Goal: Task Accomplishment & Management: Complete application form

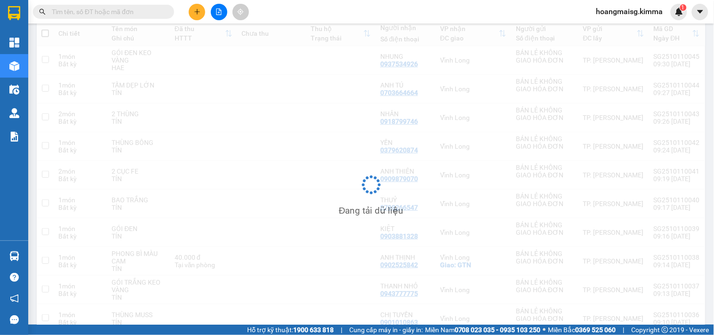
scroll to position [159, 0]
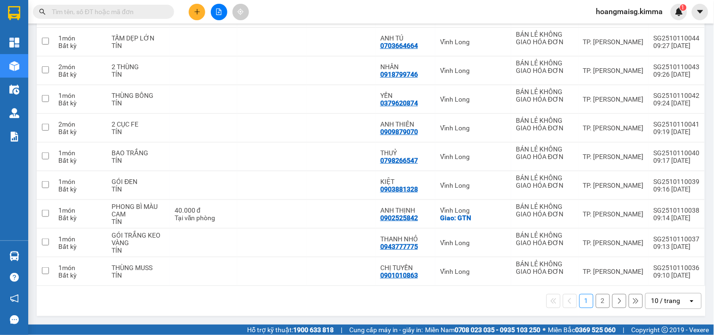
click at [659, 304] on div "10 / trang" at bounding box center [666, 301] width 29 height 9
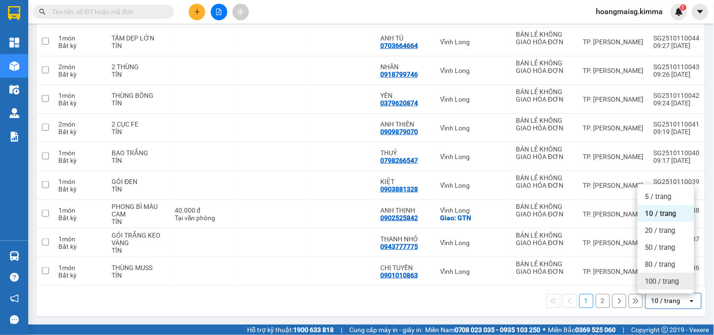
click at [652, 280] on span "100 / trang" at bounding box center [662, 281] width 34 height 9
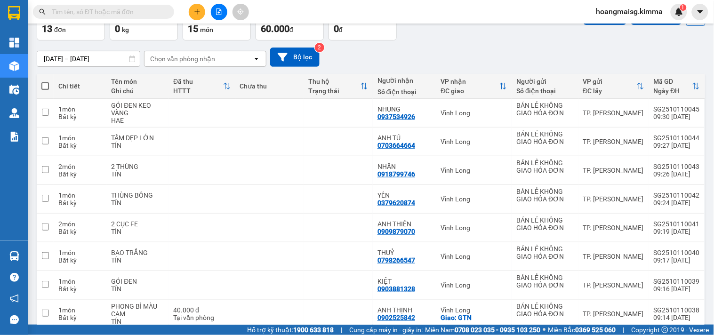
scroll to position [0, 0]
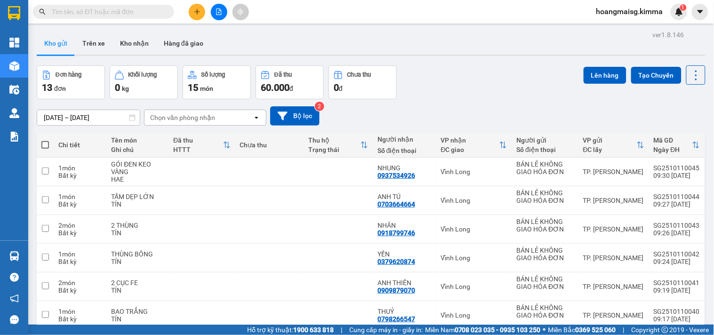
click at [150, 14] on input "text" at bounding box center [107, 12] width 111 height 10
click at [120, 8] on input "text" at bounding box center [107, 12] width 111 height 10
click at [117, 15] on input "text" at bounding box center [107, 12] width 111 height 10
click at [400, 113] on div "[DATE] – [DATE] Press the down arrow key to interact with the calendar and sele…" at bounding box center [371, 115] width 669 height 19
click at [144, 13] on input "text" at bounding box center [107, 12] width 111 height 10
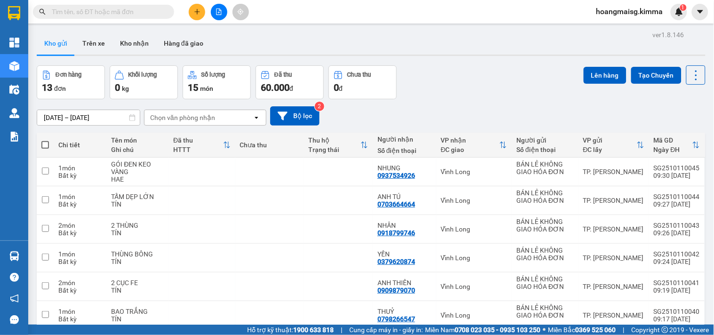
click at [213, 11] on button at bounding box center [219, 12] width 16 height 16
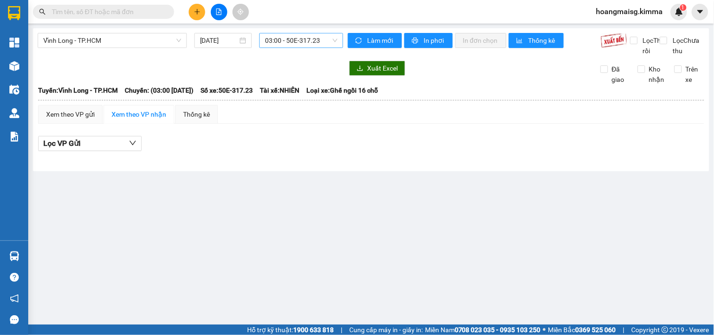
click at [280, 42] on span "03:00 - 50E-317.23" at bounding box center [301, 40] width 72 height 14
click at [128, 36] on span "Vĩnh Long - TP.HCM" at bounding box center [112, 40] width 138 height 14
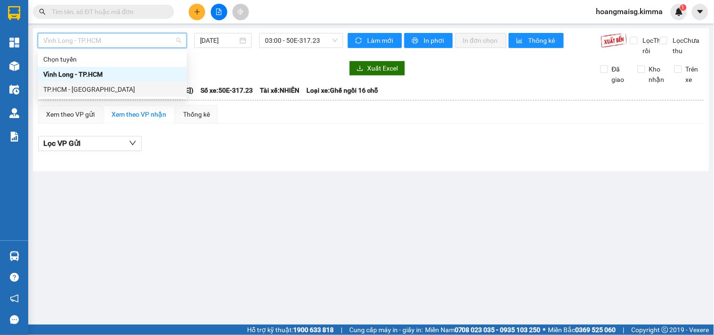
click at [92, 85] on div "TP.HCM - [GEOGRAPHIC_DATA]" at bounding box center [112, 89] width 138 height 10
type input "[DATE]"
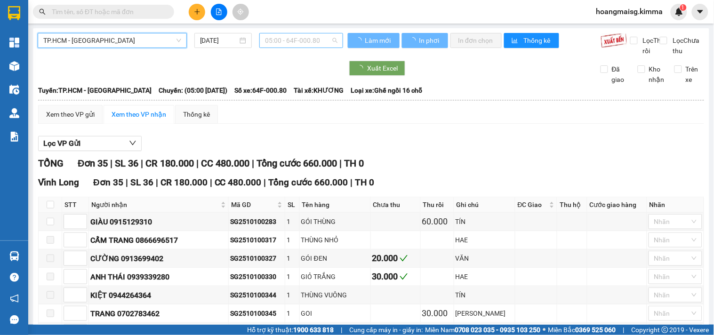
click at [283, 43] on span "05:00 - 64F-000.80" at bounding box center [301, 40] width 72 height 14
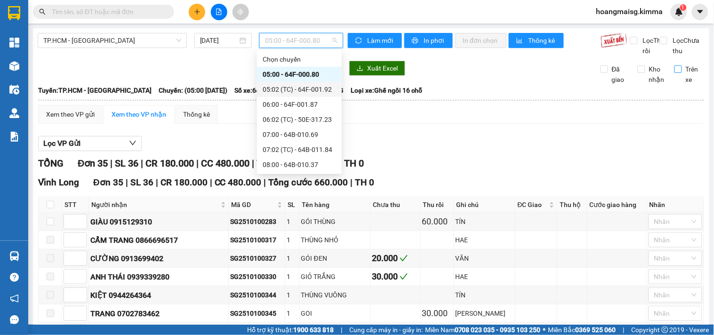
click at [675, 73] on input "Trên xe" at bounding box center [679, 69] width 8 height 8
checkbox input "true"
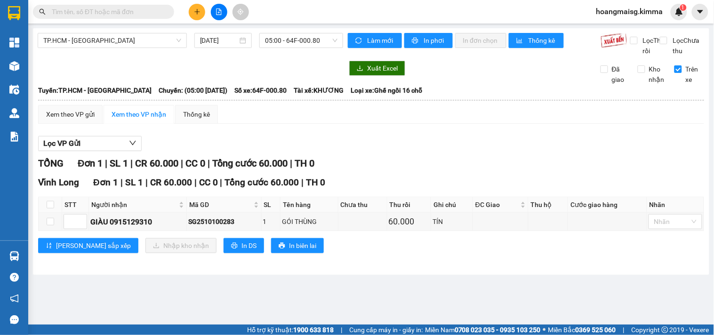
click at [305, 48] on div "TP.HCM - Vĩnh Long [DATE] 05:00 - 64F-000.80" at bounding box center [191, 44] width 306 height 23
click at [305, 44] on span "05:00 - 64F-000.80" at bounding box center [301, 40] width 72 height 14
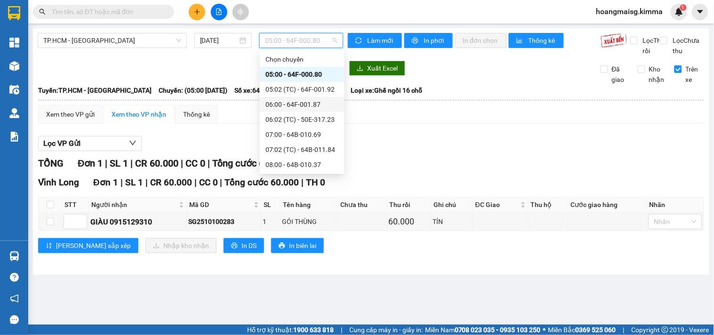
click at [306, 106] on div "06:00 - 64F-001.87" at bounding box center [302, 104] width 73 height 10
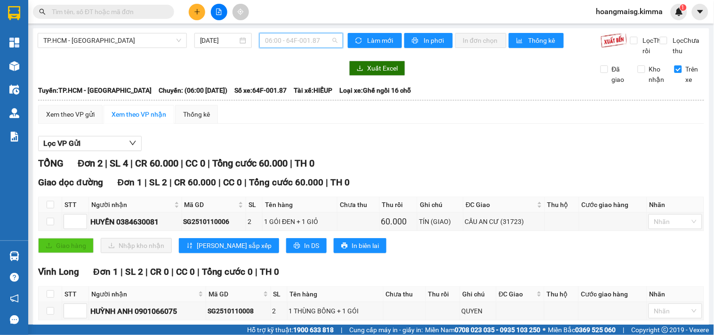
click at [267, 34] on span "06:00 - 64F-001.87" at bounding box center [301, 40] width 72 height 14
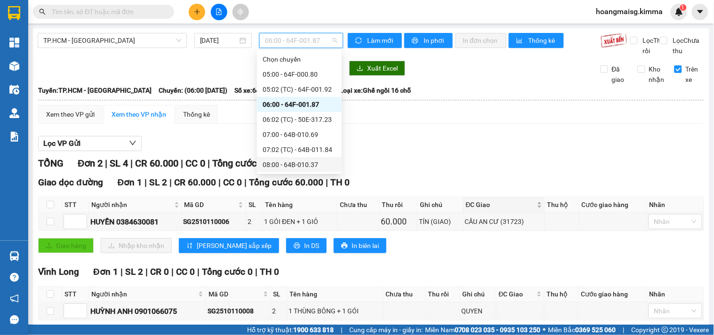
click at [504, 210] on span "ĐC Giao" at bounding box center [500, 205] width 69 height 10
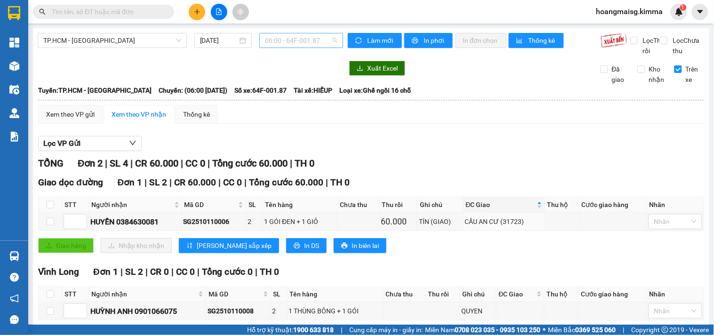
drag, startPoint x: 297, startPoint y: 43, endPoint x: 294, endPoint y: 77, distance: 34.5
click at [297, 44] on span "06:00 - 64F-001.87" at bounding box center [301, 40] width 72 height 14
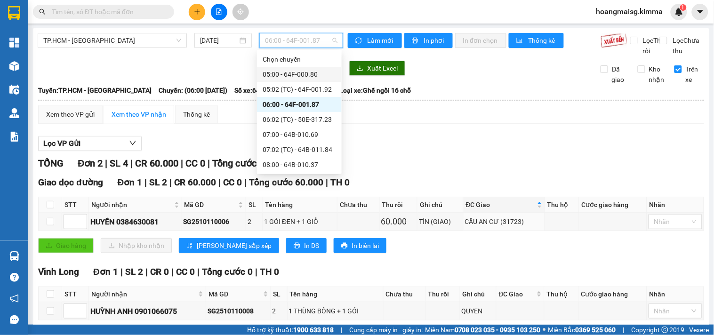
click at [289, 75] on div "05:00 - 64F-000.80" at bounding box center [299, 74] width 73 height 10
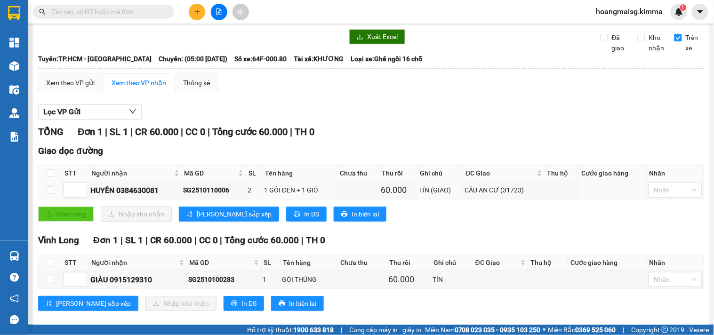
scroll to position [55, 0]
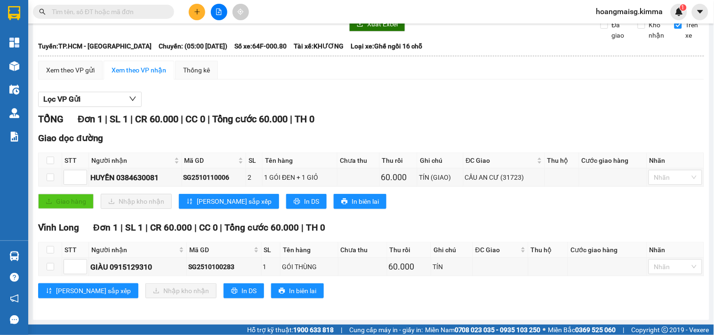
click at [162, 13] on input "text" at bounding box center [107, 12] width 111 height 10
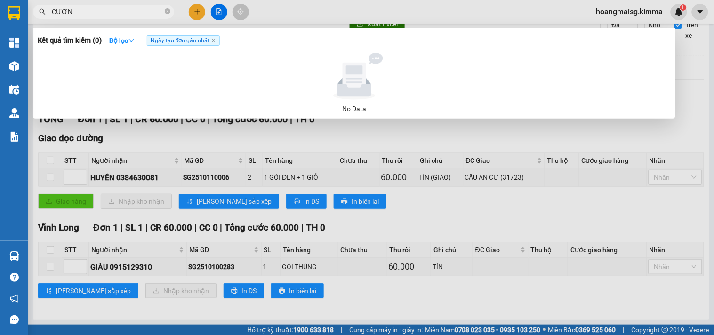
type input "CƯƠNG"
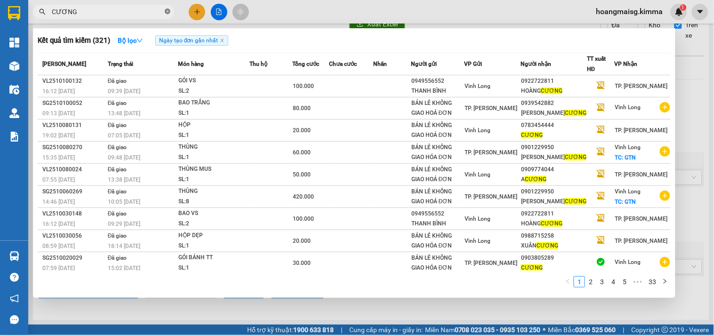
click at [167, 13] on icon "close-circle" at bounding box center [168, 11] width 6 height 6
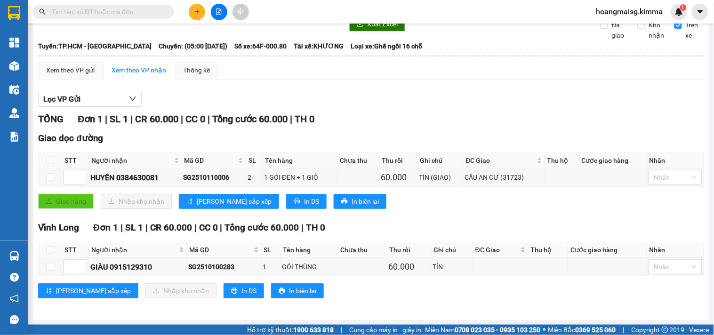
click at [430, 223] on div "Vĩnh Long Đơn 1 | SL 1 | CR 60.000 | CC 0 | Tổng cước 60.000 | TH 0" at bounding box center [371, 228] width 666 height 14
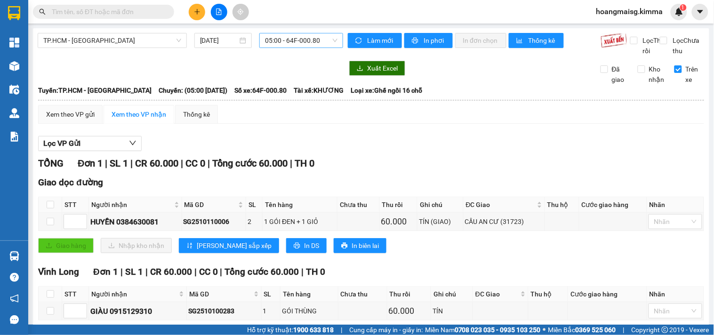
click at [292, 45] on span "05:00 - 64F-000.80" at bounding box center [301, 40] width 72 height 14
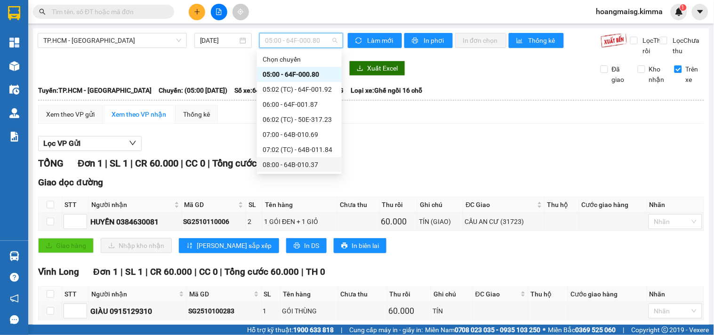
click at [411, 152] on div "Lọc VP Gửi" at bounding box center [371, 144] width 666 height 16
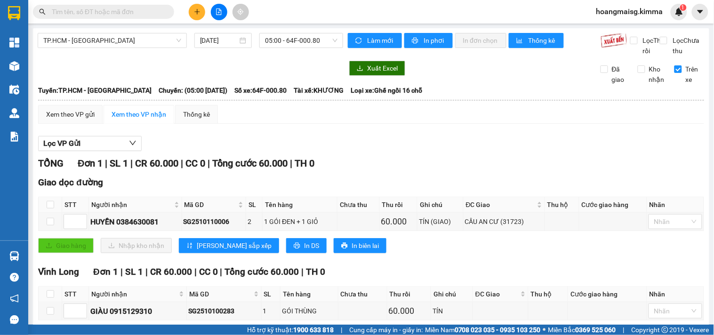
scroll to position [52, 0]
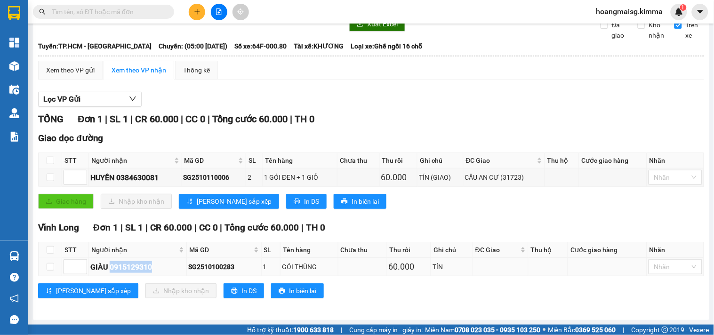
drag, startPoint x: 113, startPoint y: 270, endPoint x: 155, endPoint y: 274, distance: 42.6
click at [155, 273] on div "GIÀU 0915129310" at bounding box center [137, 267] width 95 height 12
copy div "0915129310"
click at [137, 11] on input "text" at bounding box center [107, 12] width 111 height 10
paste input "0915129310"
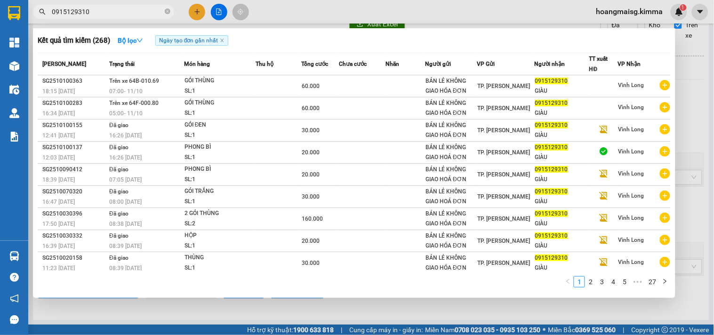
type input "0915129310"
click at [187, 12] on div at bounding box center [357, 167] width 714 height 335
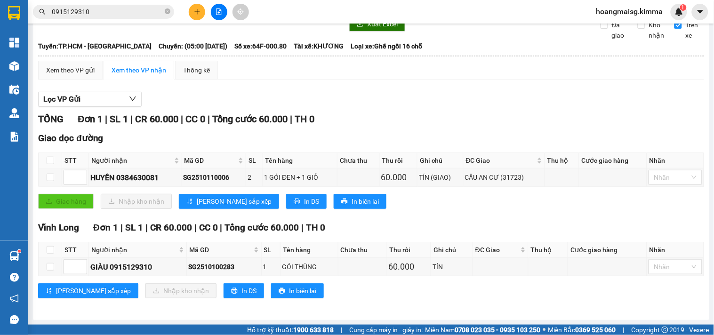
click at [190, 11] on button at bounding box center [197, 12] width 16 height 16
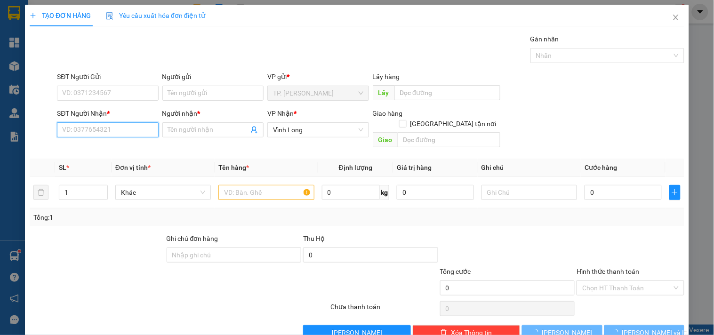
click at [139, 126] on input "SĐT Người Nhận *" at bounding box center [107, 129] width 101 height 15
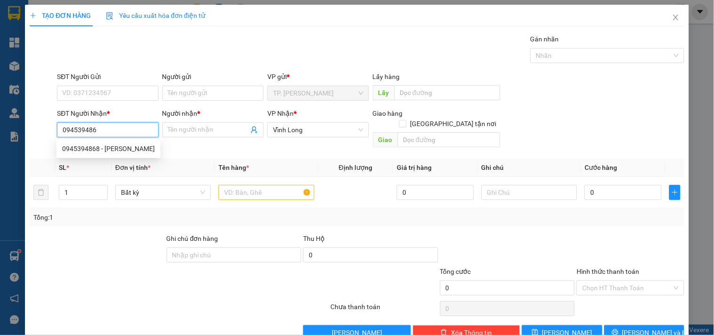
type input "0945394868"
click at [124, 149] on div "0945394868 - [PERSON_NAME]" at bounding box center [108, 149] width 93 height 10
type input "[PERSON_NAME]"
type input "0945394868"
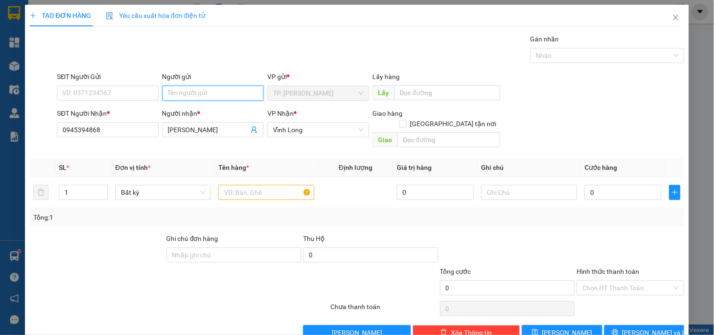
click at [203, 90] on input "Người gửi" at bounding box center [212, 93] width 101 height 15
type input "BÁN"
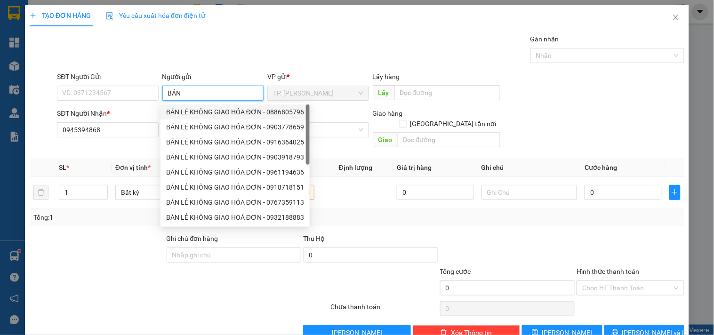
drag, startPoint x: 194, startPoint y: 106, endPoint x: 149, endPoint y: 106, distance: 45.2
click at [194, 107] on div "BÁN LẺ KHÔNG GIAO HÓA ĐƠN - 0886805796" at bounding box center [235, 112] width 149 height 15
type input "0886805796"
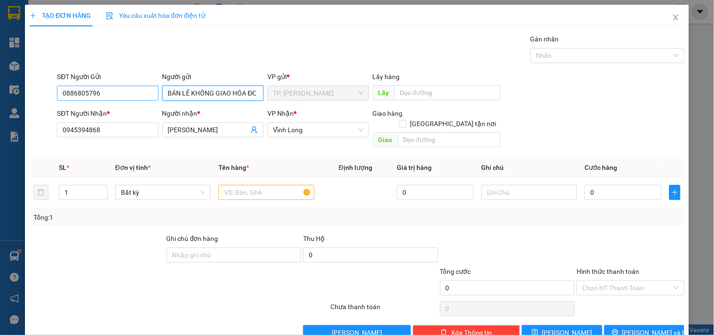
type input "BÁN LẺ KHÔNG GIAO HÓA ĐƠN"
click at [128, 93] on input "0886805796" at bounding box center [107, 93] width 101 height 15
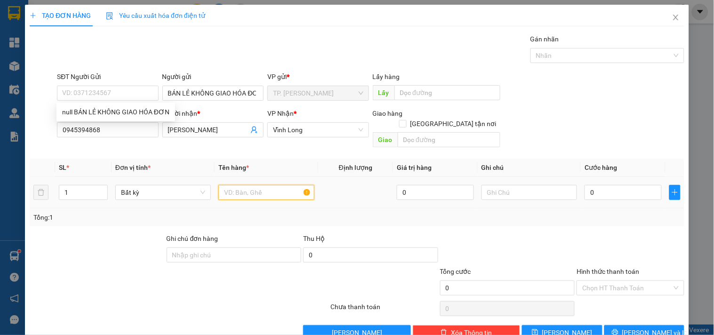
click at [250, 185] on input "text" at bounding box center [266, 192] width 96 height 15
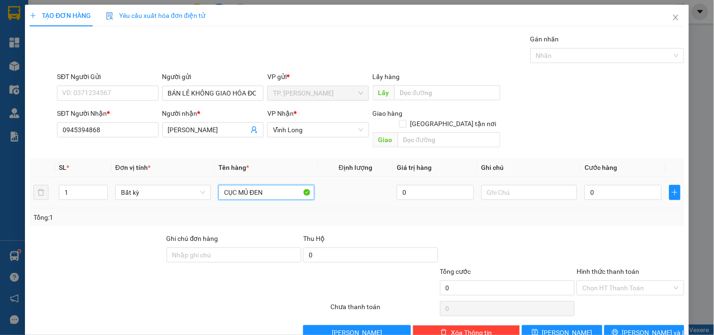
type input "CỤC MỦ ĐEN"
type input "TÍN"
click at [662, 325] on button "[PERSON_NAME] và In" at bounding box center [644, 332] width 80 height 15
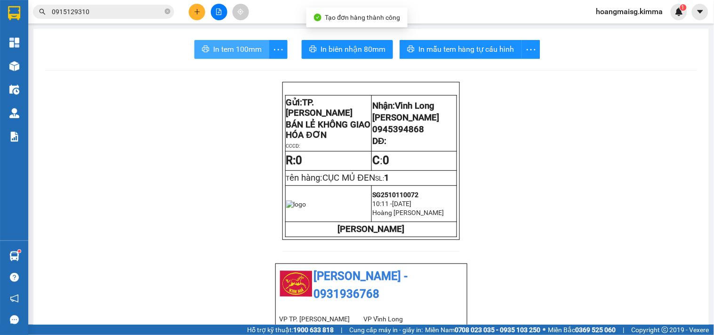
click at [213, 54] on span "In tem 100mm" at bounding box center [237, 49] width 48 height 12
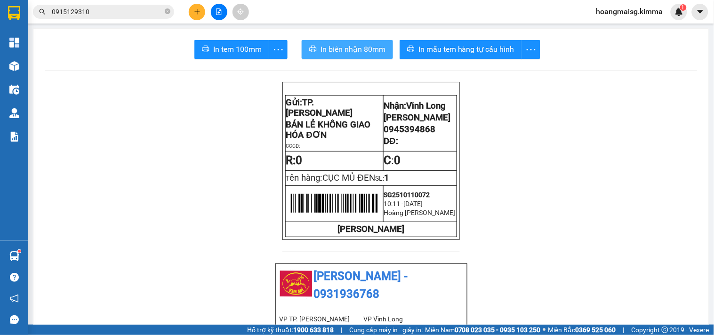
click at [322, 48] on span "In biên nhận 80mm" at bounding box center [353, 49] width 65 height 12
click at [199, 7] on button at bounding box center [197, 12] width 16 height 16
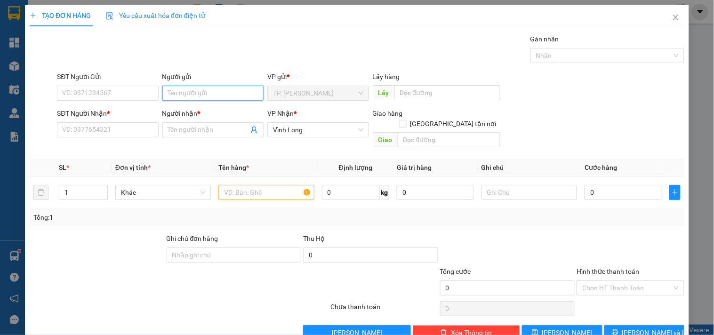
click at [177, 94] on input "Người gửi" at bounding box center [212, 93] width 101 height 15
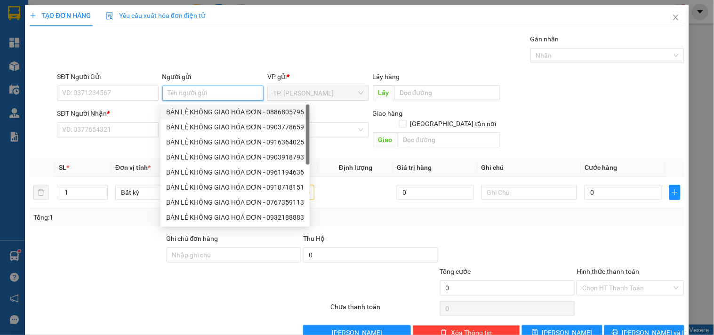
click at [183, 107] on div "BÁN LẺ KHÔNG GIAO HÓA ĐƠN - 0886805796" at bounding box center [235, 112] width 138 height 10
type input "0886805796"
type input "BÁN LẺ KHÔNG GIAO HÓA ĐƠN"
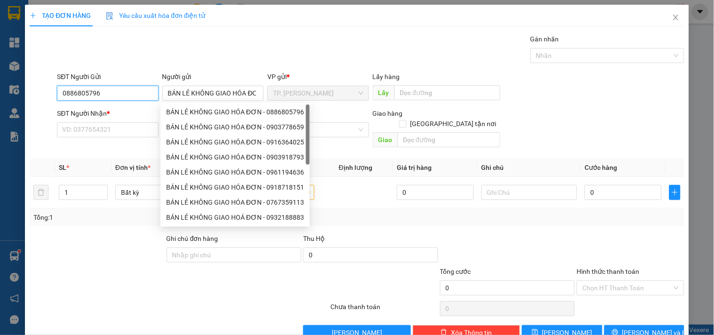
click at [134, 88] on input "0886805796" at bounding box center [107, 93] width 101 height 15
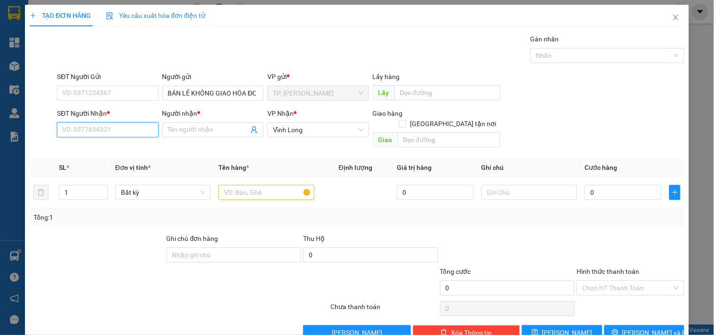
click at [121, 134] on input "SĐT Người Nhận *" at bounding box center [107, 129] width 101 height 15
click at [121, 148] on div "0788990029 - PHƯƠNG" at bounding box center [106, 149] width 89 height 10
type input "0788990029"
type input "PHƯƠNG"
type input "0788990029"
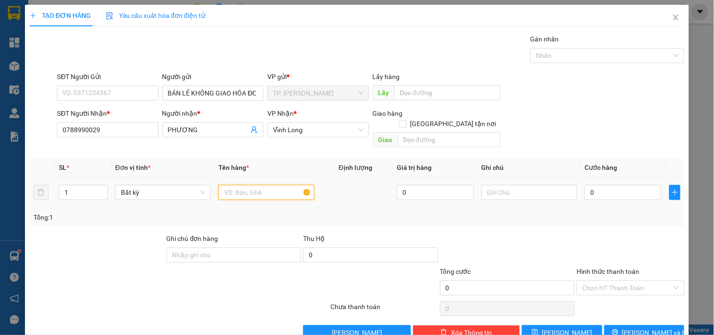
click at [241, 185] on input "text" at bounding box center [266, 192] width 96 height 15
type input "GÓI XÁM VUÔNG DẸP"
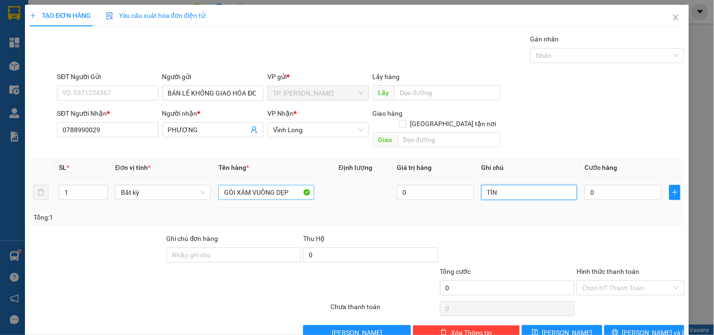
type input "TÍN"
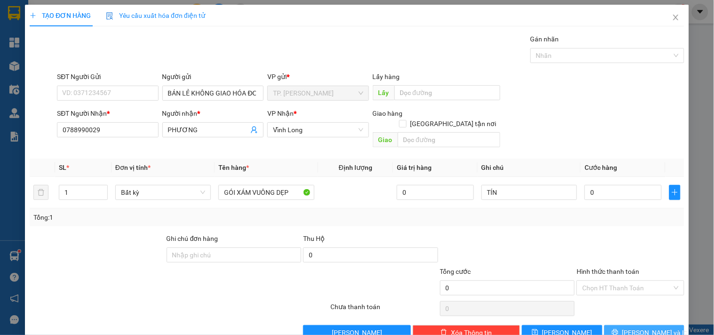
click at [628, 325] on button "[PERSON_NAME] và In" at bounding box center [644, 332] width 80 height 15
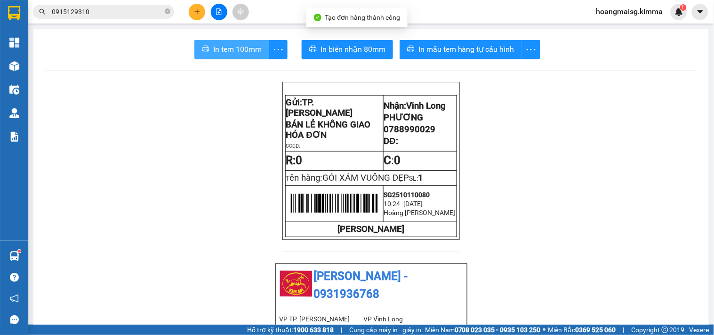
click at [233, 51] on span "In tem 100mm" at bounding box center [237, 49] width 48 height 12
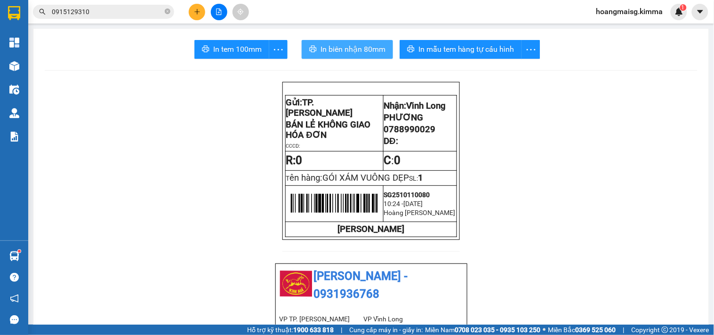
click at [323, 47] on span "In biên nhận 80mm" at bounding box center [353, 49] width 65 height 12
click at [200, 7] on button at bounding box center [197, 12] width 16 height 16
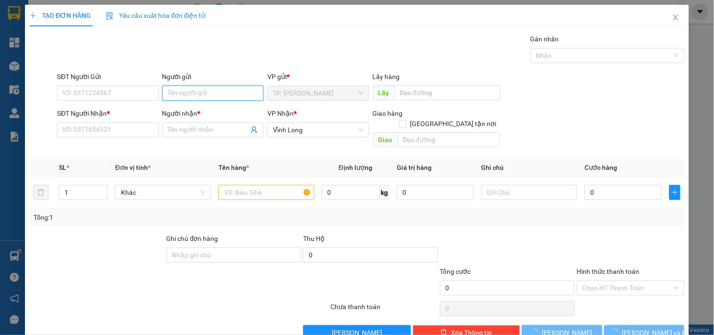
click at [169, 99] on input "Người gửi" at bounding box center [212, 93] width 101 height 15
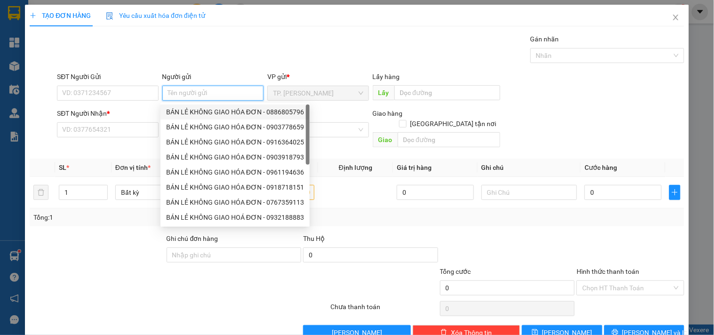
click at [189, 119] on div "BÁN LẺ KHÔNG GIAO HÓA ĐƠN - 0886805796" at bounding box center [235, 112] width 149 height 15
type input "0886805796"
type input "BÁN LẺ KHÔNG GIAO HÓA ĐƠN"
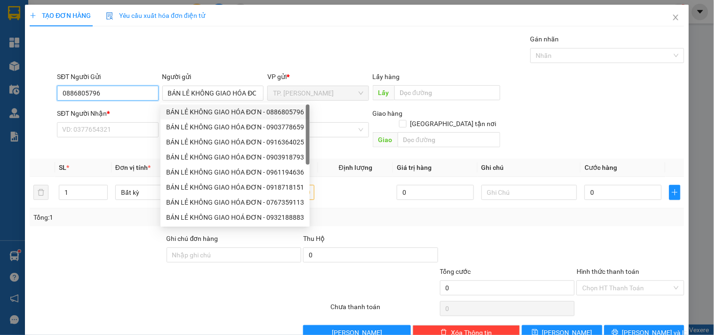
click at [133, 96] on input "0886805796" at bounding box center [107, 93] width 101 height 15
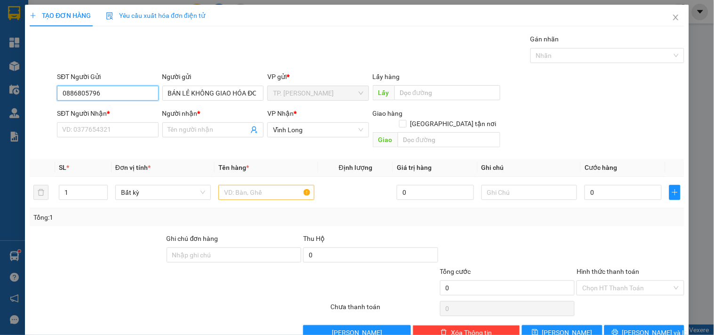
click at [133, 96] on input "0886805796" at bounding box center [107, 93] width 101 height 15
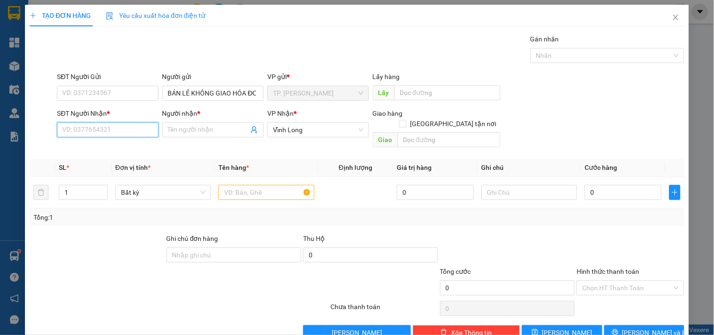
click at [112, 132] on input "SĐT Người Nhận *" at bounding box center [107, 129] width 101 height 15
click at [107, 144] on div "0774331333 - ANH HIẾU" at bounding box center [106, 149] width 89 height 10
type input "0774331333"
type input "ANH HIẾU"
click at [140, 129] on input "0774331333" at bounding box center [107, 129] width 101 height 15
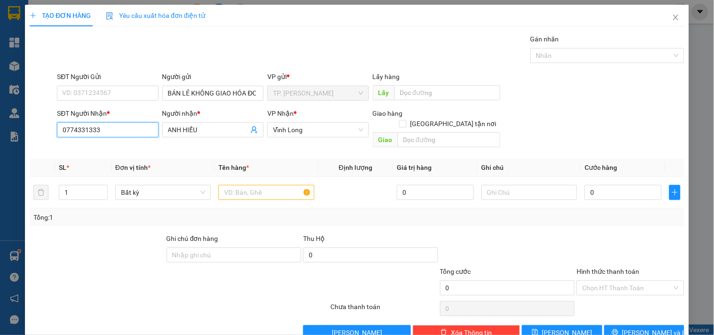
click at [140, 129] on input "0774331333" at bounding box center [107, 129] width 101 height 15
click at [139, 151] on div "0919466333 - MS [PERSON_NAME]" at bounding box center [114, 149] width 104 height 10
type input "0919466333"
type input "MS VUI"
type input "0919466333"
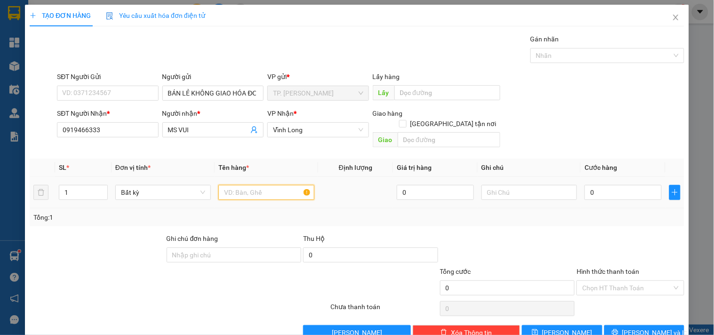
click at [232, 185] on input "text" at bounding box center [266, 192] width 96 height 15
click at [133, 131] on input "0919466333" at bounding box center [107, 129] width 101 height 15
click at [195, 132] on input "MS VUI" at bounding box center [208, 130] width 81 height 10
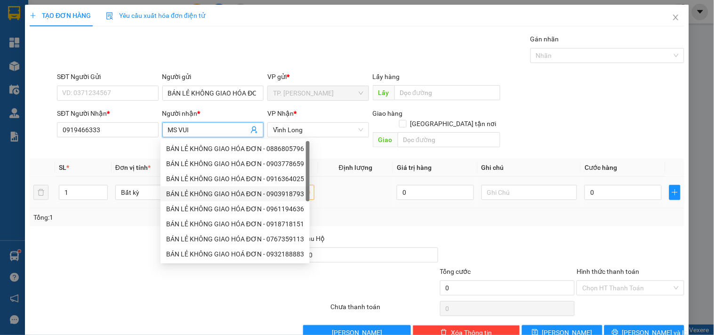
click at [334, 191] on td at bounding box center [355, 193] width 75 height 32
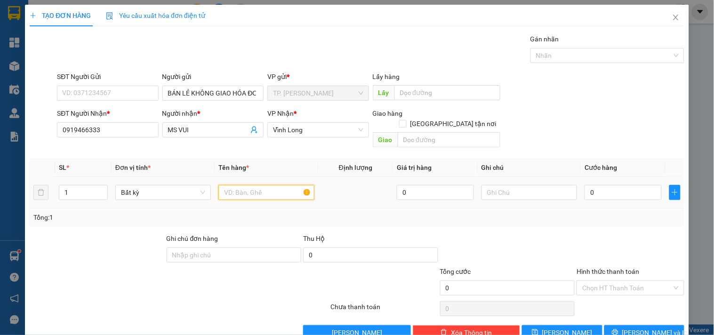
click at [295, 185] on input "text" at bounding box center [266, 192] width 96 height 15
type input "GIỎ BÁNH"
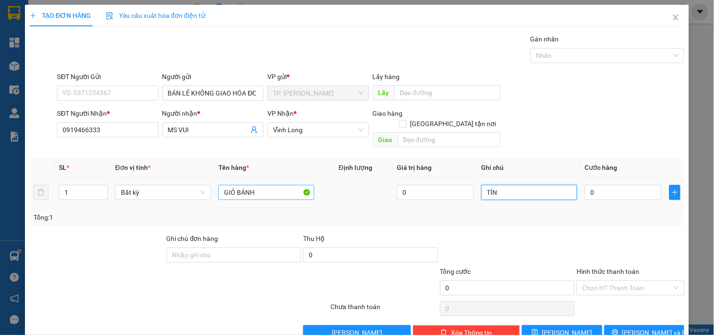
type input "TÍN"
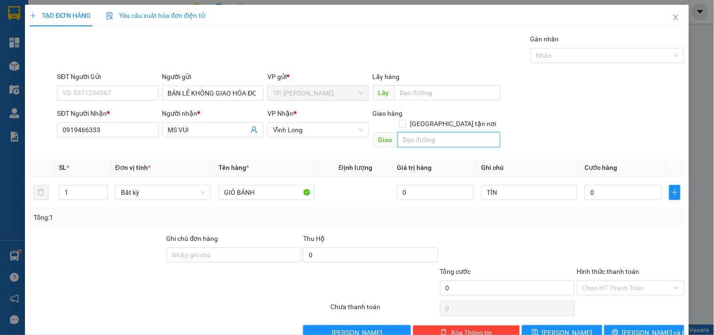
click at [435, 132] on input "text" at bounding box center [449, 139] width 103 height 15
type input "GTN"
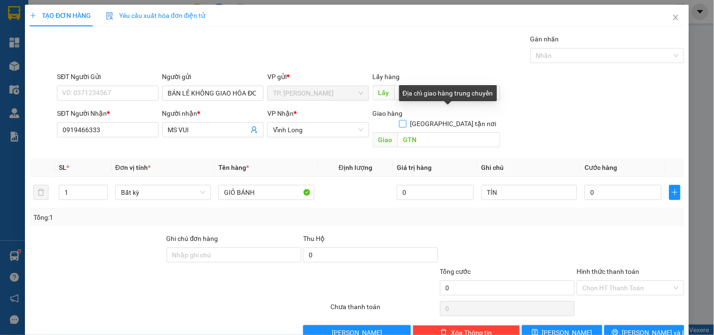
click at [406, 120] on input "[GEOGRAPHIC_DATA] tận nơi" at bounding box center [402, 123] width 7 height 7
checkbox input "true"
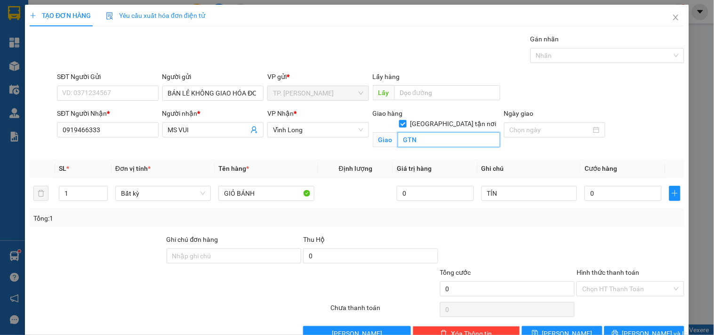
click at [437, 132] on input "GTN" at bounding box center [449, 139] width 103 height 15
type input "CÔNG"
click at [437, 132] on input "CÔNG" at bounding box center [449, 139] width 103 height 15
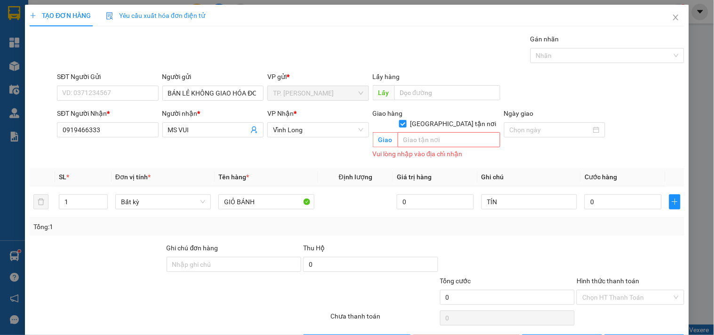
drag, startPoint x: 454, startPoint y: 101, endPoint x: 454, endPoint y: 106, distance: 5.2
click at [454, 102] on div "Lấy hàng Lấy" at bounding box center [437, 88] width 128 height 33
click at [407, 120] on span at bounding box center [403, 124] width 8 height 8
click at [406, 120] on input "[GEOGRAPHIC_DATA] tận nơi" at bounding box center [402, 123] width 7 height 7
checkbox input "false"
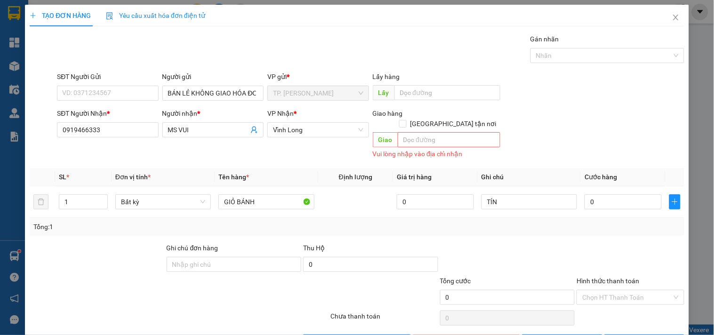
drag, startPoint x: 522, startPoint y: 149, endPoint x: 578, endPoint y: 178, distance: 63.6
click at [523, 149] on div "SĐT Người Nhận * 0919466333 Người nhận * MS VUI VP Nhận * Vĩnh Long Giao hàng …" at bounding box center [370, 134] width 631 height 53
click at [594, 194] on input "0" at bounding box center [623, 201] width 77 height 15
type input "3"
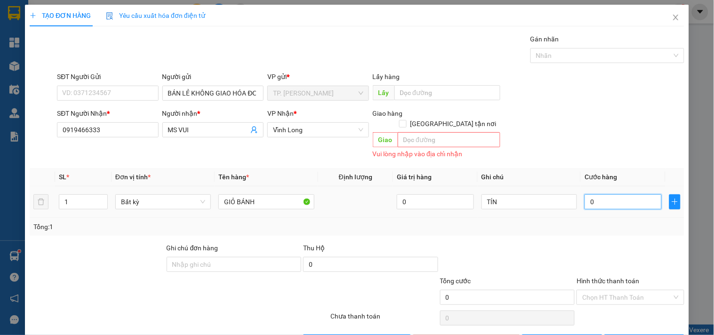
type input "3"
type input "30"
type input "30.000"
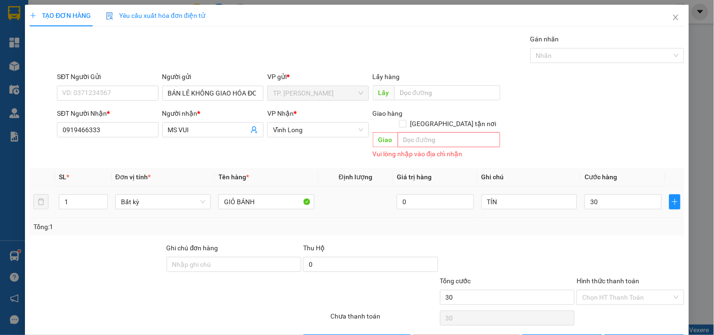
type input "30.000"
click at [595, 231] on div "Transit Pickup Surcharge Ids Transit Deliver Surcharge Ids Transit Deliver Surc…" at bounding box center [357, 192] width 655 height 316
click at [619, 290] on input "Hình thức thanh toán" at bounding box center [626, 297] width 89 height 14
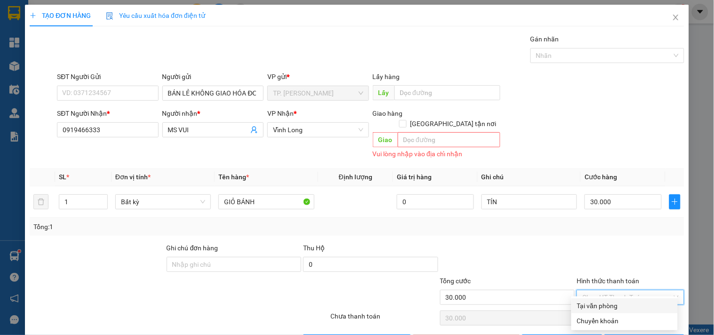
click at [611, 304] on div "Tại văn phòng" at bounding box center [624, 306] width 95 height 10
type input "0"
click at [585, 222] on div "Tổng: 1" at bounding box center [356, 227] width 647 height 10
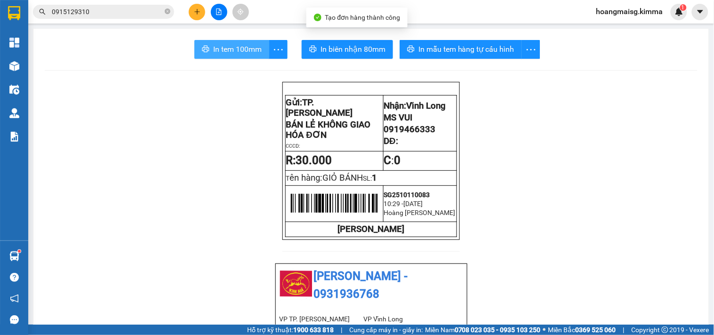
click at [224, 52] on span "In tem 100mm" at bounding box center [237, 49] width 48 height 12
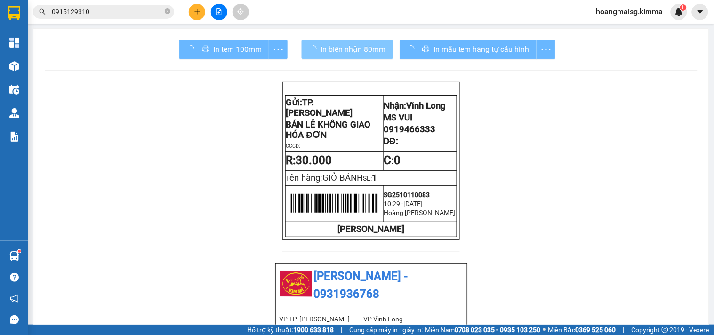
click at [357, 50] on span "In biên nhận 80mm" at bounding box center [353, 49] width 65 height 12
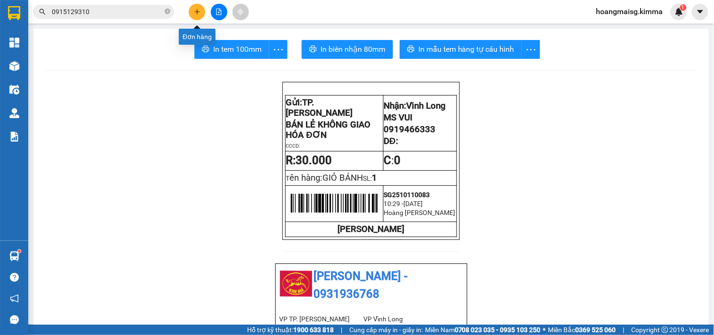
click at [195, 12] on icon "plus" at bounding box center [196, 11] width 5 height 0
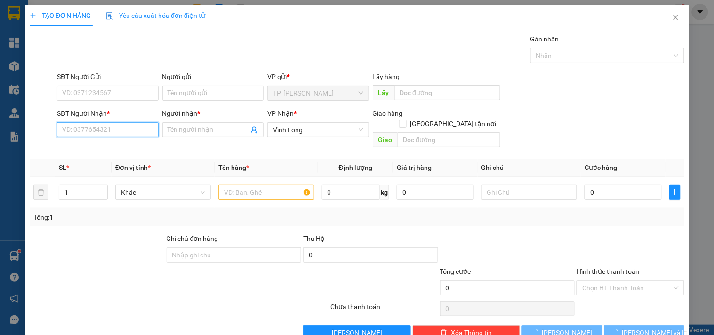
drag, startPoint x: 121, startPoint y: 129, endPoint x: 121, endPoint y: 107, distance: 21.7
click at [121, 128] on input "SĐT Người Nhận *" at bounding box center [107, 129] width 101 height 15
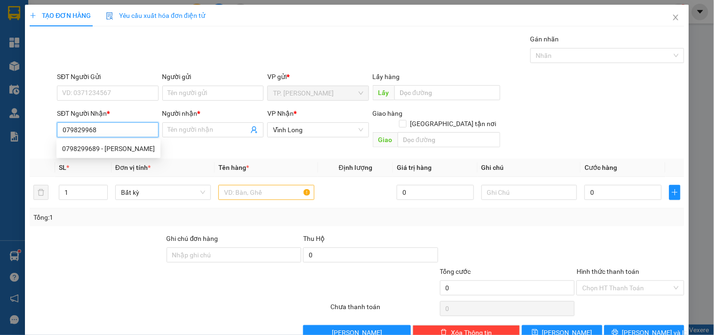
type input "0798299689"
click at [118, 147] on div "0798299689 - [PERSON_NAME]" at bounding box center [108, 149] width 93 height 10
type input "HỒ YẾN"
type input "0798299689"
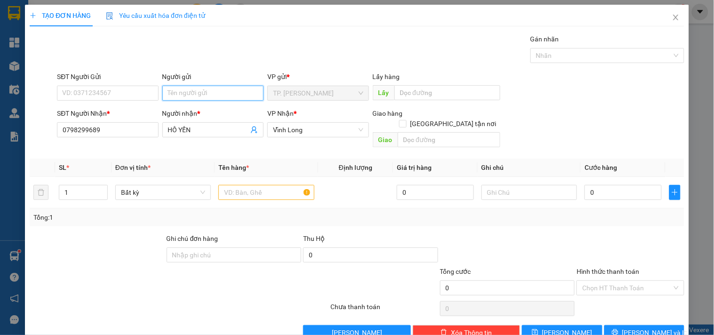
click at [206, 94] on input "Người gửi" at bounding box center [212, 93] width 101 height 15
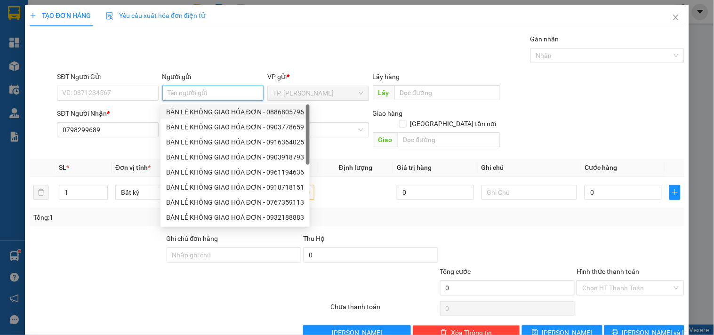
drag, startPoint x: 202, startPoint y: 109, endPoint x: 126, endPoint y: 107, distance: 76.7
click at [201, 109] on div "BÁN LẺ KHÔNG GIAO HÓA ĐƠN - 0886805796" at bounding box center [235, 112] width 138 height 10
type input "0886805796"
type input "BÁN LẺ KHÔNG GIAO HÓA ĐƠN"
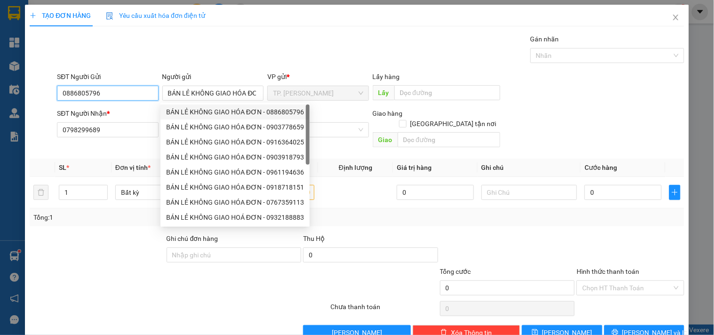
click at [121, 92] on input "0886805796" at bounding box center [107, 93] width 101 height 15
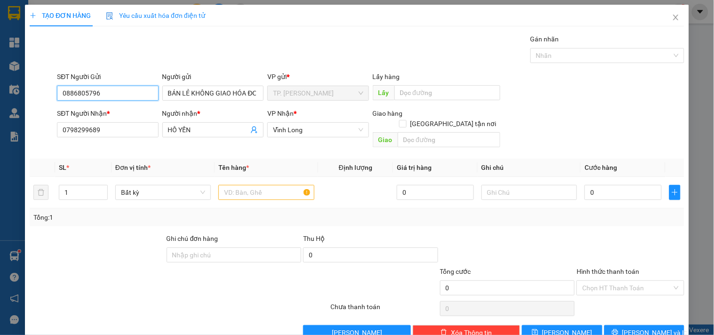
click at [121, 92] on input "0886805796" at bounding box center [107, 93] width 101 height 15
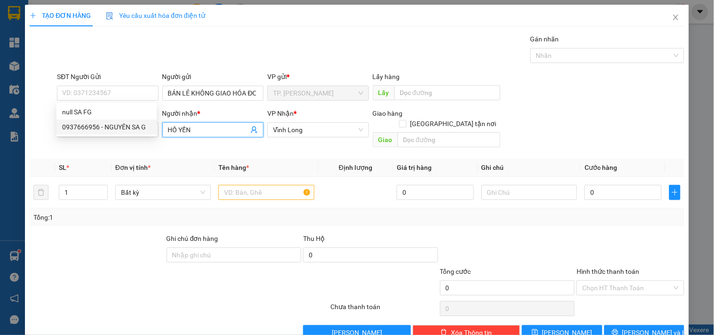
click at [198, 133] on input "HỒ YẾN" at bounding box center [208, 130] width 81 height 10
type input "HỒ YÊN"
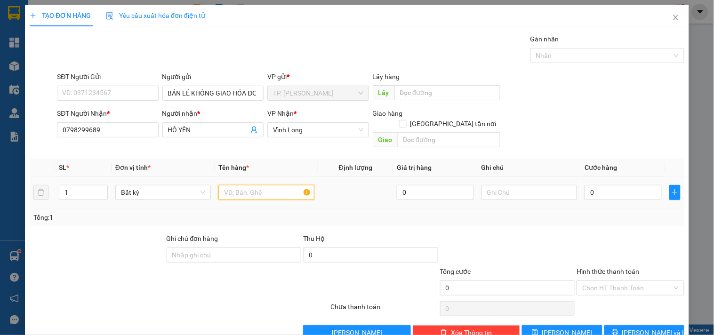
click at [288, 185] on input "text" at bounding box center [266, 192] width 96 height 15
type input "HỘP QUÀ ĐỎ"
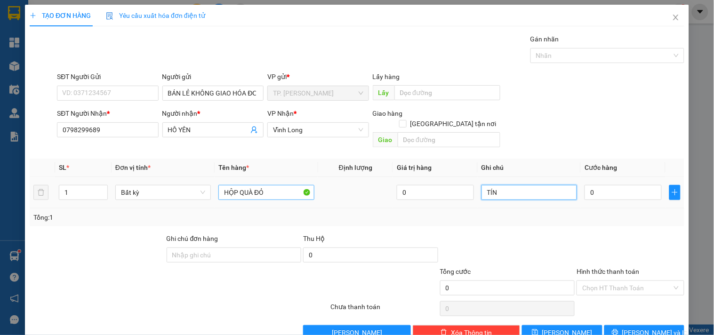
type input "TÍN"
type input "02"
type input "2"
type input "020"
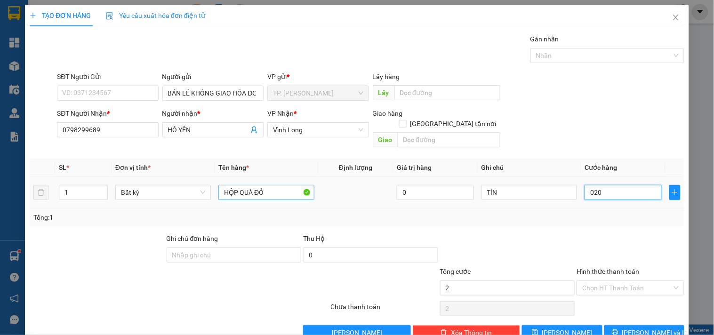
type input "20"
type input "20.000"
click at [604, 281] on input "Hình thức thanh toán" at bounding box center [626, 288] width 89 height 14
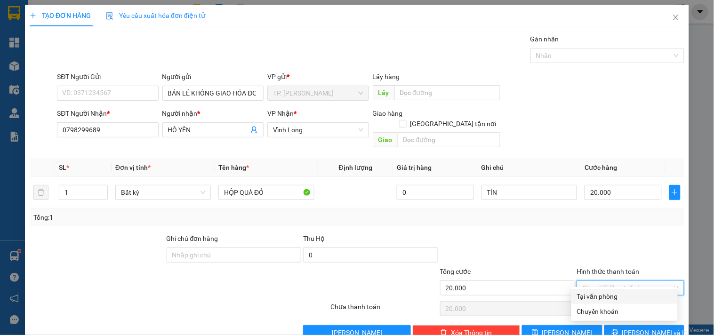
click at [601, 290] on div "Tại văn phòng" at bounding box center [625, 296] width 106 height 15
type input "0"
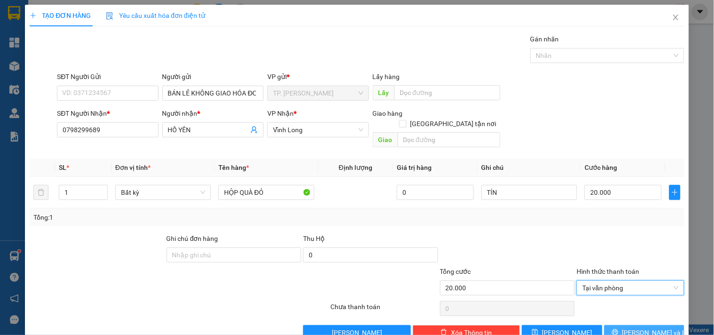
click at [618, 325] on button "[PERSON_NAME] và In" at bounding box center [644, 332] width 80 height 15
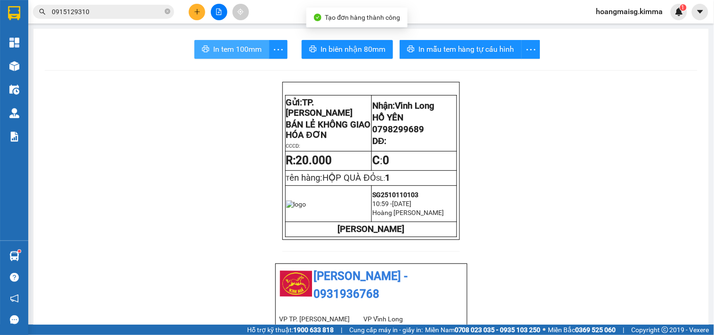
click at [215, 50] on span "In tem 100mm" at bounding box center [237, 49] width 48 height 12
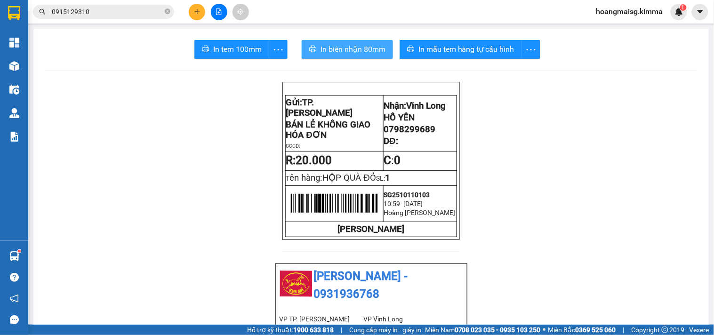
click at [338, 48] on span "In biên nhận 80mm" at bounding box center [353, 49] width 65 height 12
click at [104, 10] on input "0915129310" at bounding box center [107, 12] width 111 height 10
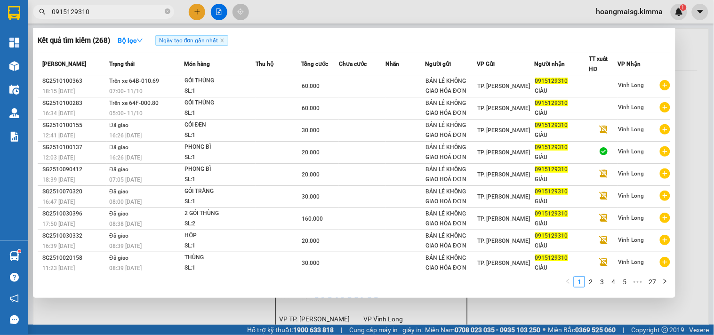
click at [104, 10] on input "0915129310" at bounding box center [107, 12] width 111 height 10
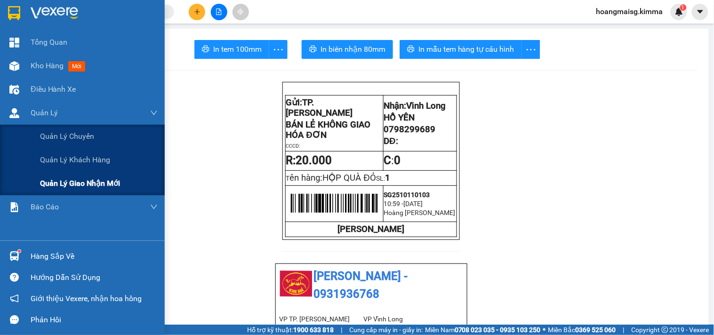
click at [63, 176] on div "Quản lý giao nhận mới" at bounding box center [99, 184] width 118 height 24
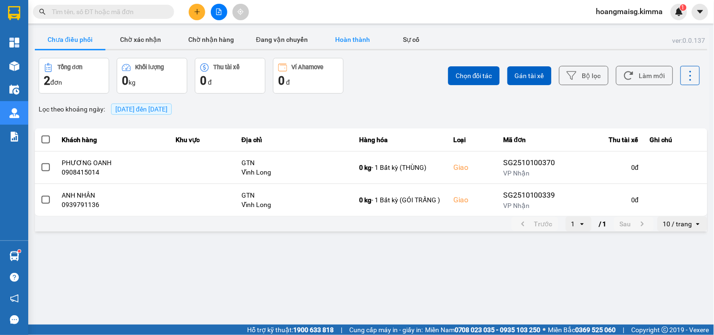
click at [358, 44] on button "Hoàn thành" at bounding box center [352, 39] width 71 height 19
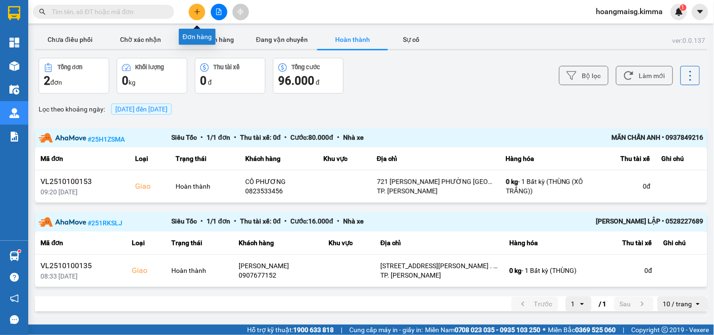
click at [194, 9] on icon "plus" at bounding box center [197, 11] width 7 height 7
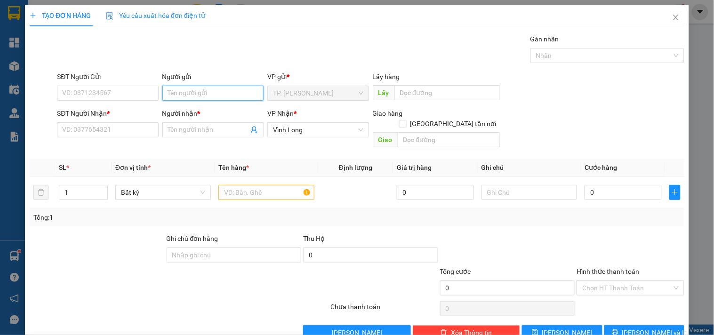
click at [219, 93] on input "Người gửi" at bounding box center [212, 93] width 101 height 15
click at [217, 95] on input "Người gửi" at bounding box center [212, 93] width 101 height 15
type input "BÁN"
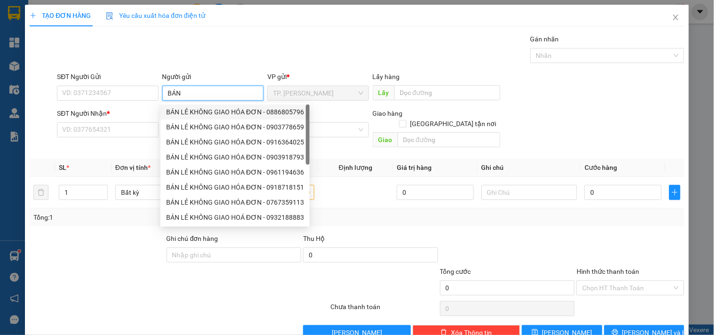
drag, startPoint x: 205, startPoint y: 106, endPoint x: 180, endPoint y: 102, distance: 24.8
click at [202, 105] on div "BÁN LẺ KHÔNG GIAO HÓA ĐƠN - 0886805796" at bounding box center [235, 112] width 149 height 15
type input "0886805796"
type input "BÁN LẺ KHÔNG GIAO HÓA ĐƠN"
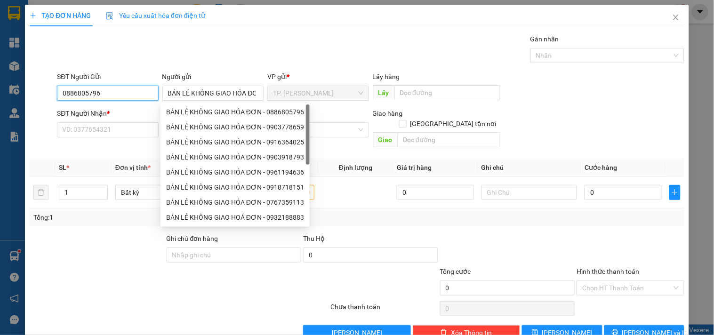
click at [121, 90] on input "0886805796" at bounding box center [107, 93] width 101 height 15
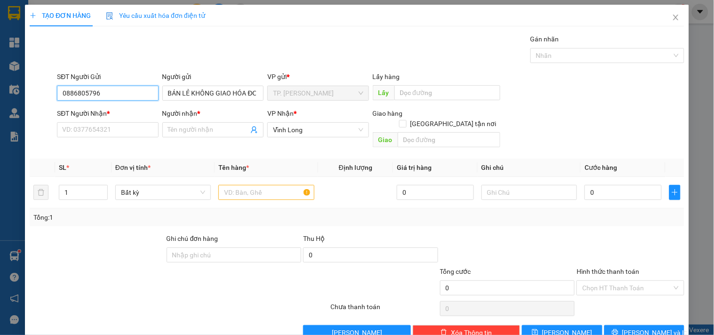
click at [121, 90] on input "0886805796" at bounding box center [107, 93] width 101 height 15
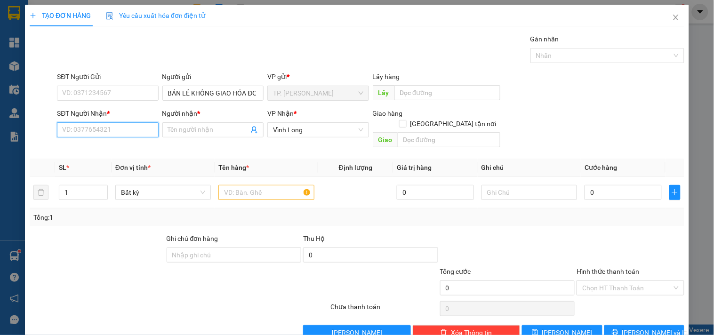
click at [117, 126] on input "SĐT Người Nhận *" at bounding box center [107, 129] width 101 height 15
type input "0939455666"
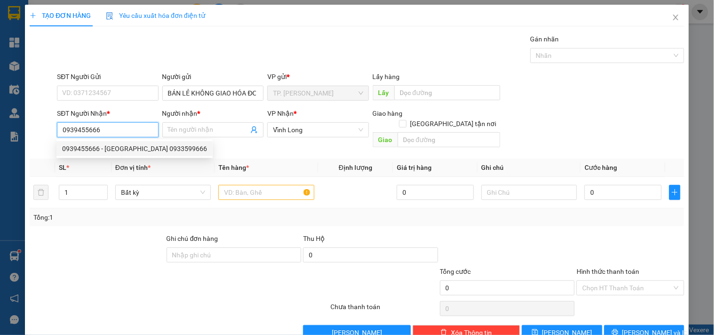
click at [129, 146] on div "0939455666 - [GEOGRAPHIC_DATA] 0933599666" at bounding box center [134, 149] width 145 height 10
type input "ANH SƠN 0933599666"
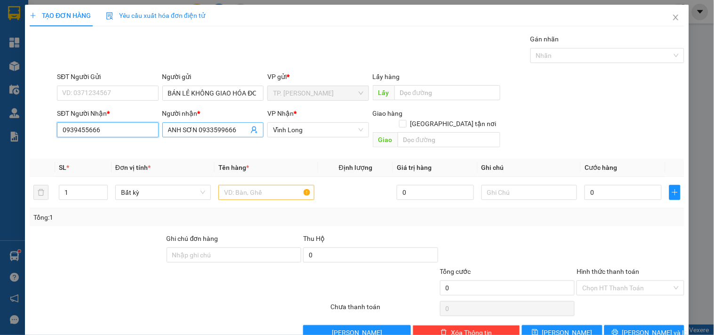
type input "0939455666"
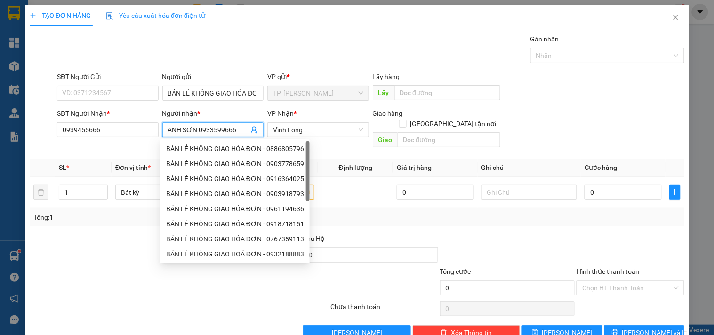
drag, startPoint x: 229, startPoint y: 133, endPoint x: 199, endPoint y: 140, distance: 30.8
click at [199, 140] on body "Kết quả tìm kiếm ( 268 ) Bộ lọc Ngày tạo đơn gần nhất Mã ĐH Trạng thái Món hàng…" at bounding box center [357, 167] width 714 height 335
type input "[PERSON_NAME]"
click at [338, 190] on td at bounding box center [355, 193] width 75 height 32
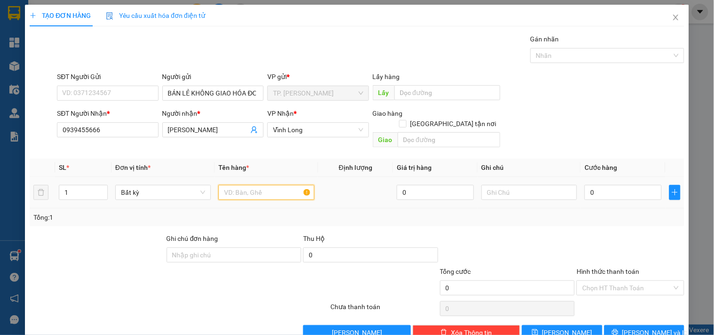
click at [276, 185] on input "text" at bounding box center [266, 192] width 96 height 15
type input "GÓI ĐEN KEO VÀNG DẸP"
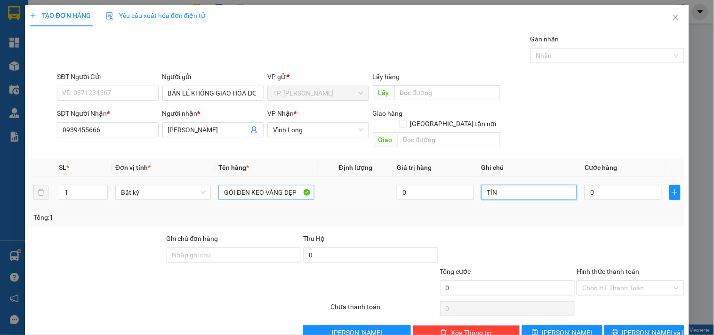
type input "TÍN"
type input "02"
type input "2"
type input "020"
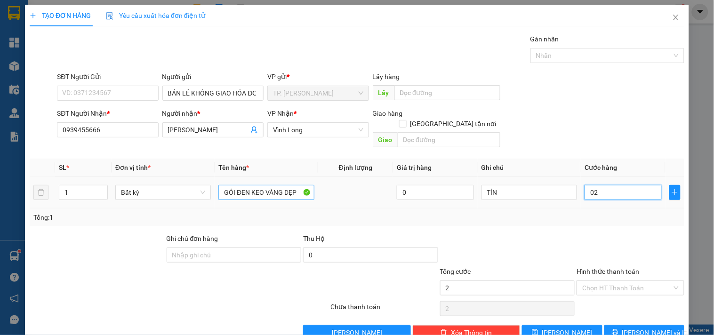
type input "20"
type input "20.000"
click at [644, 282] on input "Hình thức thanh toán" at bounding box center [626, 288] width 89 height 14
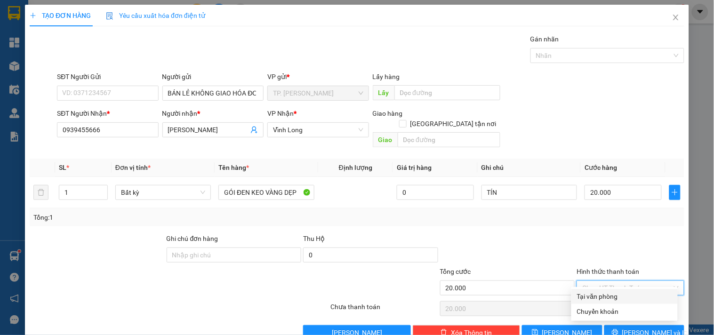
click at [633, 298] on div "Tại văn phòng" at bounding box center [624, 296] width 95 height 10
type input "0"
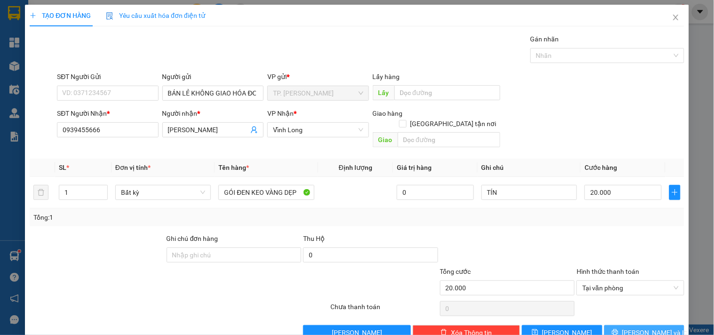
click at [636, 325] on button "[PERSON_NAME] và In" at bounding box center [644, 332] width 80 height 15
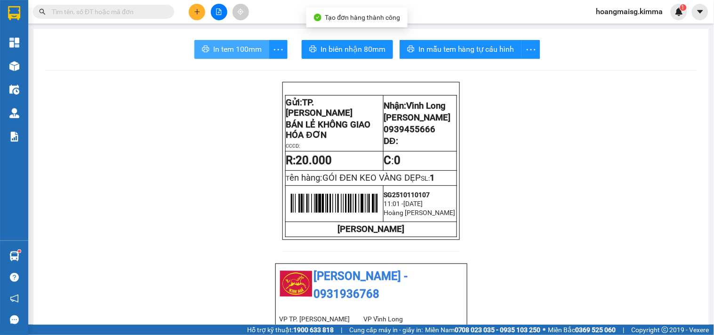
click at [250, 56] on button "In tem 100mm" at bounding box center [231, 49] width 75 height 19
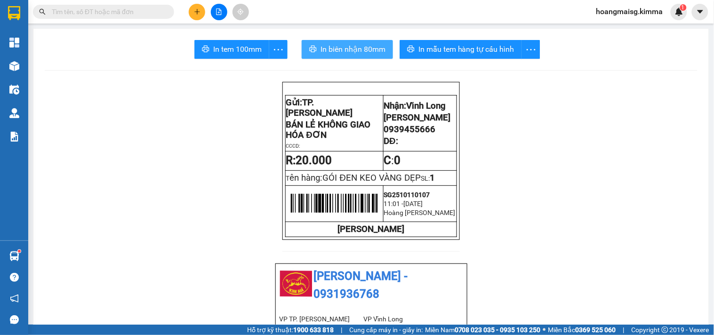
click at [356, 53] on span "In biên nhận 80mm" at bounding box center [353, 49] width 65 height 12
click at [129, 14] on input "text" at bounding box center [107, 12] width 111 height 10
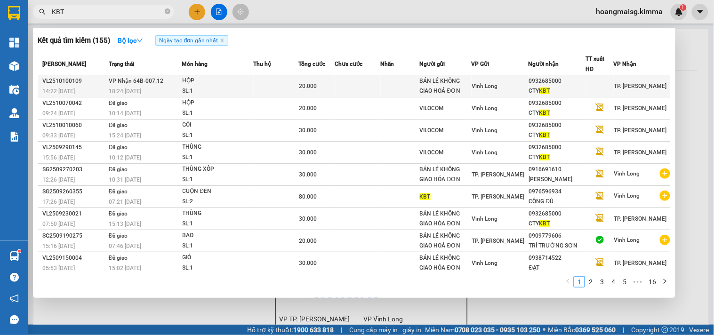
type input "KBT"
click at [226, 84] on div "HỘP" at bounding box center [218, 81] width 71 height 10
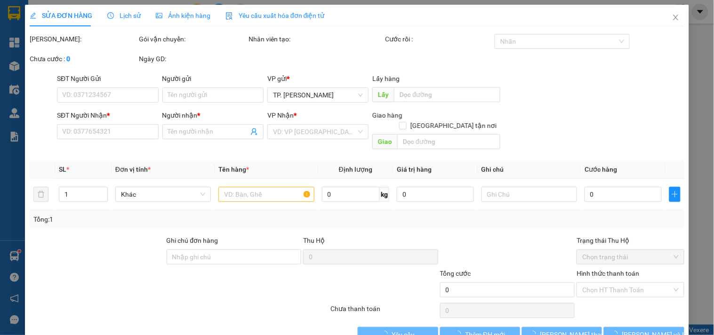
type input "BÁN LẺ KHÔNG GIAO HOÁ ĐƠN"
type input "0932685000"
type input "CTY KBT"
type input "20.000"
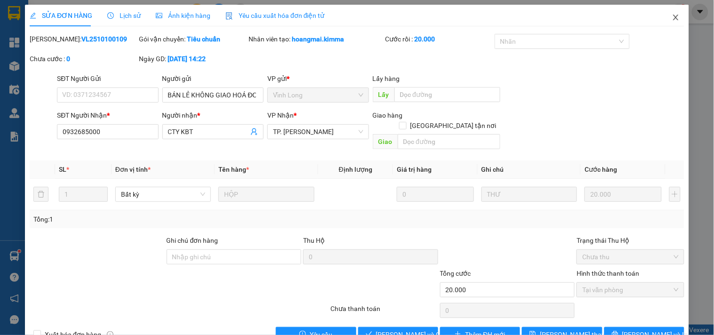
drag, startPoint x: 665, startPoint y: 24, endPoint x: 576, endPoint y: 22, distance: 89.0
click at [664, 23] on span "Close" at bounding box center [676, 18] width 26 height 26
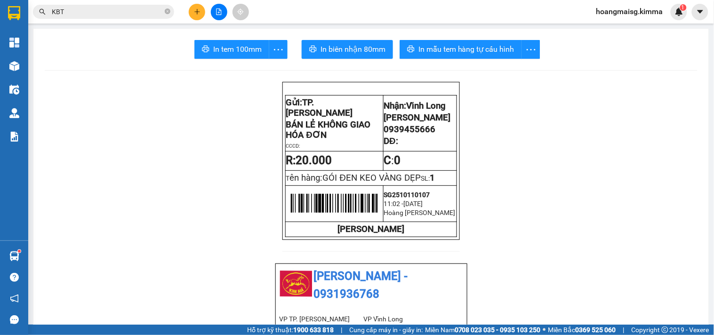
click at [101, 10] on input "KBT" at bounding box center [107, 12] width 111 height 10
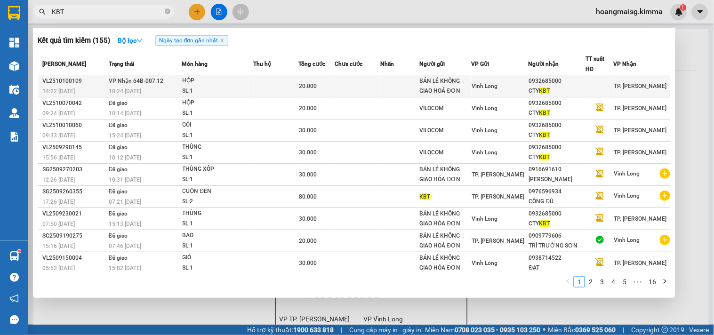
click at [211, 88] on div "SL: 1" at bounding box center [218, 91] width 71 height 10
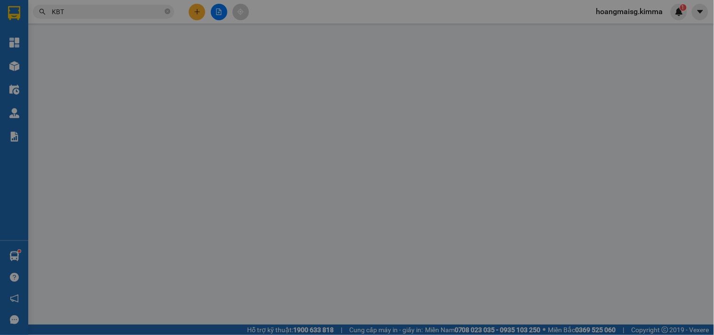
type input "BÁN LẺ KHÔNG GIAO HOÁ ĐƠN"
type input "0932685000"
type input "CTY KBT"
type input "20.000"
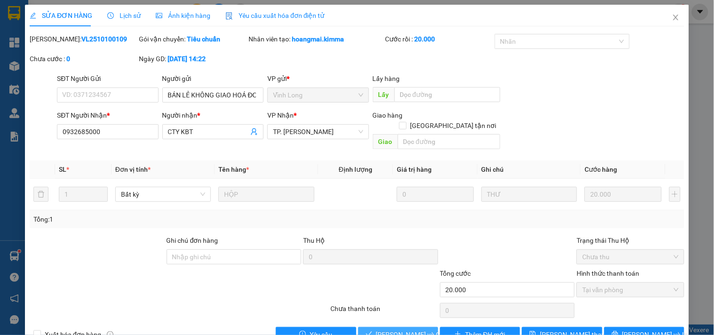
click at [380, 330] on span "[PERSON_NAME] và Giao hàng" at bounding box center [421, 335] width 90 height 10
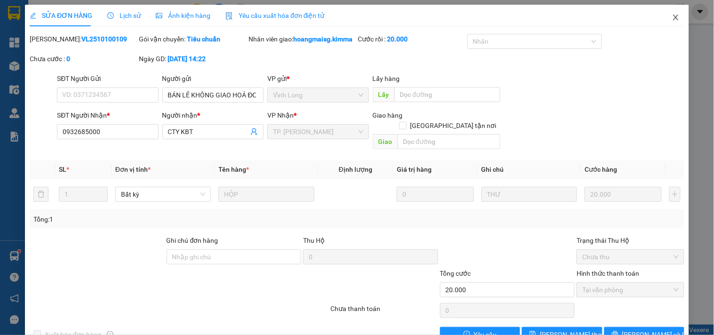
click at [672, 21] on icon "close" at bounding box center [676, 18] width 8 height 8
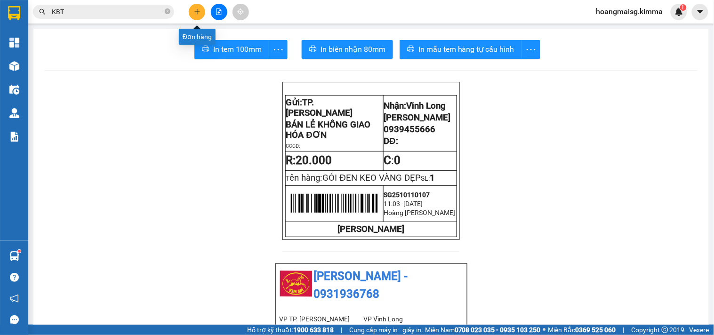
click at [222, 12] on button at bounding box center [219, 12] width 16 height 16
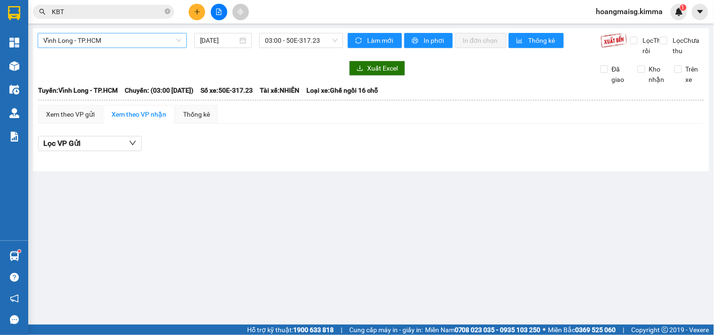
click at [134, 38] on span "Vĩnh Long - TP.HCM" at bounding box center [112, 40] width 138 height 14
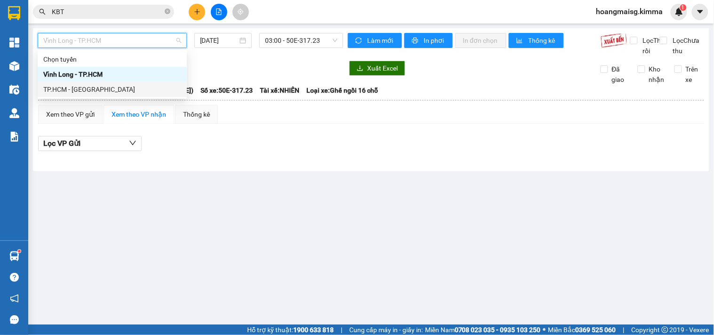
click at [99, 91] on div "TP.HCM - [GEOGRAPHIC_DATA]" at bounding box center [112, 89] width 138 height 10
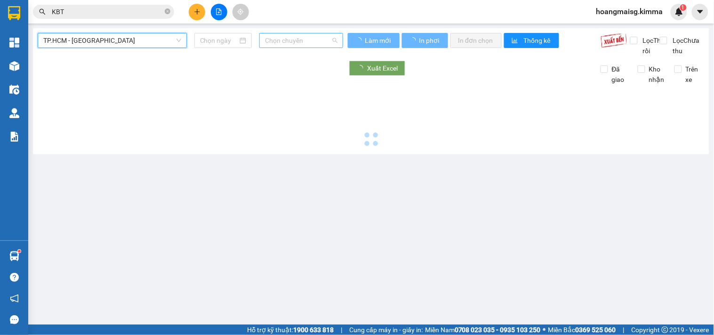
click at [283, 45] on span "Chọn chuyến" at bounding box center [301, 40] width 72 height 14
type input "[DATE]"
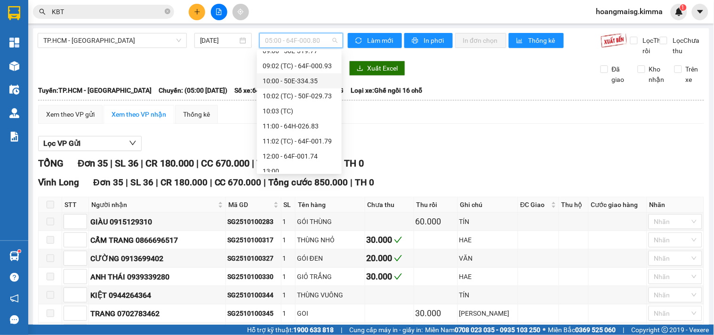
scroll to position [157, 0]
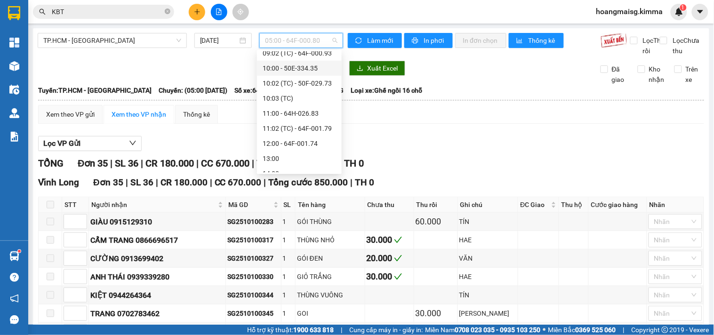
click at [306, 69] on div "10:00 - 50E-334.35" at bounding box center [299, 68] width 73 height 10
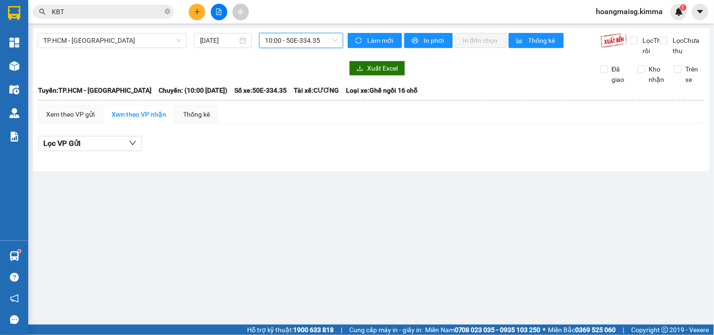
click at [321, 46] on span "10:00 - 50E-334.35" at bounding box center [301, 40] width 72 height 14
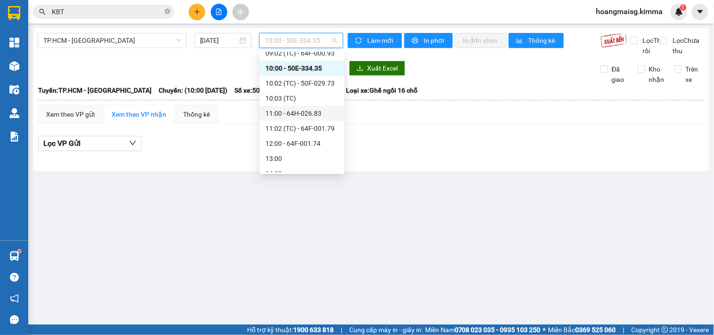
click at [305, 116] on div "11:00 - 64H-026.83" at bounding box center [302, 113] width 73 height 10
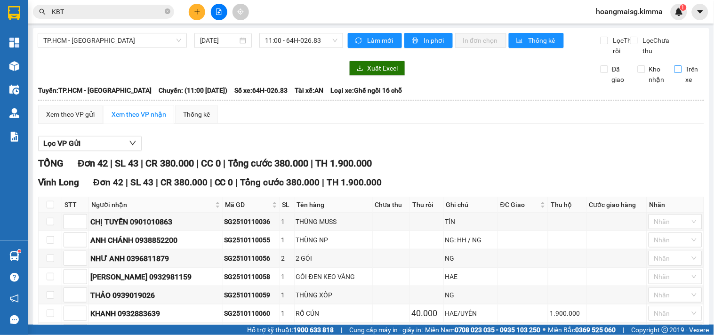
click at [683, 85] on span "Trên xe" at bounding box center [693, 74] width 23 height 21
click at [682, 73] on input "Trên xe" at bounding box center [679, 69] width 8 height 8
click at [683, 85] on span "Trên xe" at bounding box center [693, 74] width 23 height 21
click at [682, 73] on input "Trên xe" at bounding box center [679, 69] width 8 height 8
checkbox input "false"
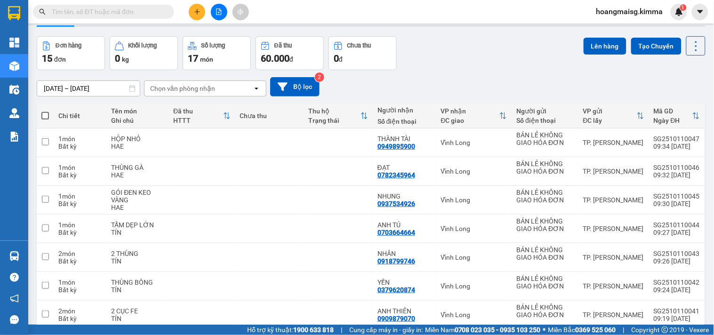
scroll to position [52, 0]
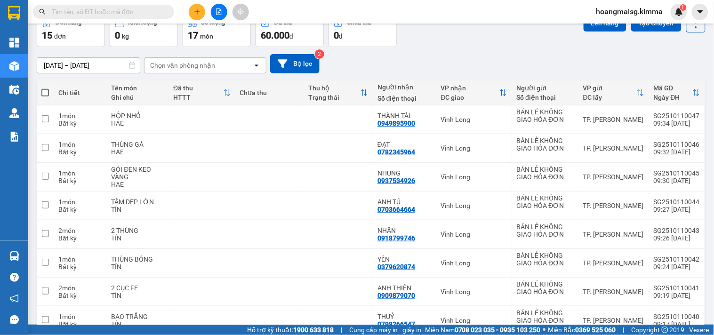
click at [198, 12] on icon "plus" at bounding box center [196, 11] width 5 height 0
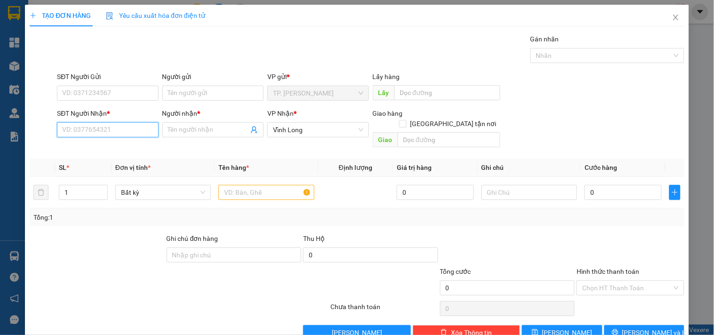
click at [145, 130] on input "SĐT Người Nhận *" at bounding box center [107, 129] width 101 height 15
type input "9"
type input "0913843488"
type input "KHANH"
type input "0913843488"
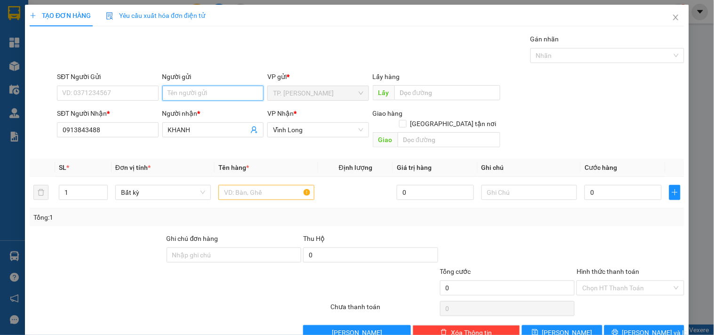
click at [227, 100] on input "Người gửi" at bounding box center [212, 93] width 101 height 15
type input "BAN"
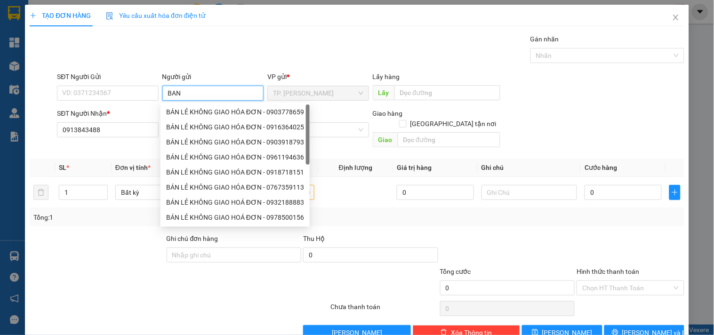
click at [218, 128] on div "BÁN LẺ KHÔNG GIAO HÓA ĐƠN - 0916364025" at bounding box center [235, 127] width 138 height 10
type input "0916364025"
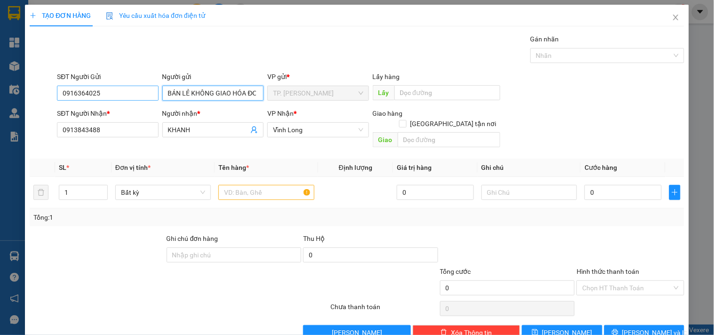
type input "BÁN LẺ KHÔNG GIAO HÓA ĐƠN"
drag, startPoint x: 137, startPoint y: 99, endPoint x: 0, endPoint y: 81, distance: 138.7
click at [0, 81] on div "TẠO ĐƠN HÀNG Yêu cầu xuất hóa đơn điện tử Transit Pickup Surcharge Ids Transit …" at bounding box center [357, 167] width 714 height 335
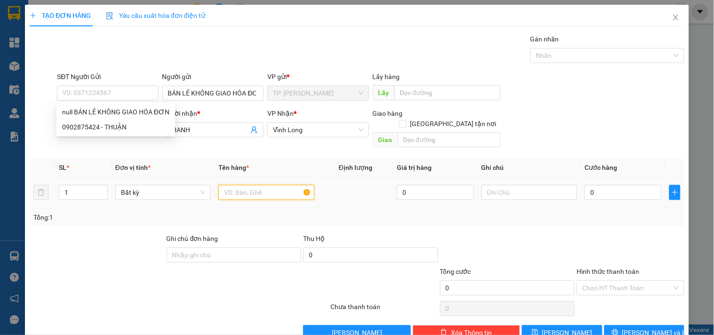
click at [272, 185] on input "text" at bounding box center [266, 192] width 96 height 15
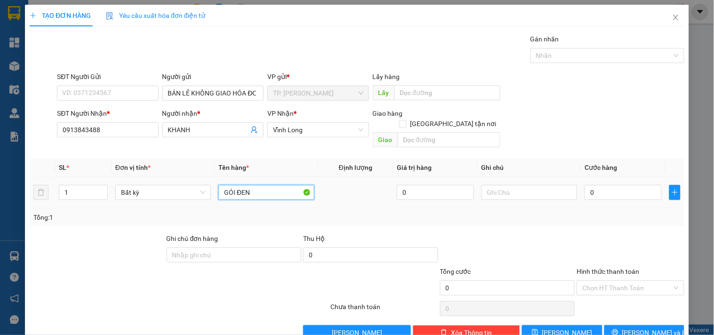
type input "GÓI ĐEN"
type input "M"
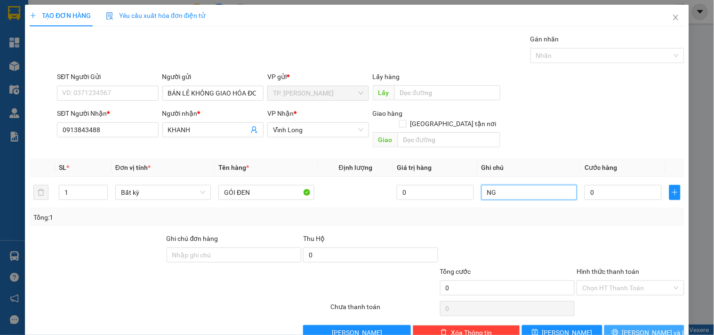
type input "NG"
click at [671, 325] on button "[PERSON_NAME] và In" at bounding box center [644, 332] width 80 height 15
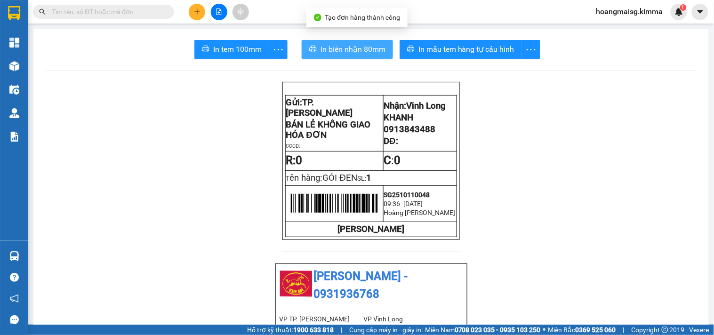
click at [342, 49] on span "In biên nhận 80mm" at bounding box center [353, 49] width 65 height 12
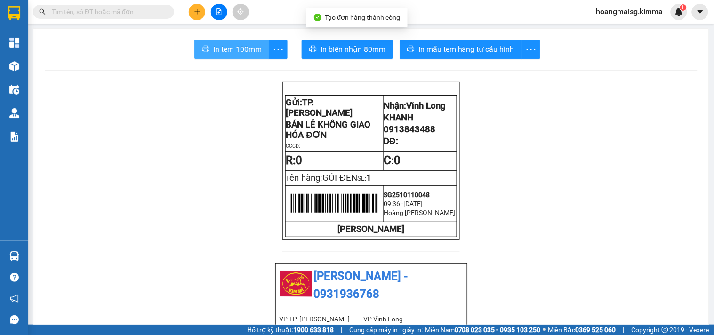
click at [229, 54] on span "In tem 100mm" at bounding box center [237, 49] width 48 height 12
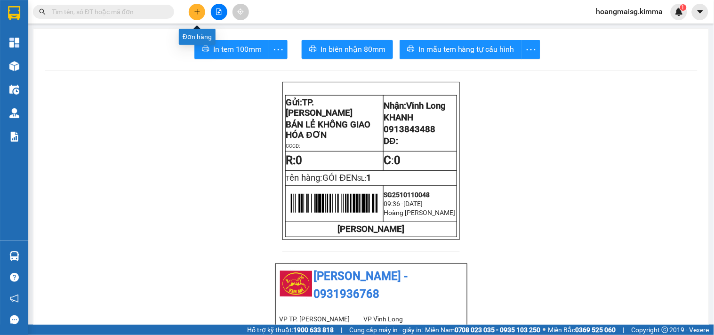
click at [196, 10] on icon "plus" at bounding box center [197, 11] width 7 height 7
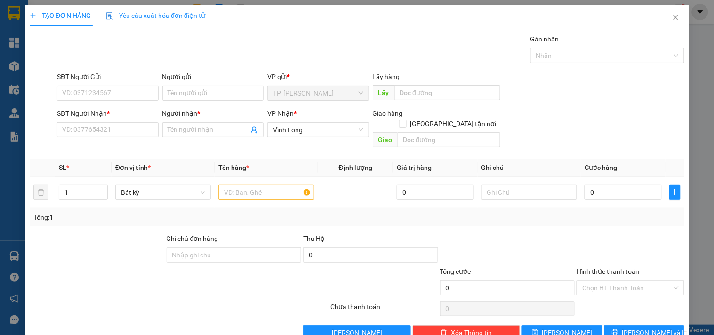
click at [161, 92] on div "Người gửi Tên người gửi" at bounding box center [213, 88] width 105 height 33
click at [165, 92] on input "Người gửi" at bounding box center [212, 93] width 101 height 15
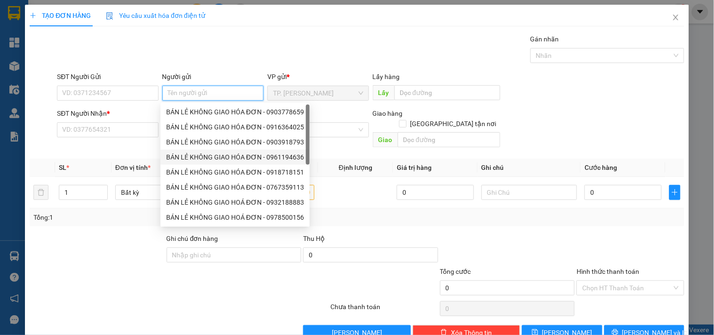
click at [225, 147] on div "BÁN LẺ KHÔNG GIAO HÓA ĐƠN - 0903918793" at bounding box center [235, 142] width 138 height 10
type input "0903918793"
type input "BÁN LẺ KHÔNG GIAO HÓA ĐƠN"
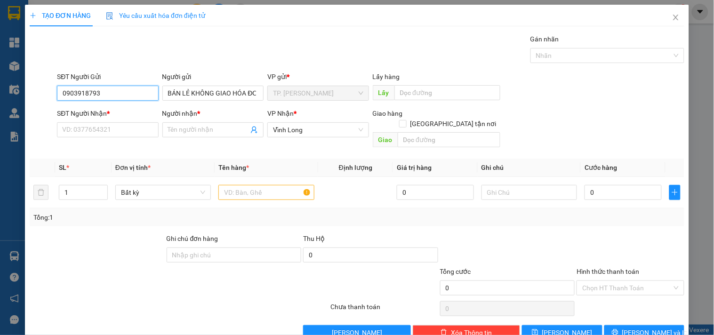
drag, startPoint x: 141, startPoint y: 100, endPoint x: 0, endPoint y: 100, distance: 141.2
click at [0, 100] on div "TẠO ĐƠN HÀNG Yêu cầu xuất hóa đơn điện tử Transit Pickup Surcharge Ids Transit …" at bounding box center [357, 167] width 714 height 335
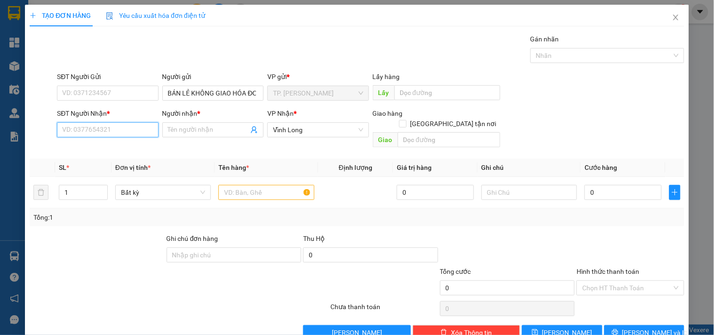
click at [137, 137] on input "SĐT Người Nhận *" at bounding box center [107, 129] width 101 height 15
click at [136, 130] on input "SĐT Người Nhận *" at bounding box center [107, 129] width 101 height 15
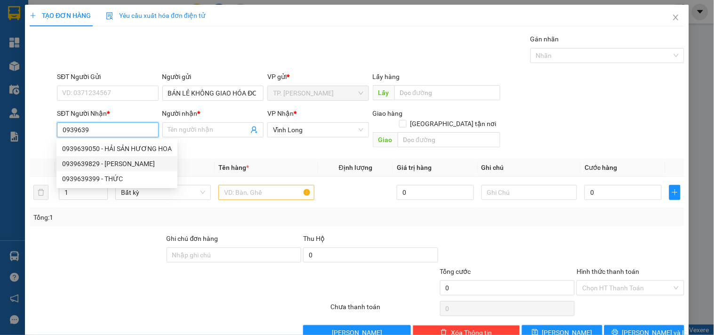
type input "0939639829"
type input "TUẤN ANH"
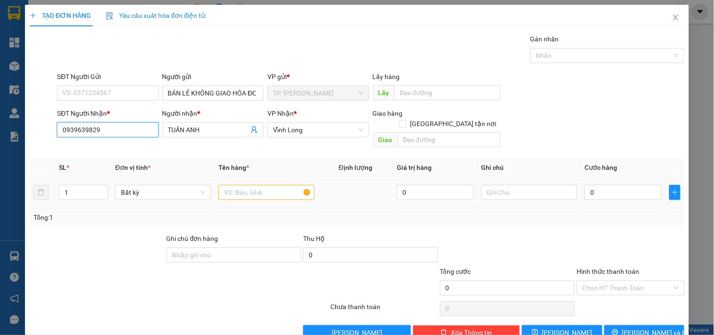
type input "0939639829"
click at [266, 185] on input "text" at bounding box center [266, 192] width 96 height 15
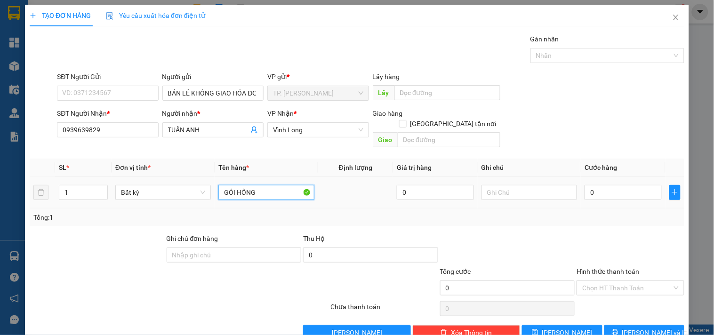
type input "GÓI HỒNG"
type input "NG"
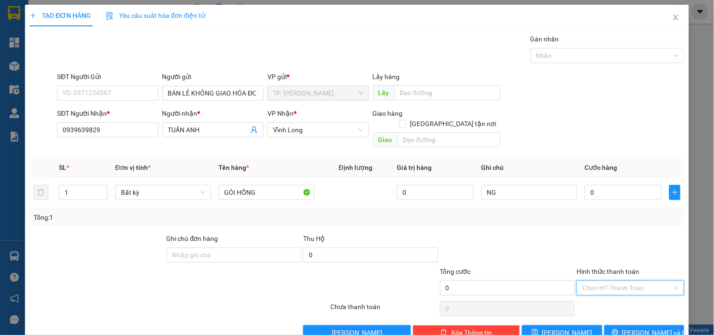
click at [617, 281] on input "Hình thức thanh toán" at bounding box center [626, 288] width 89 height 14
click at [613, 298] on div "Tại văn phòng" at bounding box center [624, 296] width 95 height 10
click at [596, 185] on input "0" at bounding box center [623, 192] width 77 height 15
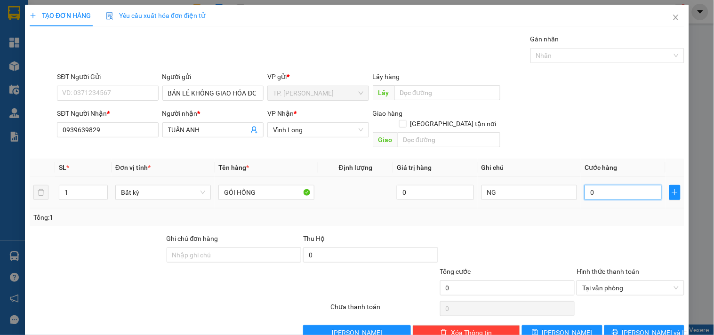
type input "3"
type input "30"
type input "30.000"
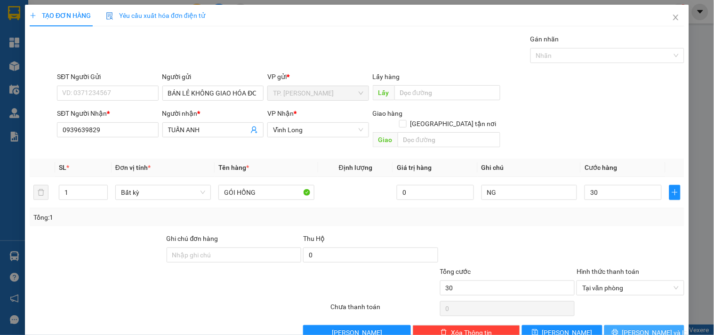
type input "30.000"
click at [655, 328] on span "[PERSON_NAME] và In" at bounding box center [655, 333] width 66 height 10
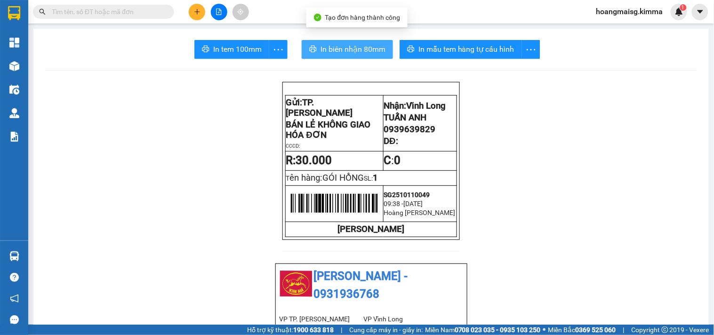
click at [366, 43] on button "In biên nhận 80mm" at bounding box center [347, 49] width 91 height 19
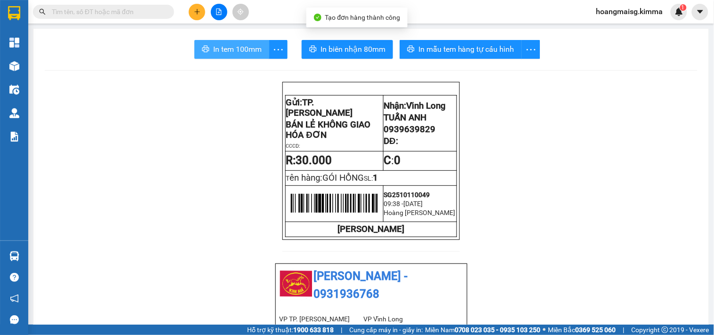
click at [222, 43] on button "In tem 100mm" at bounding box center [231, 49] width 75 height 19
click at [206, 9] on div at bounding box center [219, 12] width 71 height 16
click at [200, 8] on button at bounding box center [197, 12] width 16 height 16
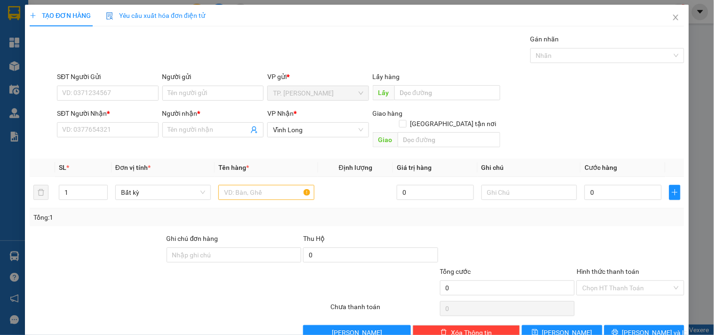
click at [118, 139] on div "SĐT Người Nhận * VD: 0377654321" at bounding box center [107, 124] width 101 height 33
click at [232, 87] on input "Người gửi" at bounding box center [212, 93] width 101 height 15
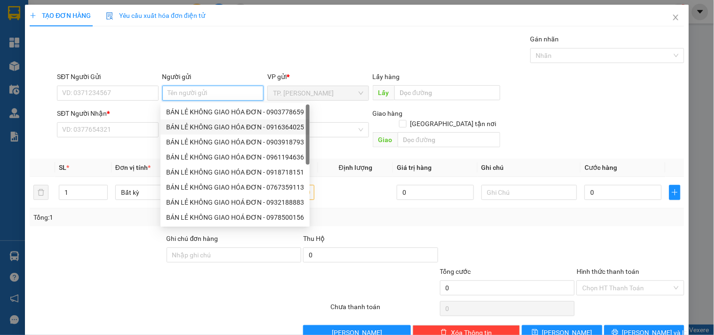
click at [256, 128] on div "BÁN LẺ KHÔNG GIAO HÓA ĐƠN - 0916364025" at bounding box center [235, 127] width 138 height 10
type input "0916364025"
type input "BÁN LẺ KHÔNG GIAO HÓA ĐƠN"
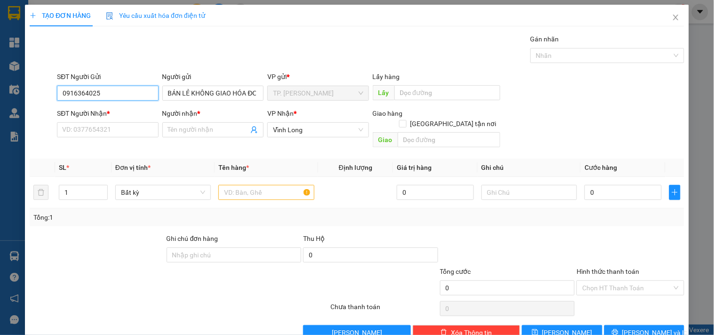
drag, startPoint x: 128, startPoint y: 89, endPoint x: 1, endPoint y: 78, distance: 127.5
click at [1, 78] on div "TẠO ĐƠN HÀNG Yêu cầu xuất hóa đơn điện tử Transit Pickup Surcharge Ids Transit …" at bounding box center [357, 167] width 714 height 335
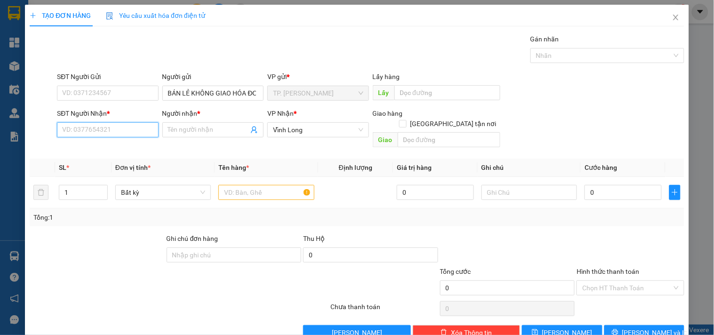
click at [146, 137] on input "SĐT Người Nhận *" at bounding box center [107, 129] width 101 height 15
click at [78, 136] on input "0938944884" at bounding box center [107, 129] width 101 height 15
click at [118, 128] on input "0938944884" at bounding box center [107, 129] width 101 height 15
type input "0938944884"
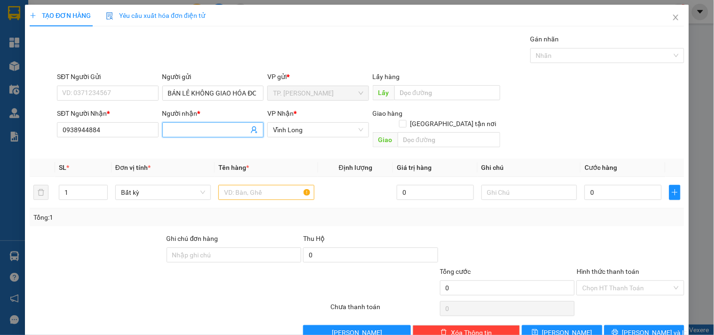
click at [220, 130] on input "Người nhận *" at bounding box center [208, 130] width 81 height 10
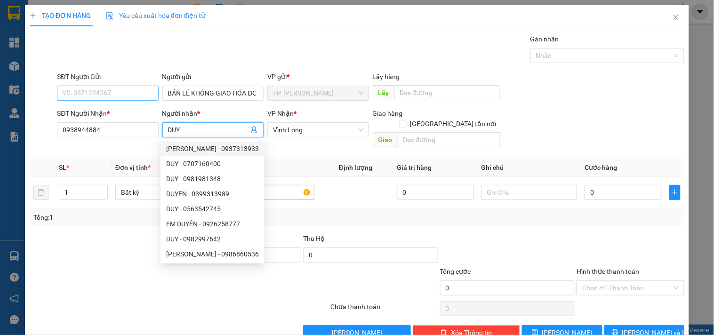
type input "DUY"
click at [134, 93] on input "SĐT Người Gửi" at bounding box center [107, 93] width 101 height 15
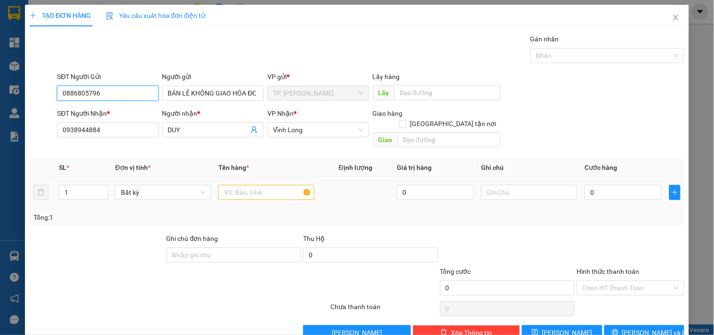
type input "0886805796"
click at [233, 185] on input "text" at bounding box center [266, 192] width 96 height 15
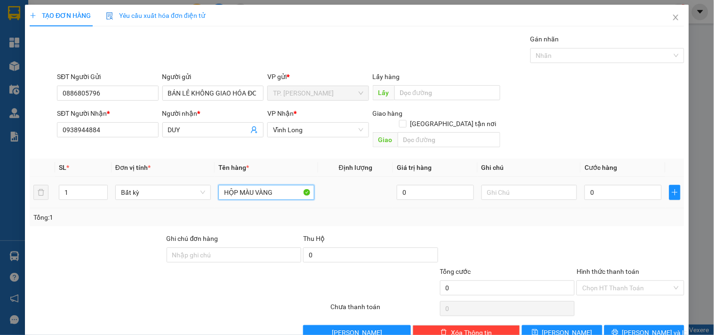
type input "HỘP MÀU VÀNG"
type input "NG: KHOA / NG"
type input "1"
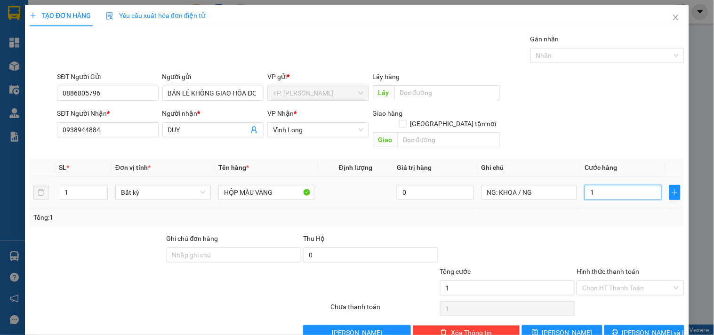
type input "0"
type input "02"
type input "2"
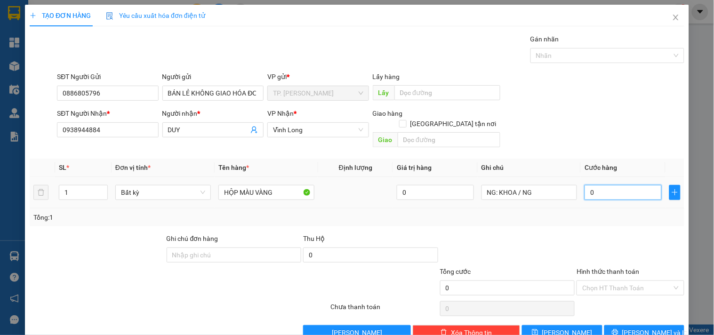
type input "2"
type input "020"
type input "20"
type input "20.000"
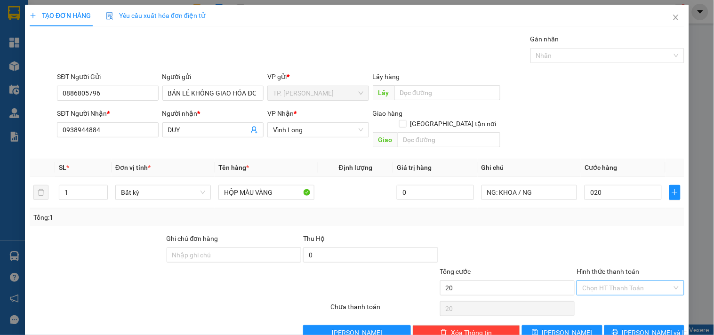
type input "20.000"
drag, startPoint x: 604, startPoint y: 271, endPoint x: 603, endPoint y: 286, distance: 15.6
click at [603, 281] on input "Hình thức thanh toán" at bounding box center [626, 288] width 89 height 14
click at [603, 294] on div "Tại văn phòng" at bounding box center [624, 296] width 95 height 10
type input "0"
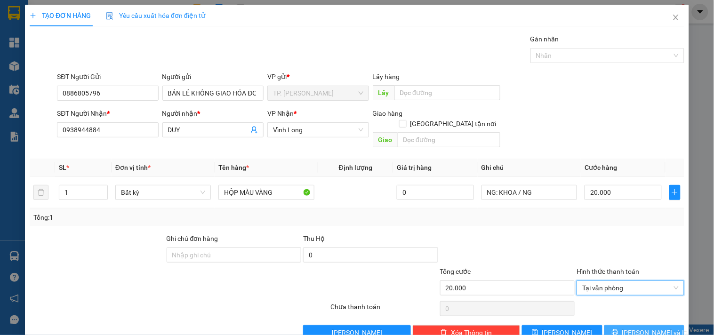
click at [649, 328] on span "[PERSON_NAME] và In" at bounding box center [655, 333] width 66 height 10
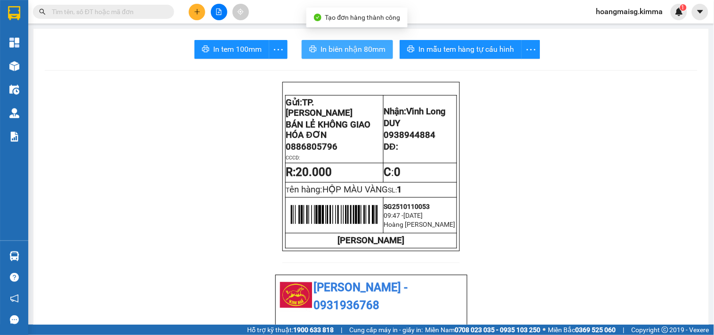
click at [336, 41] on button "In biên nhận 80mm" at bounding box center [347, 49] width 91 height 19
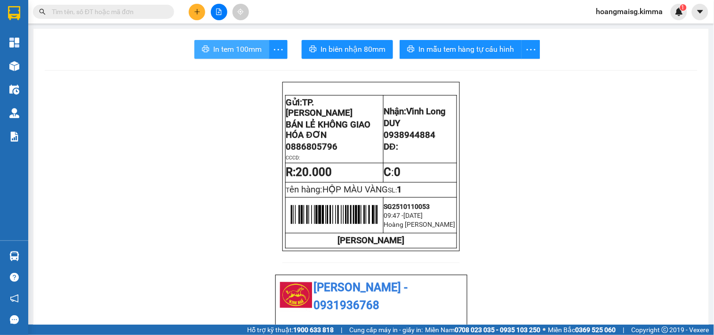
click at [251, 50] on span "In tem 100mm" at bounding box center [237, 49] width 48 height 12
click at [199, 14] on icon "plus" at bounding box center [197, 11] width 7 height 7
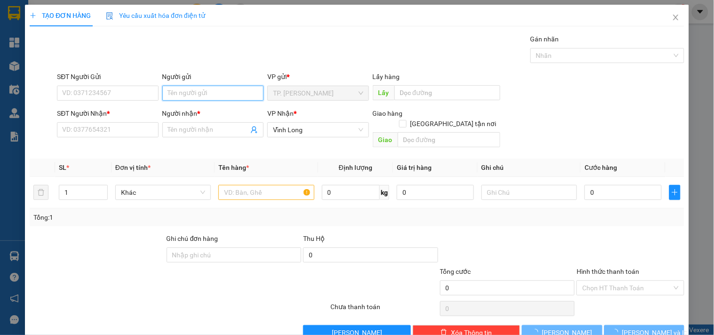
click at [180, 88] on input "Người gửi" at bounding box center [212, 93] width 101 height 15
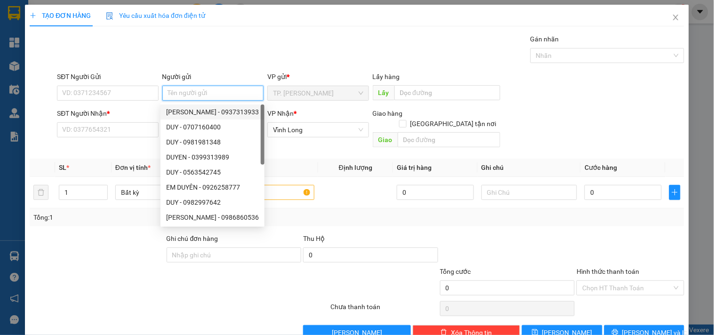
click at [185, 114] on div "HOÀNG DUY - 0937313933" at bounding box center [212, 112] width 93 height 10
type input "0937313933"
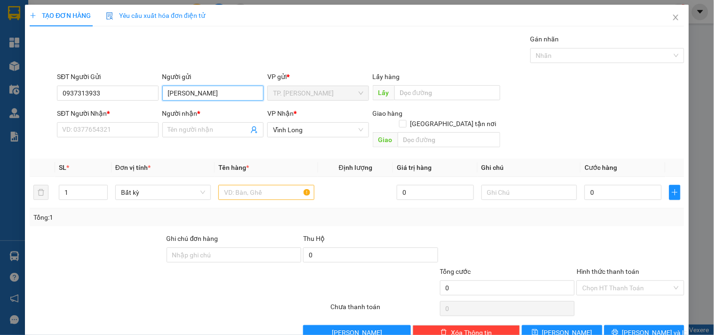
click at [186, 97] on input "HOÀNG DUY" at bounding box center [212, 93] width 101 height 15
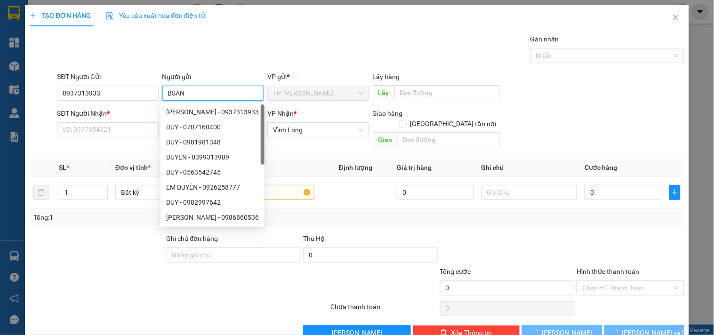
click at [187, 98] on input "BSAN" at bounding box center [212, 93] width 101 height 15
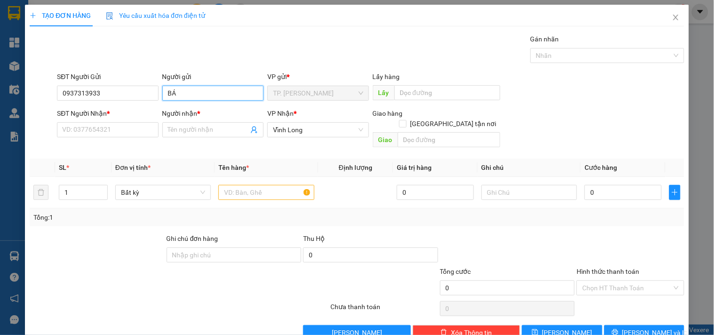
type input "BÁN"
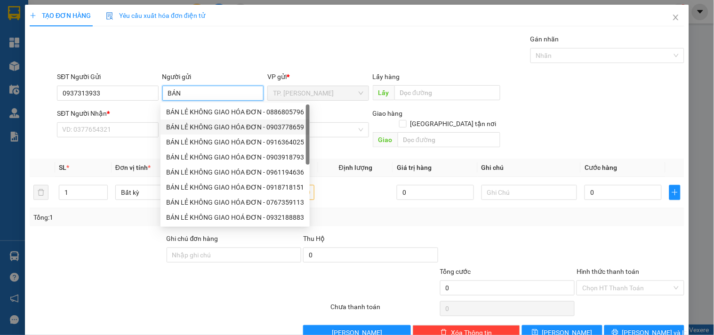
drag, startPoint x: 217, startPoint y: 110, endPoint x: 212, endPoint y: 110, distance: 5.2
click at [217, 110] on div "BÁN LẺ KHÔNG GIAO HÓA ĐƠN - 0886805796" at bounding box center [235, 112] width 138 height 10
type input "0886805796"
type input "BÁN LẺ KHÔNG GIAO HÓA ĐƠN"
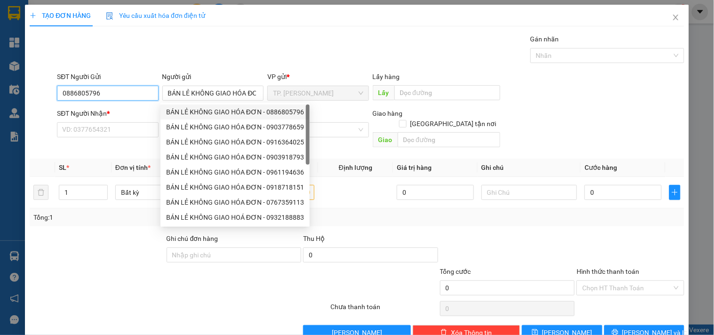
click at [127, 89] on input "0886805796" at bounding box center [107, 93] width 101 height 15
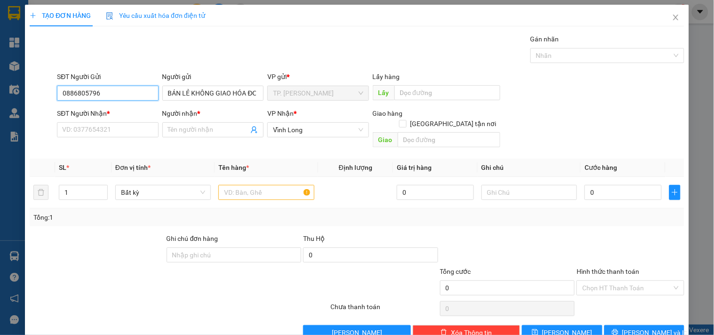
click at [127, 89] on input "0886805796" at bounding box center [107, 93] width 101 height 15
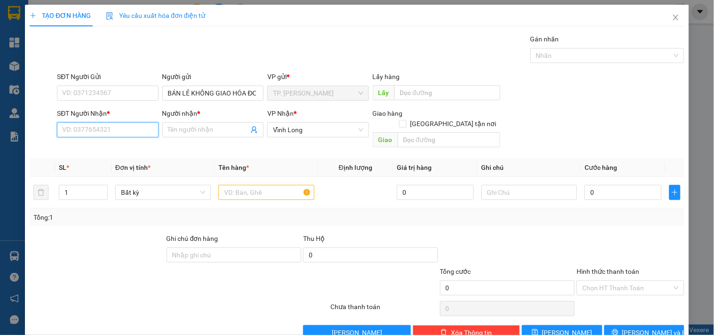
click at [109, 127] on input "SĐT Người Nhận *" at bounding box center [107, 129] width 101 height 15
type input "0904332182"
drag, startPoint x: 106, startPoint y: 142, endPoint x: 120, endPoint y: 146, distance: 13.8
click at [107, 144] on div "0904332182 - MỸ NHUNG" at bounding box center [114, 148] width 117 height 15
type input "MỸ NHUNG"
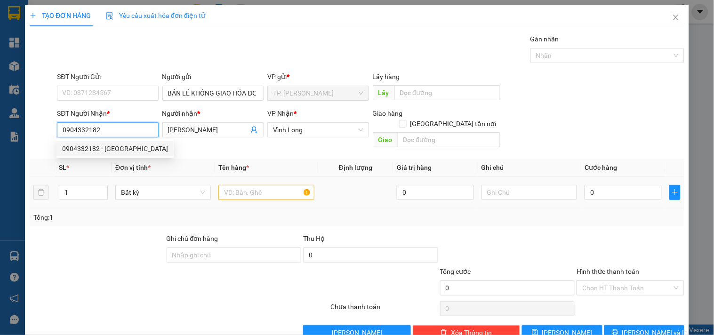
type input "0904332182"
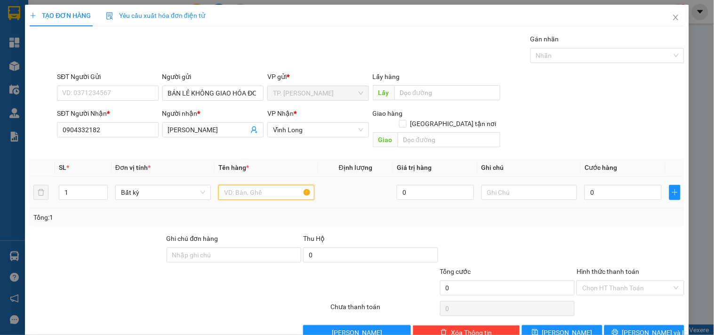
click at [235, 186] on input "text" at bounding box center [266, 192] width 96 height 15
type input "GÓI ĐEN KEO VÀNG"
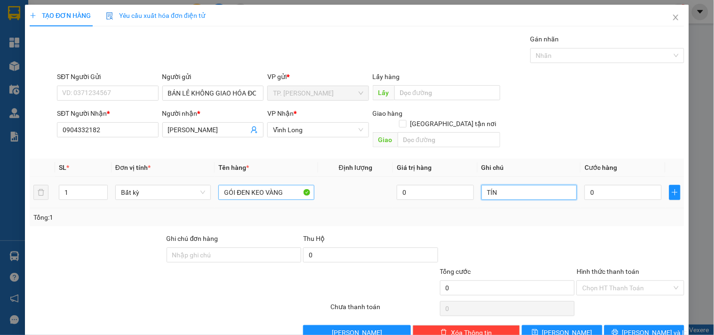
type input "TÍN"
drag, startPoint x: 247, startPoint y: 182, endPoint x: 233, endPoint y: 185, distance: 13.9
click at [233, 185] on input "GÓI ĐEN KEO VÀNG" at bounding box center [266, 192] width 96 height 15
type input "GÓI XANH KEO VÀNG"
click at [608, 185] on input "0" at bounding box center [623, 192] width 77 height 15
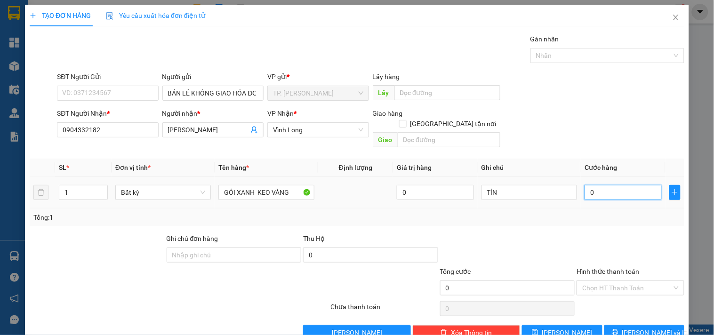
type input "02"
type input "2"
type input "020"
type input "20"
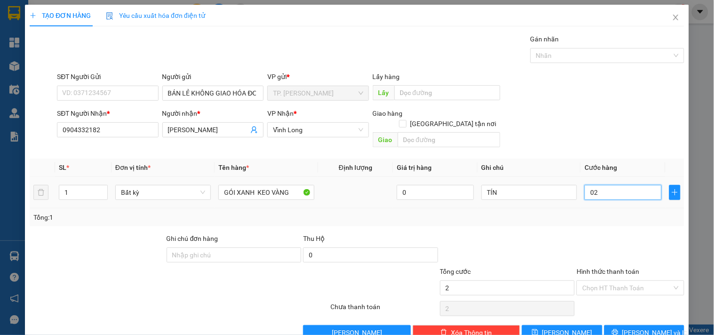
type input "20"
click at [601, 281] on input "Hình thức thanh toán" at bounding box center [626, 288] width 89 height 14
type input "20.000"
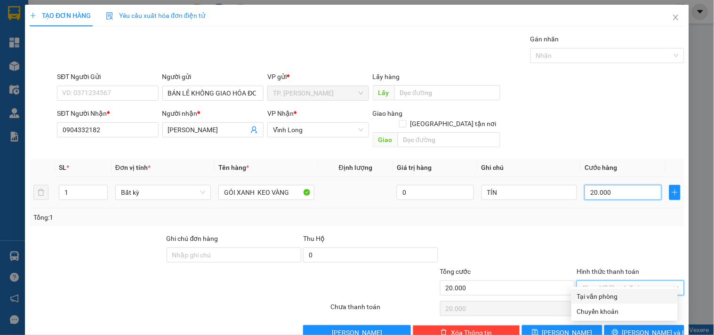
click at [621, 185] on input "20.000" at bounding box center [623, 192] width 77 height 15
type input "0"
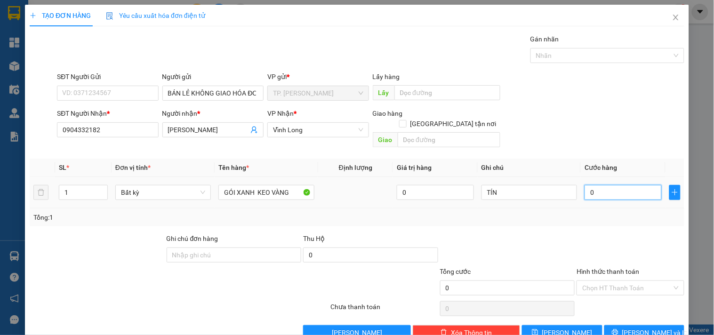
type input "03"
type input "3"
type input "030"
type input "30"
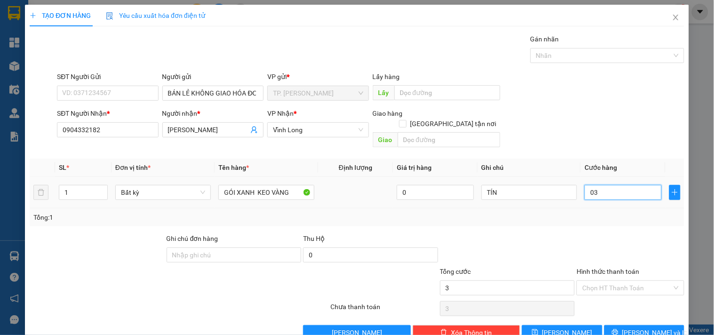
type input "30"
type input "30.000"
click at [585, 282] on input "Hình thức thanh toán" at bounding box center [626, 288] width 89 height 14
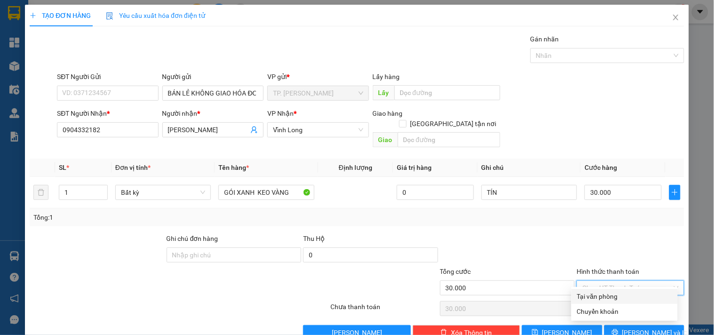
click at [584, 295] on div "Tại văn phòng" at bounding box center [624, 296] width 95 height 10
type input "0"
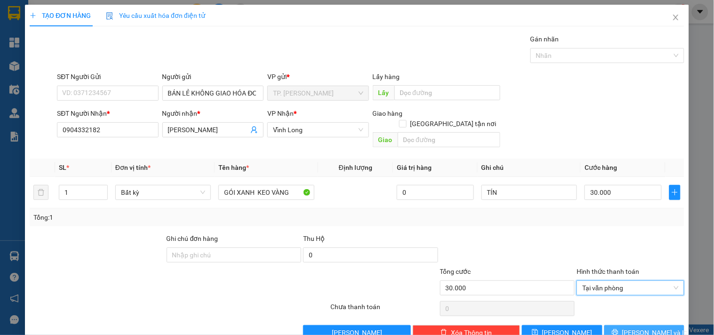
click at [643, 328] on span "[PERSON_NAME] và In" at bounding box center [655, 333] width 66 height 10
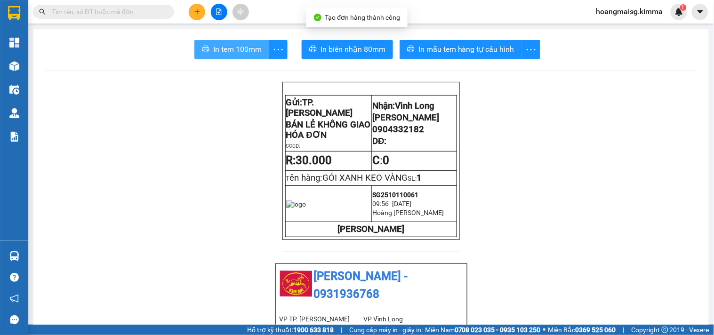
click at [241, 48] on span "In tem 100mm" at bounding box center [237, 49] width 48 height 12
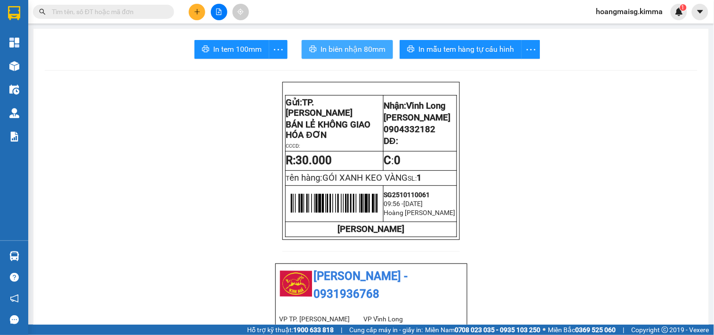
click at [326, 44] on span "In biên nhận 80mm" at bounding box center [353, 49] width 65 height 12
click at [135, 13] on input "text" at bounding box center [107, 12] width 111 height 10
paste input "0919466333"
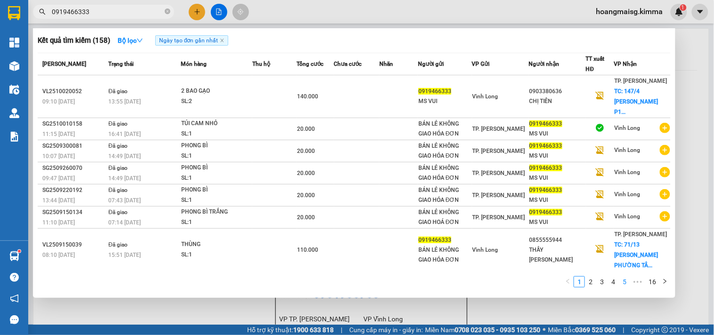
type input "0919466333"
click at [620, 283] on li "5" at bounding box center [624, 281] width 11 height 11
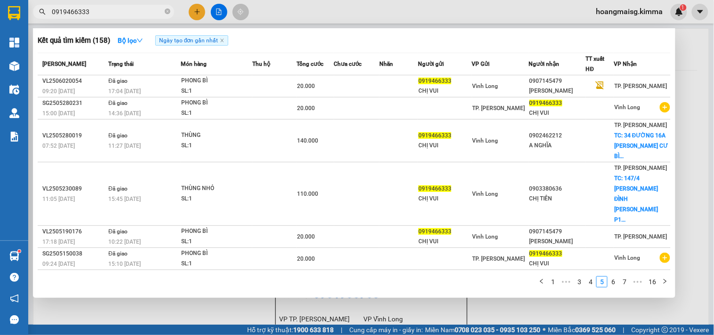
click at [222, 9] on div at bounding box center [357, 167] width 714 height 335
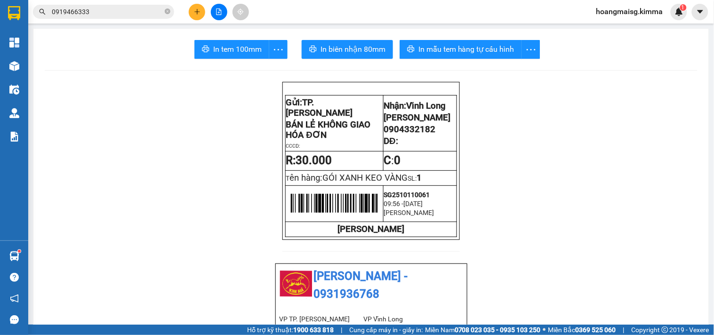
click at [222, 9] on button at bounding box center [219, 12] width 16 height 16
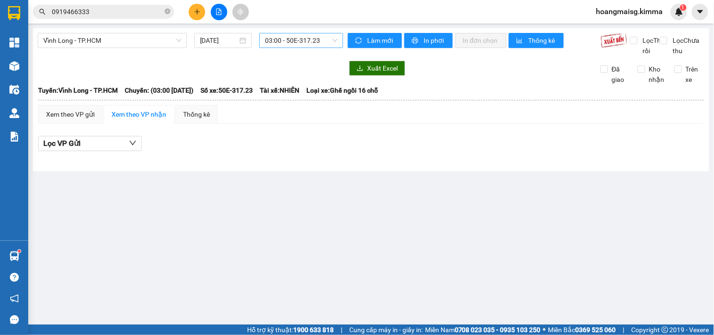
click at [267, 40] on span "03:00 - 50E-317.23" at bounding box center [301, 40] width 72 height 14
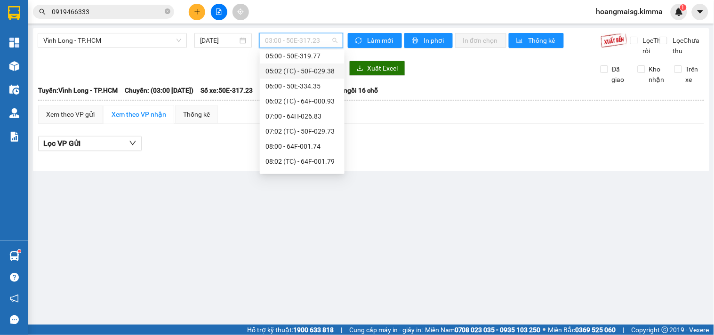
scroll to position [105, 0]
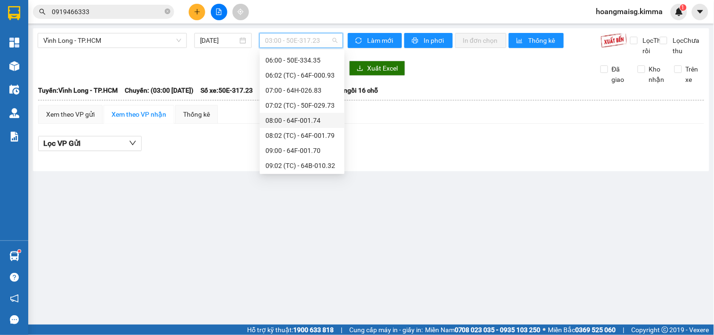
click at [297, 121] on div "08:00 - 64F-001.74" at bounding box center [302, 120] width 73 height 10
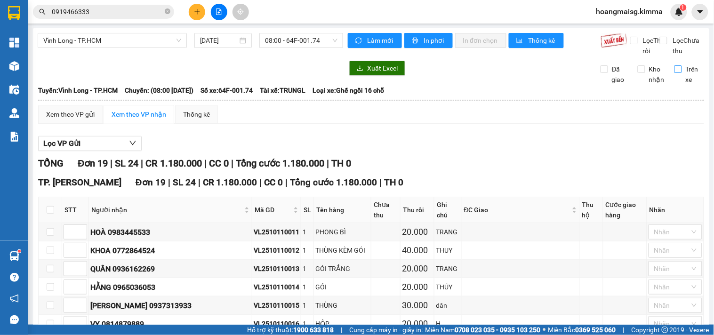
click at [682, 85] on span "Trên xe" at bounding box center [693, 74] width 23 height 21
click at [678, 73] on input "Trên xe" at bounding box center [679, 69] width 8 height 8
checkbox input "true"
click at [449, 124] on div "Xem theo VP gửi Xem theo VP nhận Thống kê" at bounding box center [371, 114] width 666 height 19
click at [195, 16] on button at bounding box center [197, 12] width 16 height 16
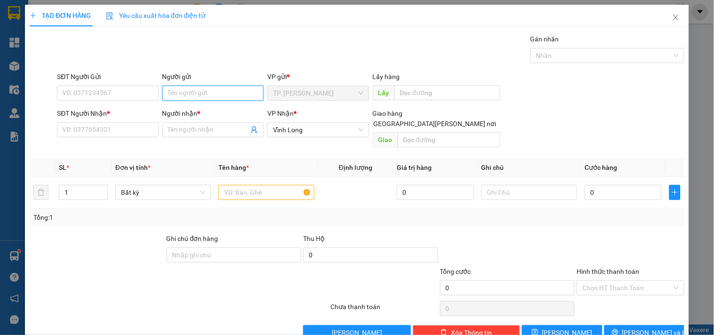
click at [185, 95] on input "Người gửi" at bounding box center [212, 93] width 101 height 15
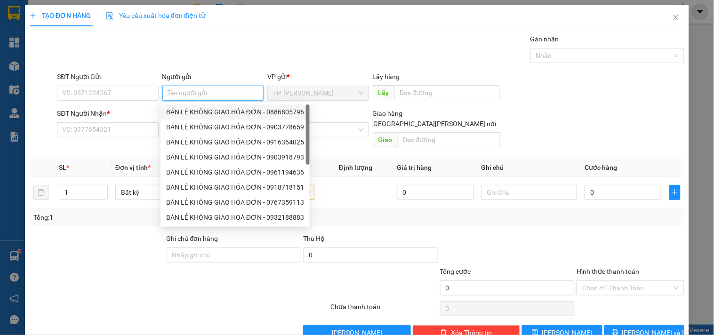
click at [192, 107] on div "BÁN LẺ KHÔNG GIAO HÓA ĐƠN - 0886805796" at bounding box center [235, 112] width 138 height 10
type input "0886805796"
type input "BÁN LẺ KHÔNG GIAO HÓA ĐƠN"
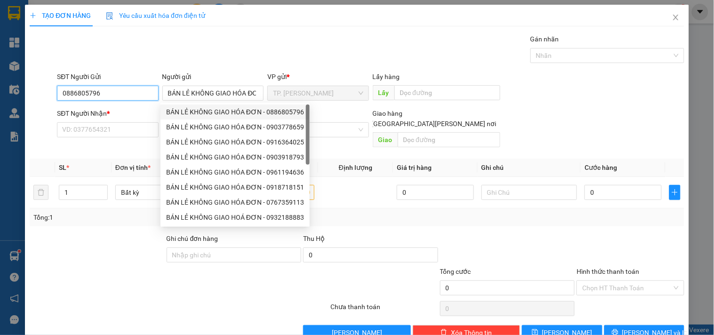
click at [133, 95] on input "0886805796" at bounding box center [107, 93] width 101 height 15
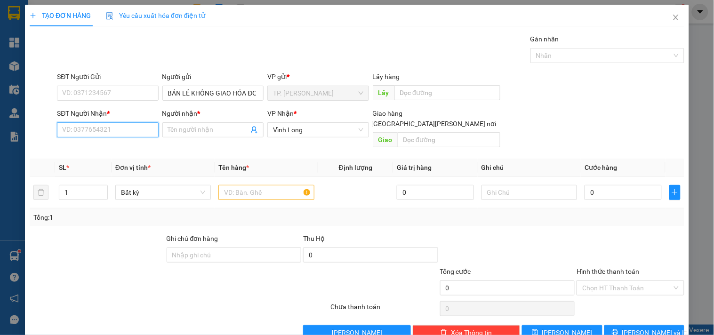
click at [129, 128] on input "SĐT Người Nhận *" at bounding box center [107, 129] width 101 height 15
click at [132, 129] on input "159" at bounding box center [107, 129] width 101 height 15
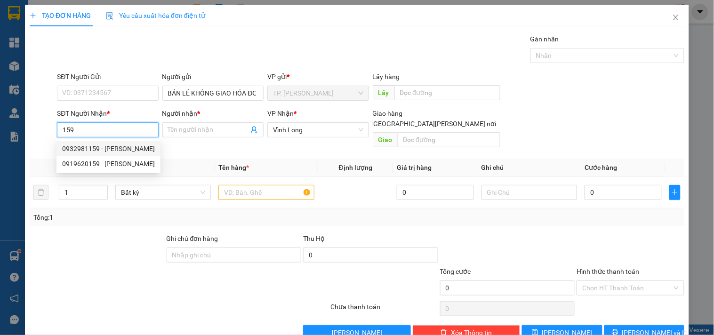
click at [122, 151] on div "0932981159 - KIM TRỌNG" at bounding box center [108, 149] width 93 height 10
type input "0932981159"
type input "KIM TRỌNG"
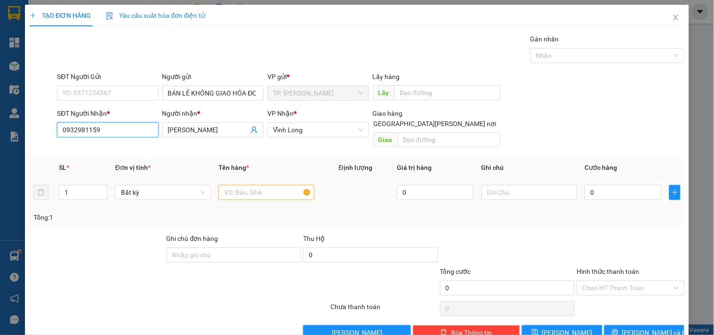
type input "0932981159"
click at [242, 187] on input "text" at bounding box center [266, 192] width 96 height 15
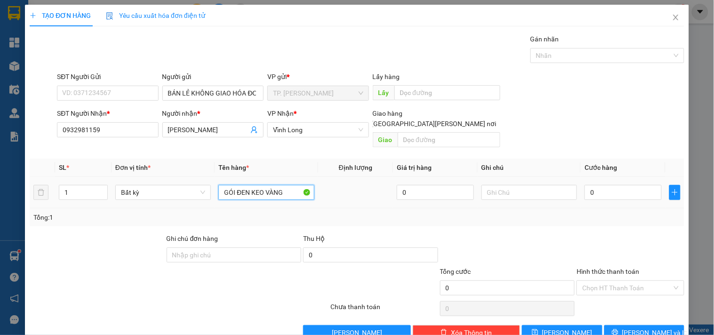
type input "GÓI ĐEN KEO VÀNG"
type input "TÍN"
click at [617, 325] on button "[PERSON_NAME] và In" at bounding box center [644, 332] width 80 height 15
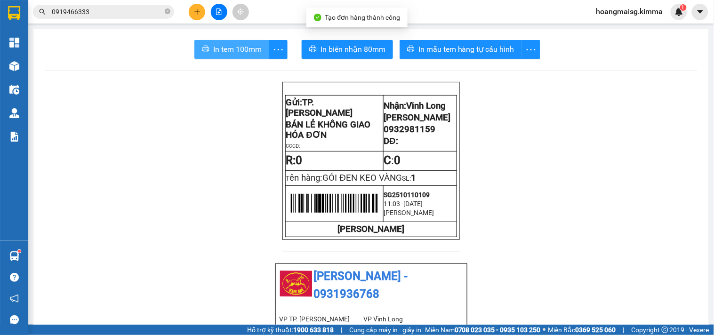
click at [232, 48] on span "In tem 100mm" at bounding box center [237, 49] width 48 height 12
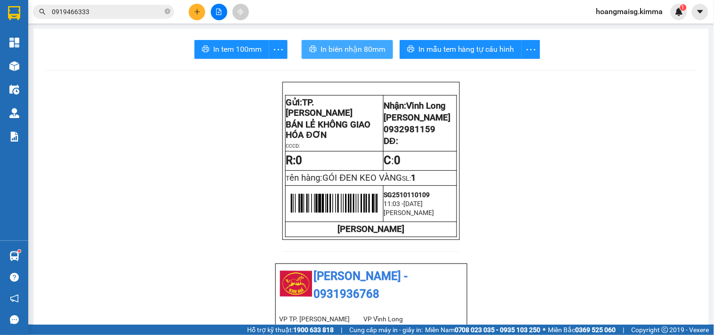
click at [337, 53] on span "In biên nhận 80mm" at bounding box center [353, 49] width 65 height 12
click at [112, 10] on input "0919466333" at bounding box center [107, 12] width 111 height 10
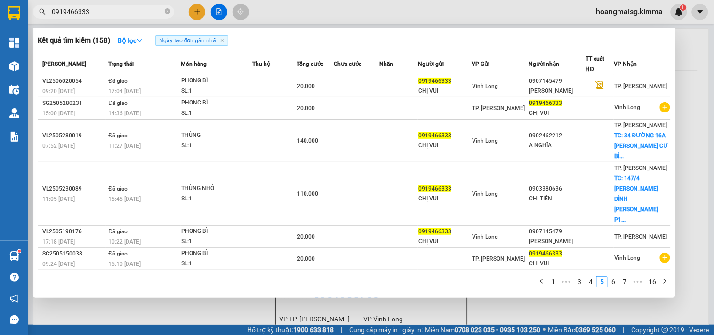
click at [112, 10] on input "0919466333" at bounding box center [107, 12] width 111 height 10
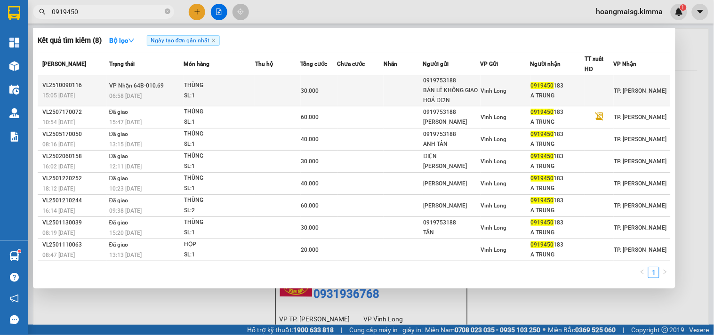
type input "0919450"
click at [233, 81] on div "THÙNG" at bounding box center [219, 86] width 71 height 10
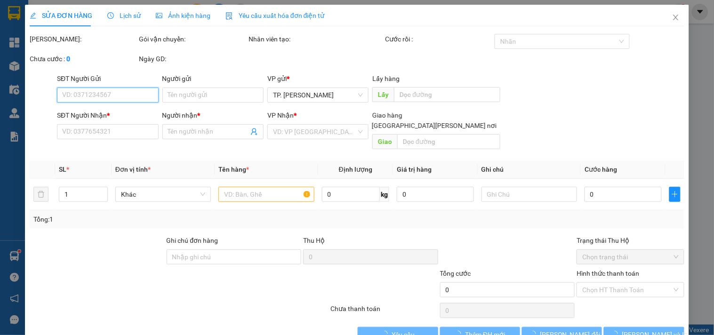
type input "0919753188"
type input "BÁN LẺ KHÔNG GIAO HOÁ ĐƠN"
type input "0919450183"
type input "A TRUNG"
type input "30.000"
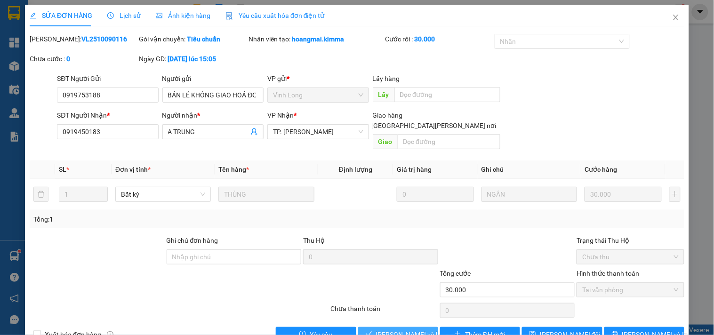
click at [410, 330] on span "[PERSON_NAME] và Giao hàng" at bounding box center [439, 335] width 127 height 10
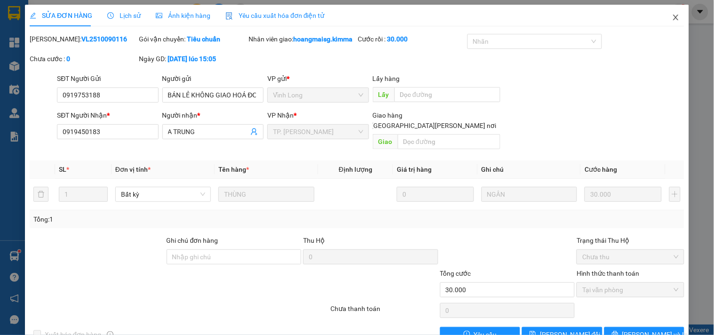
click at [672, 20] on icon "close" at bounding box center [676, 18] width 8 height 8
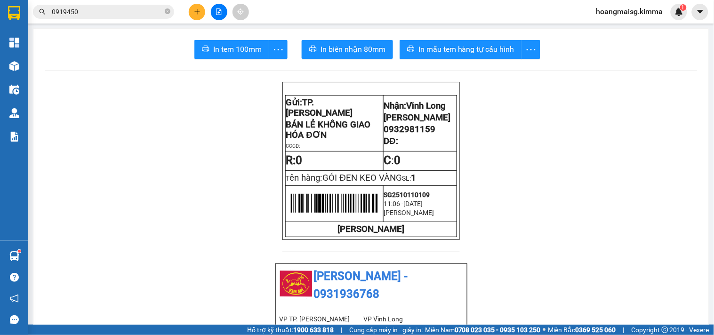
click at [137, 16] on input "0919450" at bounding box center [107, 12] width 111 height 10
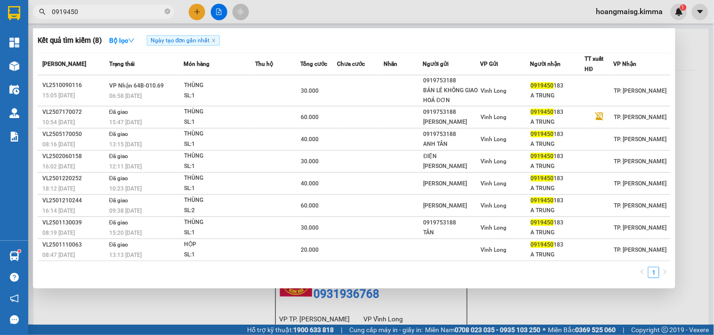
click at [137, 16] on input "0919450" at bounding box center [107, 12] width 111 height 10
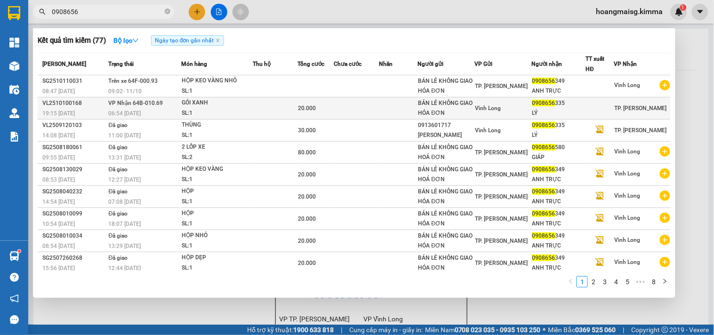
type input "0908656"
click at [200, 111] on div "SL: 1" at bounding box center [217, 113] width 71 height 10
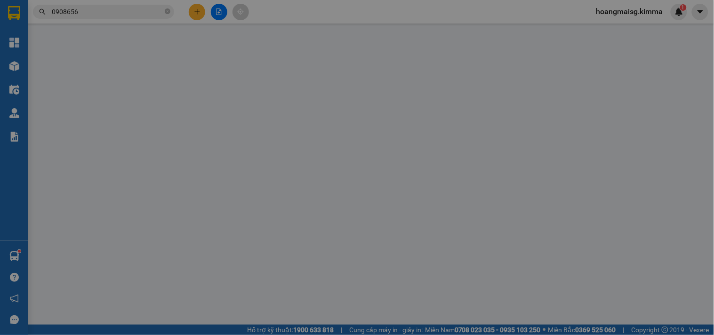
type input "BÁN LẺ KHÔNG GIAO HÓA ĐƠN"
type input "0908656335"
type input "LÝ"
type input "20.000"
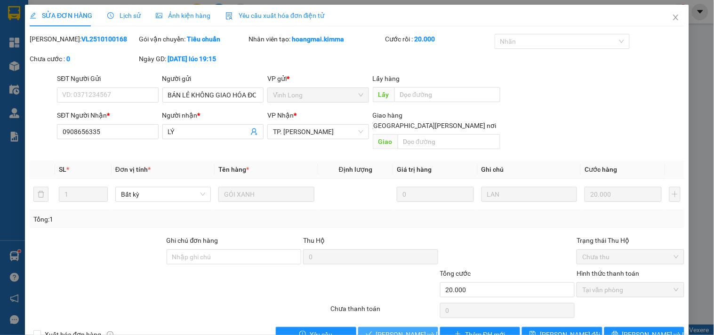
click at [391, 330] on span "[PERSON_NAME] và Giao hàng" at bounding box center [439, 335] width 127 height 10
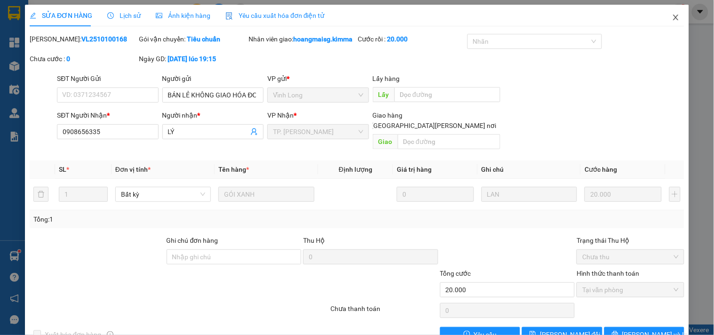
drag, startPoint x: 671, startPoint y: 21, endPoint x: 230, endPoint y: 25, distance: 441.6
click at [664, 22] on span "Close" at bounding box center [676, 18] width 26 height 26
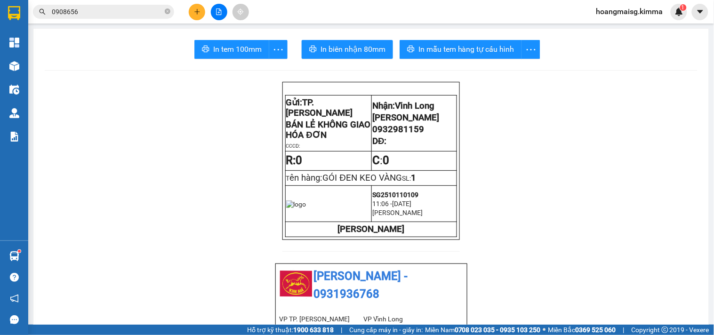
click at [134, 10] on input "0908656" at bounding box center [107, 12] width 111 height 10
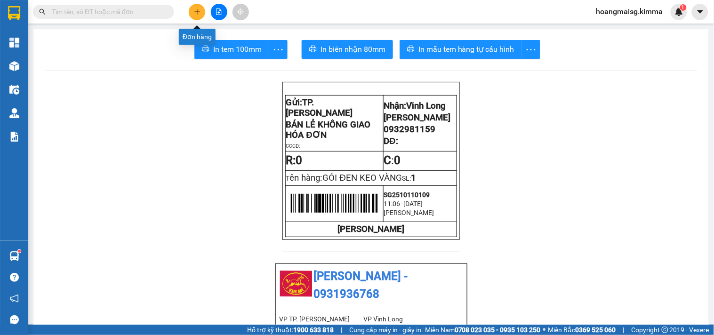
click at [198, 15] on button at bounding box center [197, 12] width 16 height 16
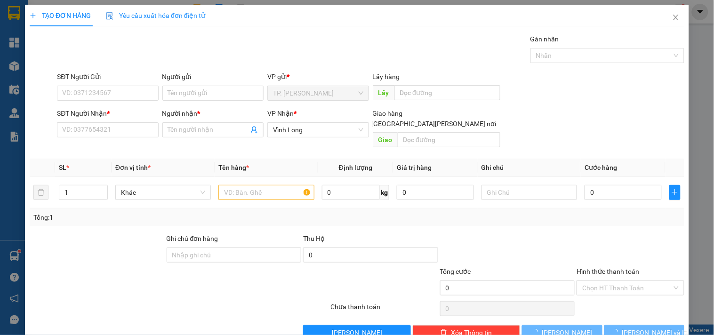
click at [217, 102] on div "Người gửi Tên người gửi" at bounding box center [212, 88] width 101 height 33
click at [218, 87] on input "Người gửi" at bounding box center [212, 93] width 101 height 15
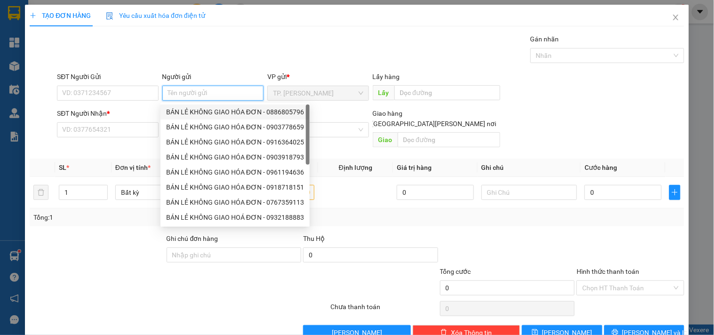
drag, startPoint x: 210, startPoint y: 113, endPoint x: 146, endPoint y: 91, distance: 67.6
click at [210, 112] on div "BÁN LẺ KHÔNG GIAO HÓA ĐƠN - 0886805796" at bounding box center [235, 112] width 138 height 10
type input "0886805796"
type input "BÁN LẺ KHÔNG GIAO HÓA ĐƠN"
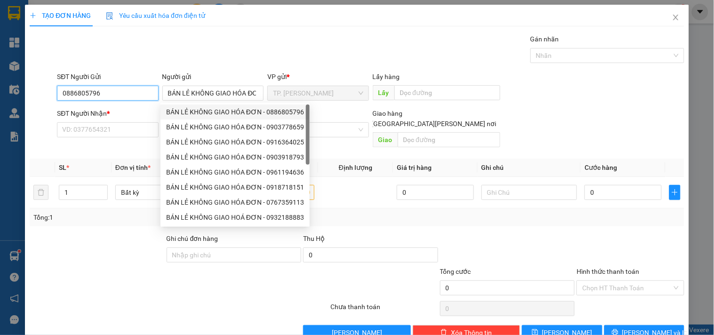
click at [139, 89] on input "0886805796" at bounding box center [107, 93] width 101 height 15
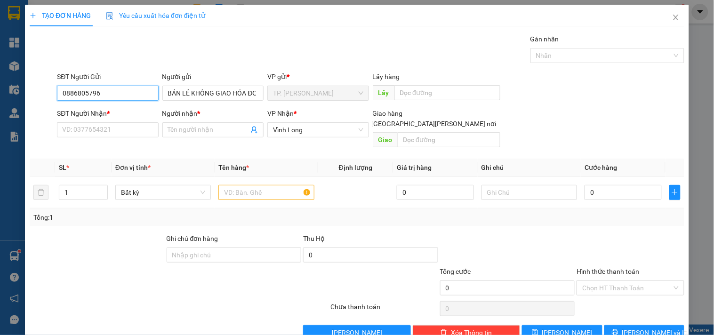
click at [139, 89] on input "0886805796" at bounding box center [107, 93] width 101 height 15
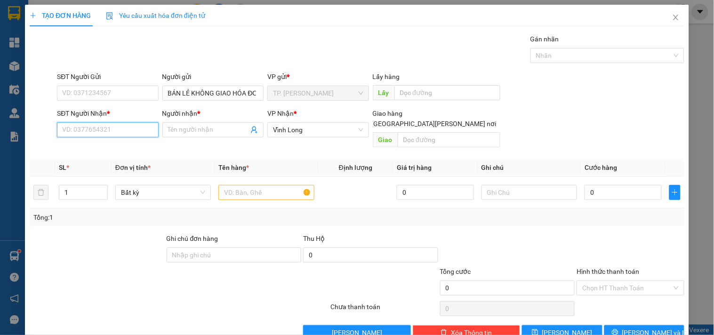
click at [133, 130] on input "SĐT Người Nhận *" at bounding box center [107, 129] width 101 height 15
click at [128, 151] on div "0974999996 - HƯNG" at bounding box center [106, 149] width 89 height 10
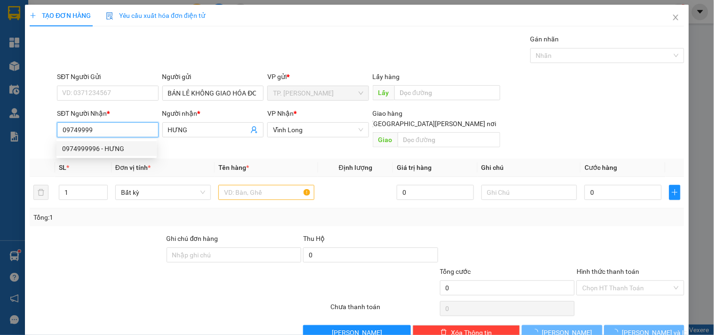
type input "0974999996"
type input "HƯNG"
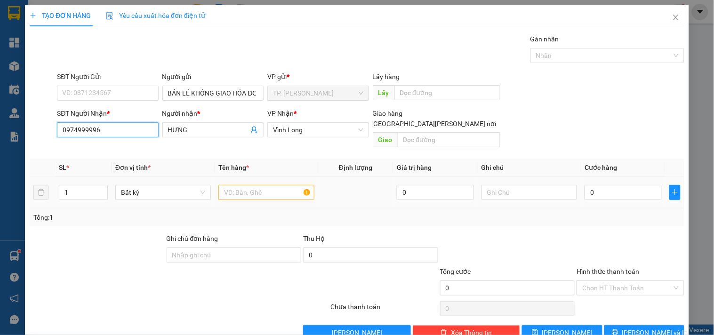
type input "0974999996"
click at [241, 185] on input "text" at bounding box center [266, 192] width 96 height 15
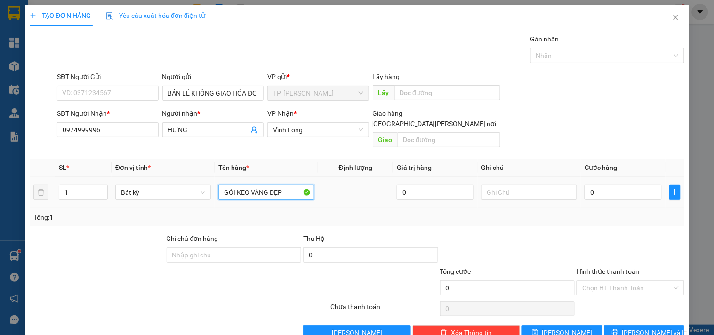
type input "GÓI KEO VÀNG DẸP"
type input "TÍN"
click at [666, 325] on button "[PERSON_NAME] và In" at bounding box center [644, 332] width 80 height 15
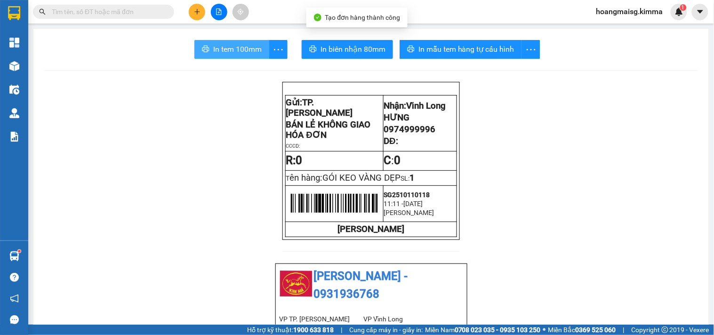
click at [239, 50] on span "In tem 100mm" at bounding box center [237, 49] width 48 height 12
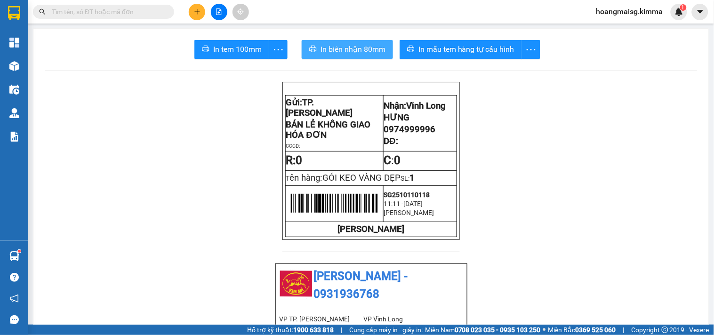
click at [338, 43] on span "In biên nhận 80mm" at bounding box center [353, 49] width 65 height 12
click at [199, 10] on icon "plus" at bounding box center [197, 11] width 7 height 7
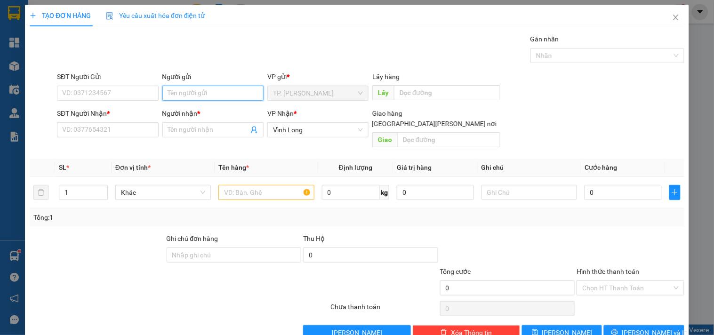
click at [194, 93] on input "Người gửi" at bounding box center [212, 93] width 101 height 15
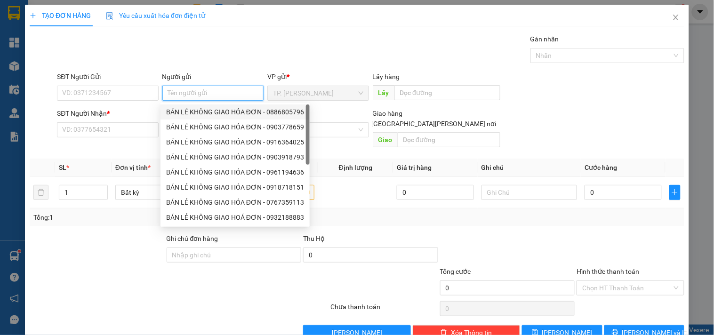
drag, startPoint x: 200, startPoint y: 111, endPoint x: 146, endPoint y: 100, distance: 54.7
click at [199, 111] on div "BÁN LẺ KHÔNG GIAO HÓA ĐƠN - 0886805796" at bounding box center [235, 112] width 138 height 10
type input "0886805796"
type input "BÁN LẺ KHÔNG GIAO HÓA ĐƠN"
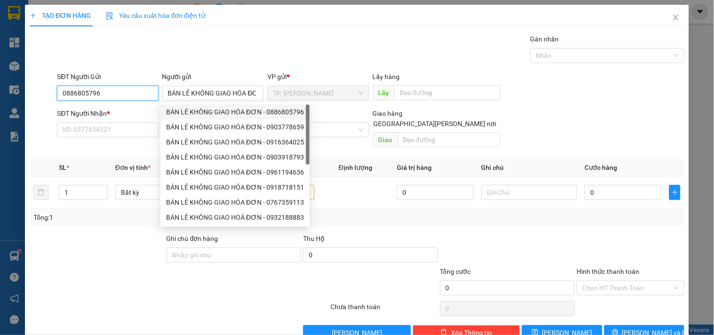
click at [118, 94] on input "0886805796" at bounding box center [107, 93] width 101 height 15
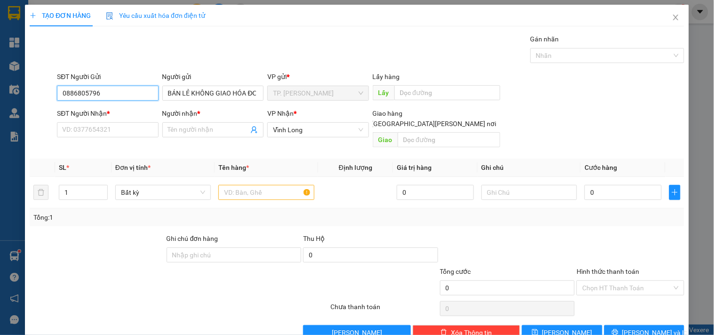
click at [118, 94] on input "0886805796" at bounding box center [107, 93] width 101 height 15
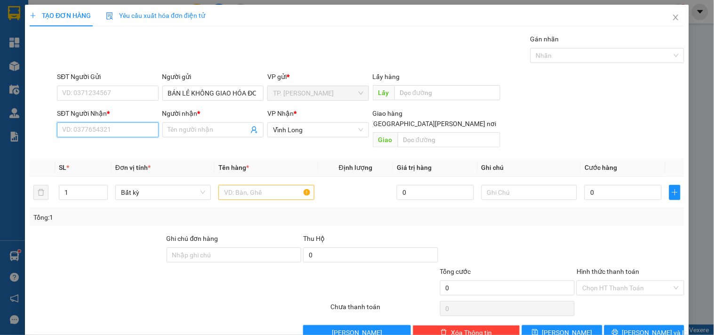
click at [116, 134] on input "SĐT Người Nhận *" at bounding box center [107, 129] width 101 height 15
type input "0913899855"
click at [123, 151] on div "0913899855 - THANH LOAN" at bounding box center [108, 149] width 93 height 10
type input "THANH LOAN"
type input "0913899855"
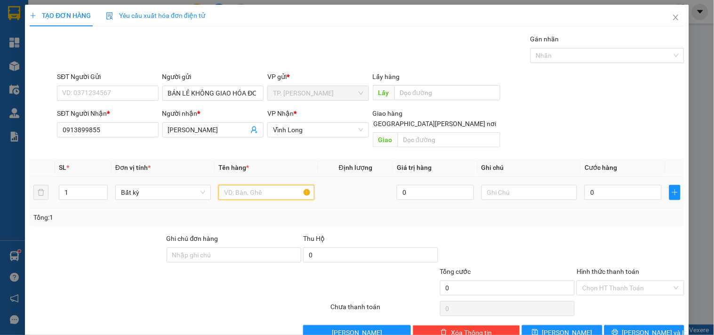
click at [256, 185] on input "text" at bounding box center [266, 192] width 96 height 15
type input "GÓI TRẮNG"
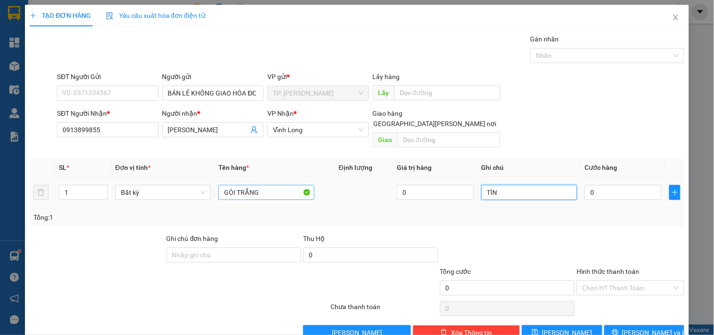
type input "TÍN"
click at [637, 328] on span "[PERSON_NAME] và In" at bounding box center [655, 333] width 66 height 10
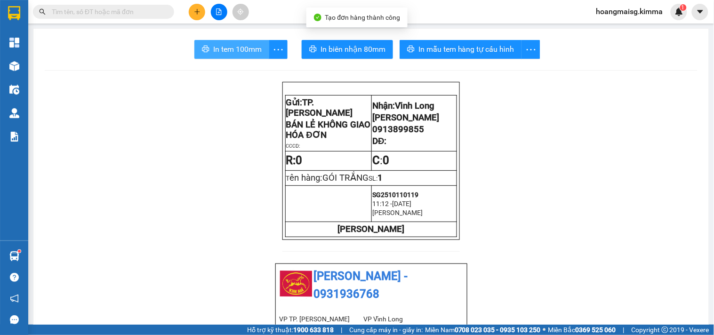
click at [242, 46] on span "In tem 100mm" at bounding box center [237, 49] width 48 height 12
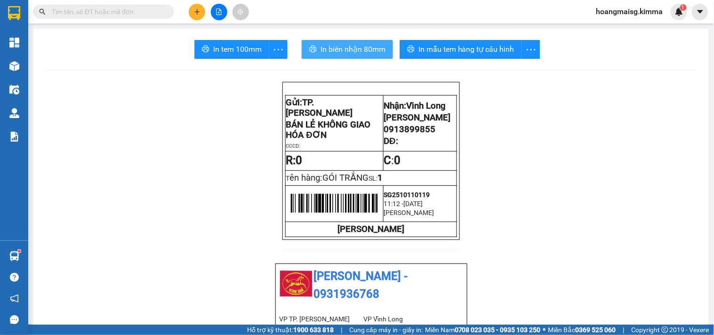
click at [359, 54] on span "In biên nhận 80mm" at bounding box center [353, 49] width 65 height 12
click at [82, 16] on input "text" at bounding box center [107, 12] width 111 height 10
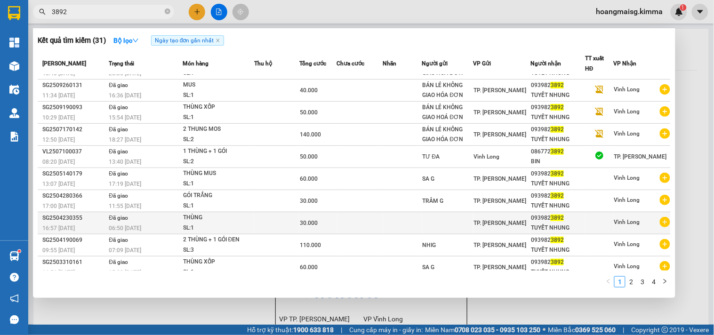
scroll to position [27, 0]
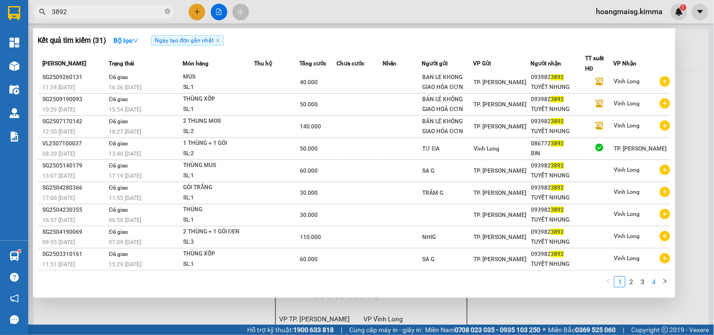
click at [652, 279] on link "4" at bounding box center [654, 282] width 10 height 10
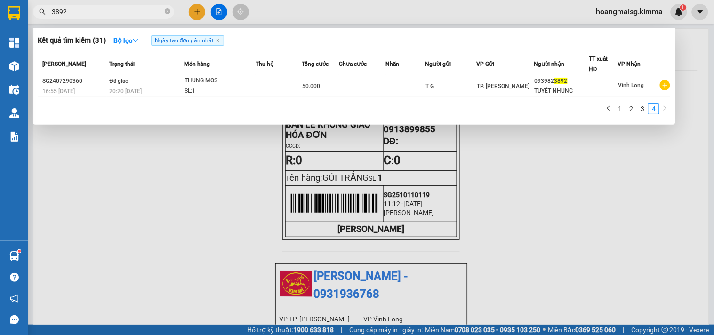
scroll to position [0, 0]
click at [134, 11] on input "3892" at bounding box center [107, 12] width 111 height 10
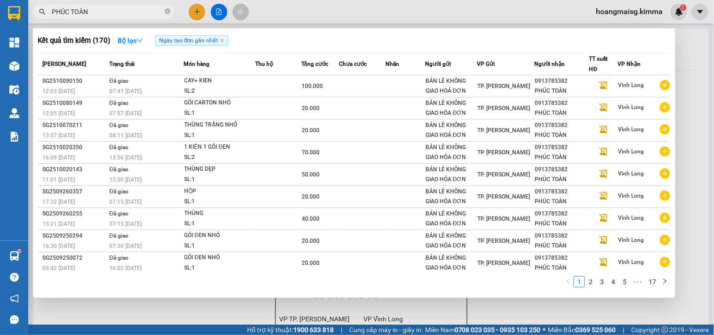
type input "PHÚC TOÀN"
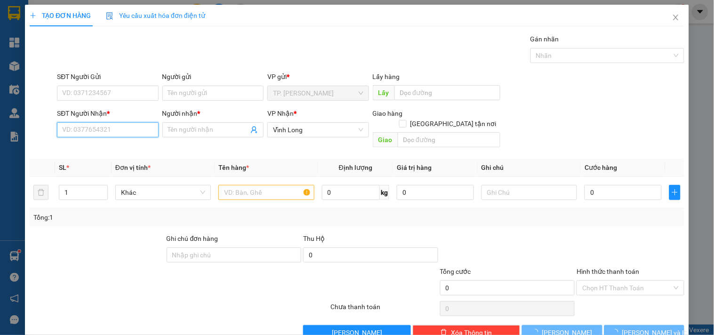
drag, startPoint x: 132, startPoint y: 132, endPoint x: 138, endPoint y: 125, distance: 9.7
click at [131, 132] on input "SĐT Người Nhận *" at bounding box center [107, 129] width 101 height 15
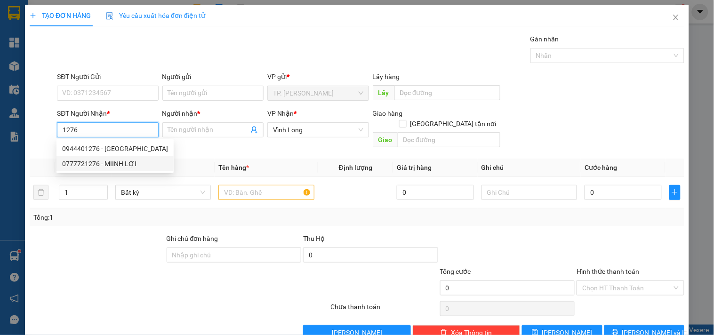
click at [133, 158] on div "0777721276 - MIINH LỢI" at bounding box center [114, 163] width 117 height 15
type input "0777721276"
type input "MIINH LỢI"
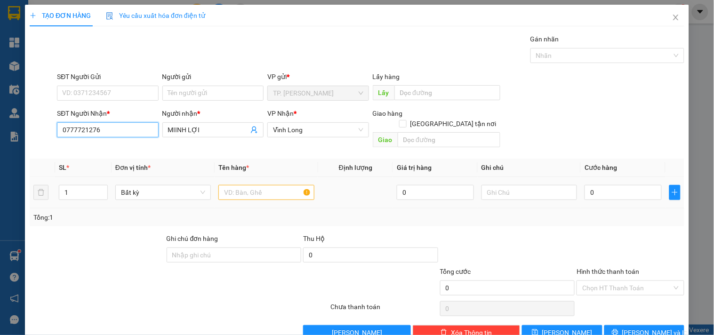
type input "0777721276"
click at [241, 185] on input "text" at bounding box center [266, 192] width 96 height 15
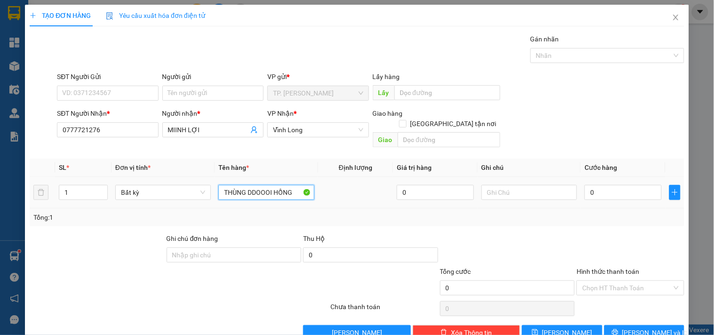
type input "THÙNG DDOOOI HỒNG"
type input "TÍN"
click at [271, 190] on input "THÙNG DDOOOI HỒNG" at bounding box center [266, 192] width 96 height 15
type input "THÙNG ĐOI HỒNG"
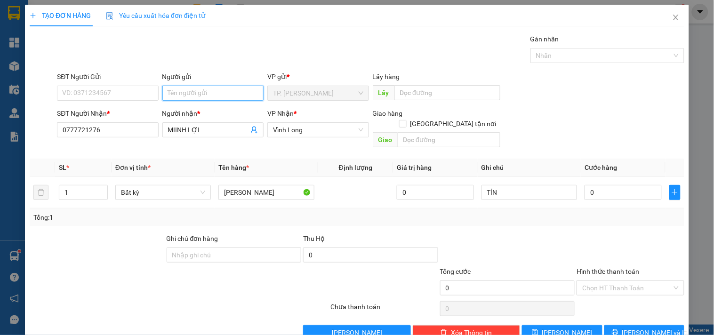
click at [222, 96] on input "Người gửi" at bounding box center [212, 93] width 101 height 15
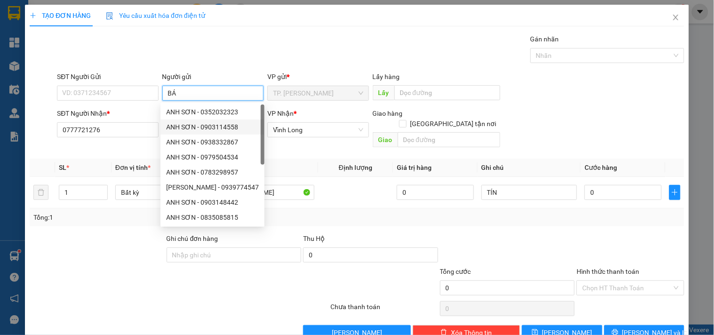
type input "BÁN"
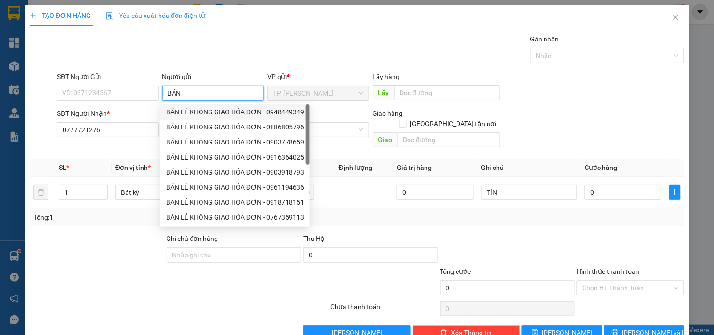
drag, startPoint x: 209, startPoint y: 118, endPoint x: 198, endPoint y: 113, distance: 12.2
click at [209, 116] on div "BÁN LẺ KHÔNG GIAO HÓA ĐƠN - 0948449349" at bounding box center [235, 112] width 149 height 15
type input "0948449349"
type input "BÁN LẺ KHÔNG GIAO HÓA ĐƠN"
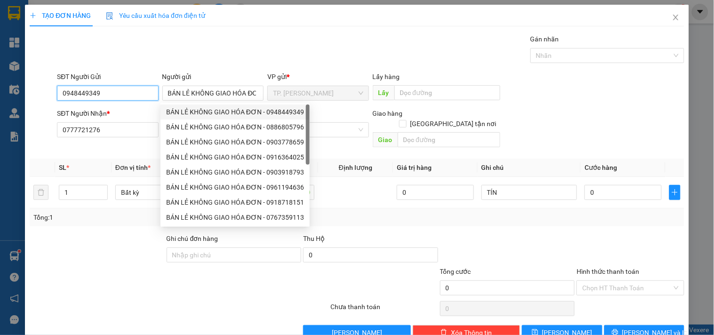
click at [139, 90] on input "0948449349" at bounding box center [107, 93] width 101 height 15
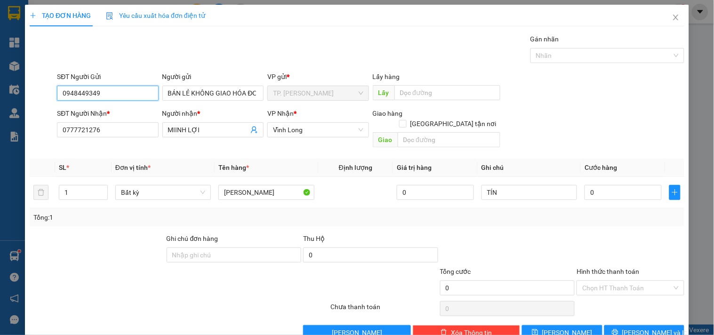
click at [139, 90] on input "0948449349" at bounding box center [107, 93] width 101 height 15
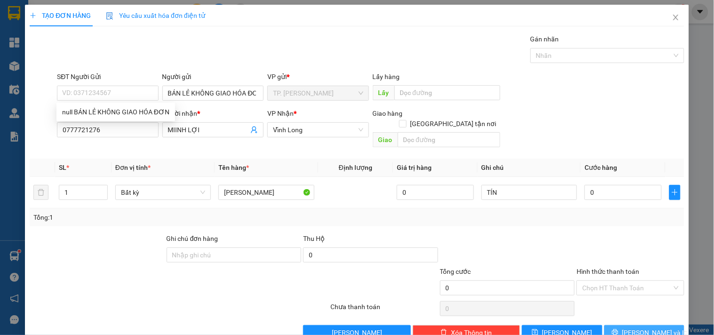
click at [637, 328] on span "[PERSON_NAME] và In" at bounding box center [655, 333] width 66 height 10
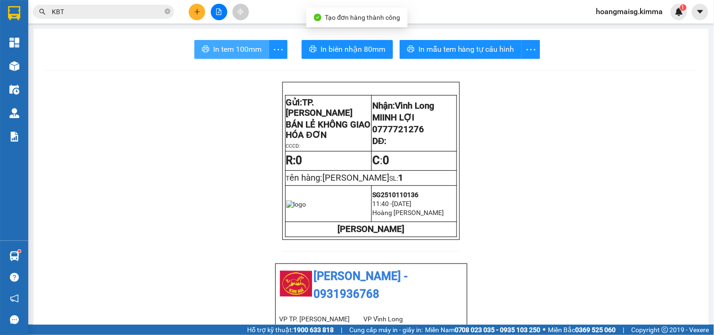
click at [227, 50] on span "In tem 100mm" at bounding box center [237, 49] width 48 height 12
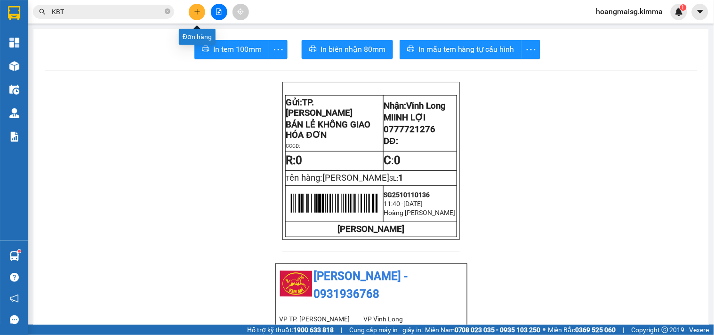
click at [197, 10] on icon "plus" at bounding box center [197, 11] width 0 height 5
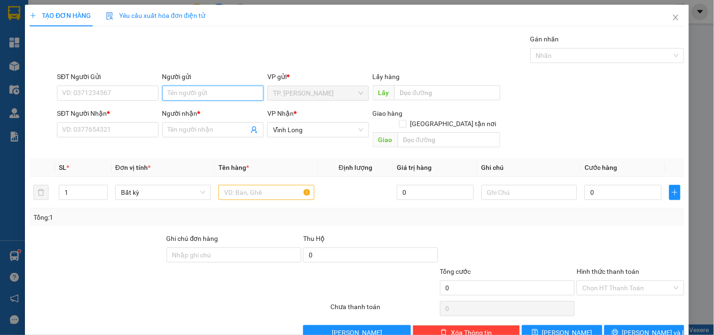
drag, startPoint x: 205, startPoint y: 91, endPoint x: 238, endPoint y: 77, distance: 35.9
click at [206, 91] on input "Người gửi" at bounding box center [212, 93] width 101 height 15
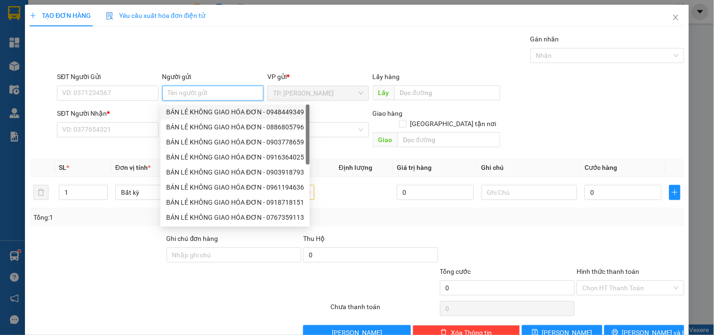
drag, startPoint x: 237, startPoint y: 106, endPoint x: 165, endPoint y: 89, distance: 73.8
click at [237, 107] on div "BÁN LẺ KHÔNG GIAO HÓA ĐƠN - 0948449349" at bounding box center [235, 112] width 138 height 10
type input "0948449349"
type input "BÁN LẺ KHÔNG GIAO HÓA ĐƠN"
click at [155, 85] on div "SĐT Người Gửi" at bounding box center [107, 79] width 101 height 14
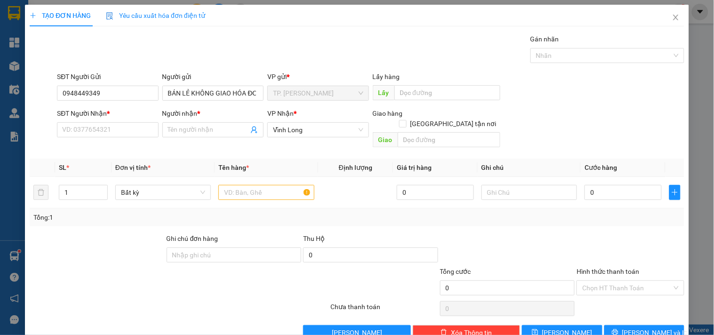
click at [155, 85] on div "SĐT Người Gửi" at bounding box center [107, 79] width 101 height 14
click at [153, 86] on input "0948449349" at bounding box center [107, 93] width 101 height 15
click at [129, 136] on input "SĐT Người Nhận *" at bounding box center [107, 129] width 101 height 15
type input "0904069121"
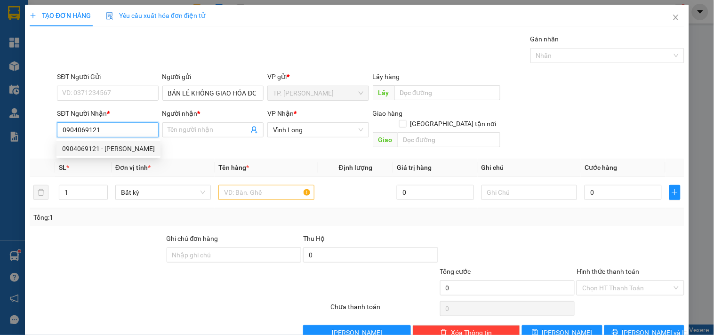
click at [121, 151] on div "0904069121 - TUẤN ANH" at bounding box center [108, 149] width 93 height 10
type input "TUẤN ANH"
type input "0904069121"
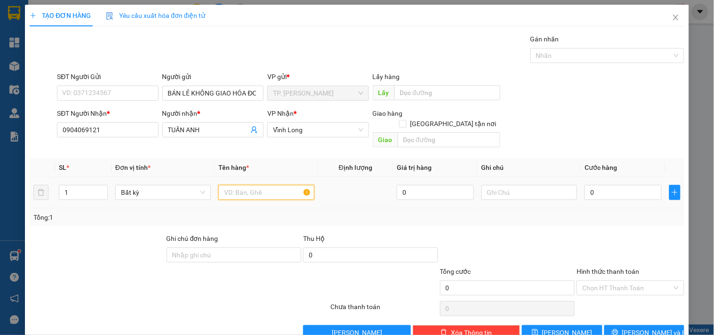
click at [240, 185] on input "text" at bounding box center [266, 192] width 96 height 15
type input "THÙNG MUSS"
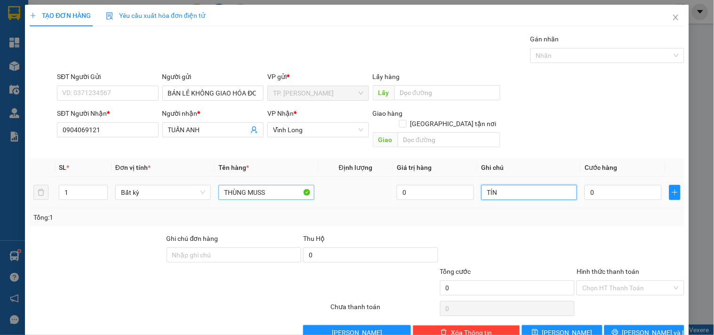
type input "TÍN"
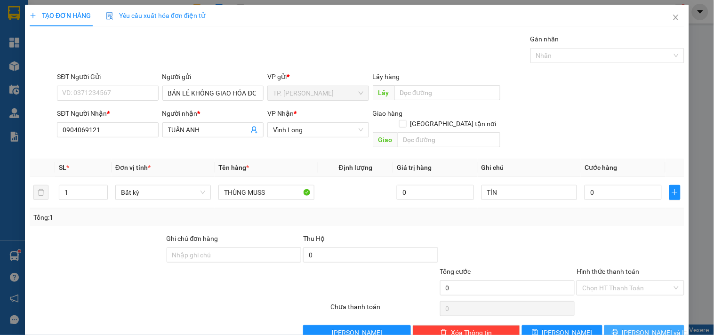
click at [628, 326] on button "[PERSON_NAME] và In" at bounding box center [644, 332] width 80 height 15
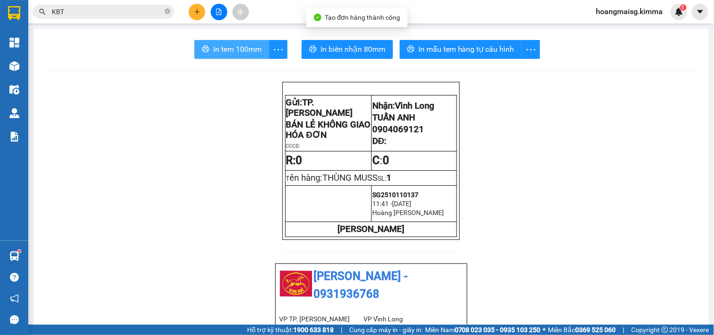
click at [224, 45] on span "In tem 100mm" at bounding box center [237, 49] width 48 height 12
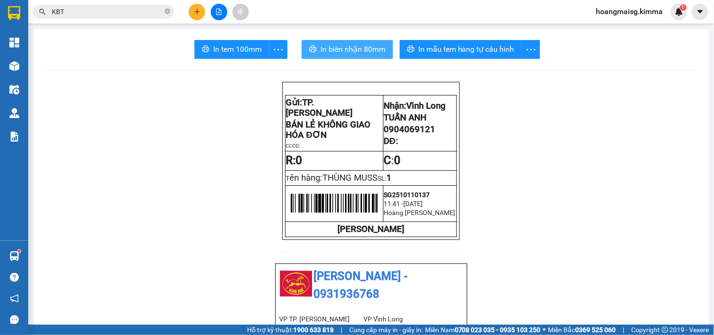
click at [351, 51] on span "In biên nhận 80mm" at bounding box center [353, 49] width 65 height 12
click at [201, 16] on button at bounding box center [197, 12] width 16 height 16
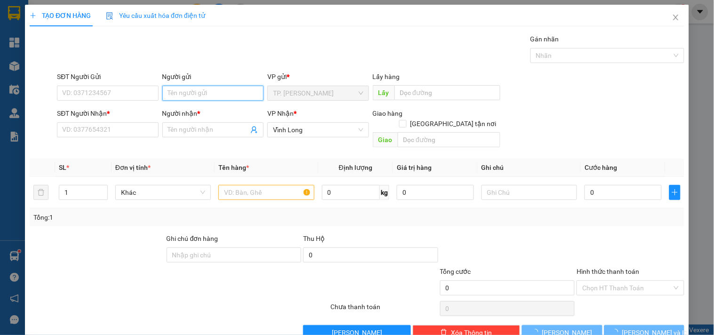
click at [164, 91] on input "Người gửi" at bounding box center [212, 93] width 101 height 15
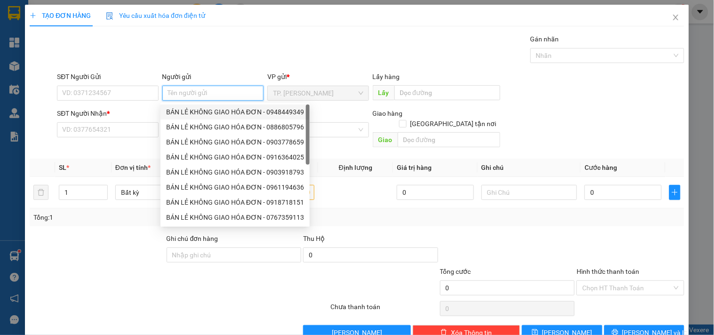
drag, startPoint x: 184, startPoint y: 112, endPoint x: 151, endPoint y: 106, distance: 33.0
click at [183, 111] on div "BÁN LẺ KHÔNG GIAO HÓA ĐƠN - 0948449349" at bounding box center [235, 112] width 138 height 10
type input "0948449349"
type input "BÁN LẺ KHÔNG GIAO HÓA ĐƠN"
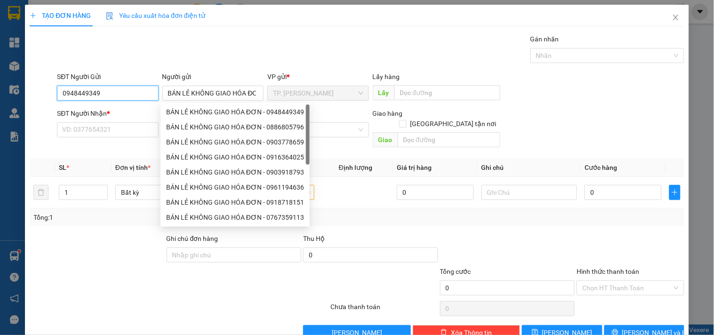
click at [132, 95] on input "0948449349" at bounding box center [107, 93] width 101 height 15
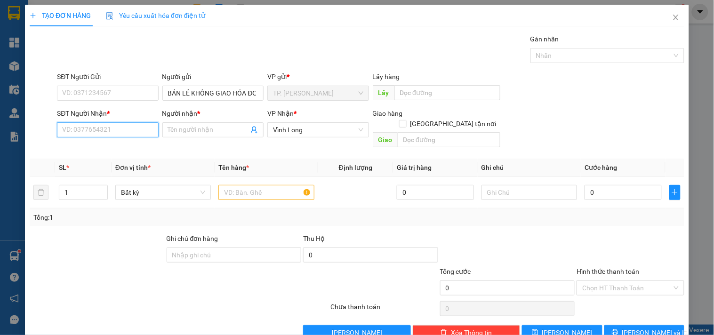
click at [124, 135] on input "SĐT Người Nhận *" at bounding box center [107, 129] width 101 height 15
click at [116, 144] on div "0909163815 - CHỊ NGỌC" at bounding box center [106, 149] width 89 height 10
type input "0909163815"
type input "CHỊ NGỌC"
type input "0909163815"
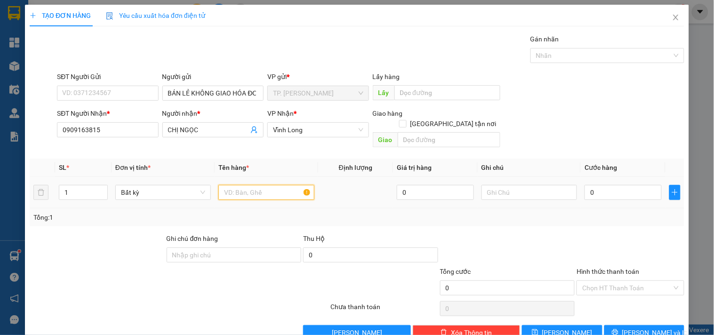
click at [242, 185] on input "text" at bounding box center [266, 192] width 96 height 15
type input "THÙNG MUSS"
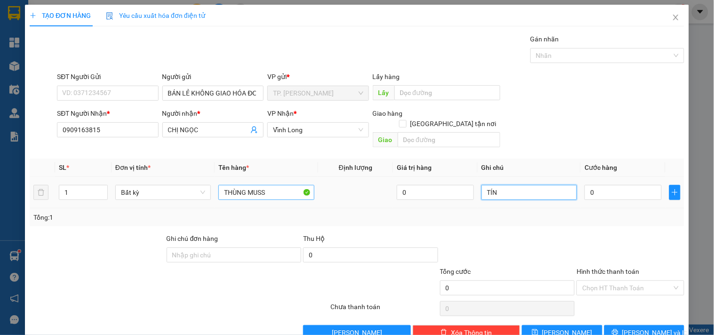
type input "TÍN"
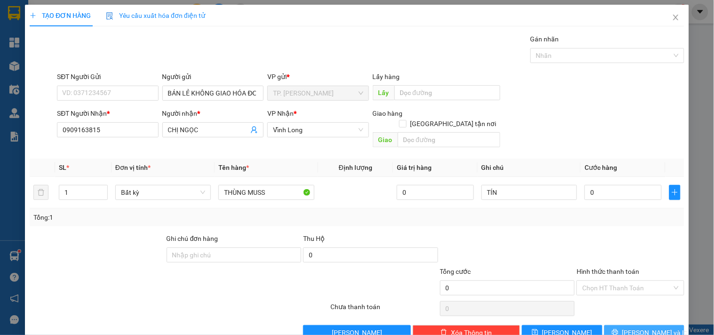
click at [653, 328] on span "[PERSON_NAME] và In" at bounding box center [655, 333] width 66 height 10
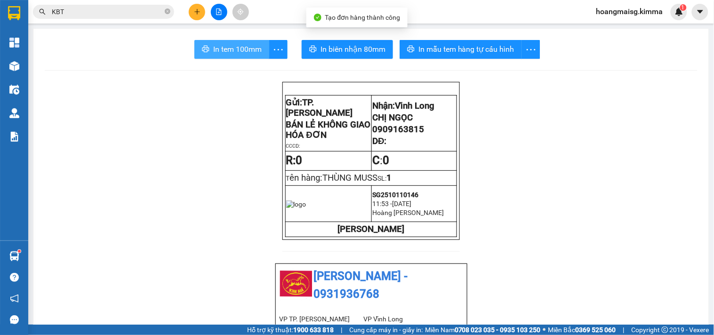
click at [252, 53] on span "In tem 100mm" at bounding box center [237, 49] width 48 height 12
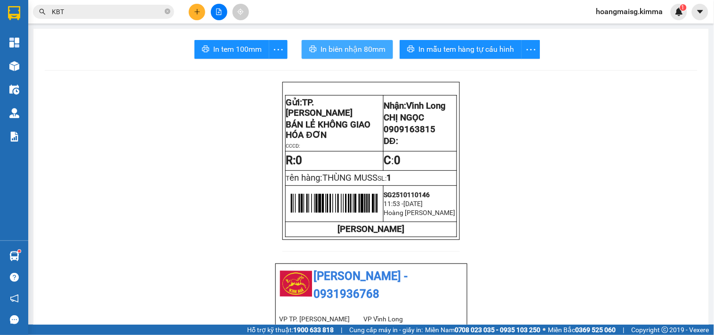
click at [332, 54] on span "In biên nhận 80mm" at bounding box center [353, 49] width 65 height 12
click at [199, 15] on icon "plus" at bounding box center [197, 11] width 7 height 7
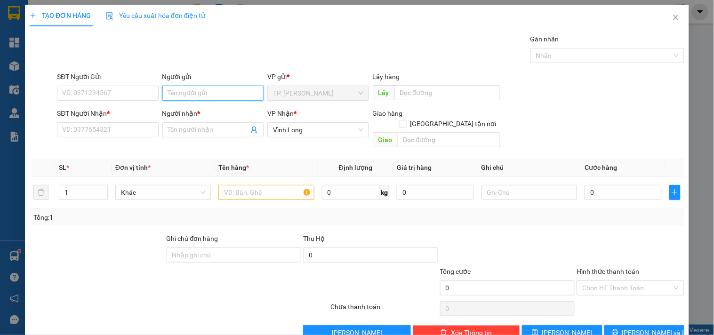
click at [196, 95] on input "Người gửi" at bounding box center [212, 93] width 101 height 15
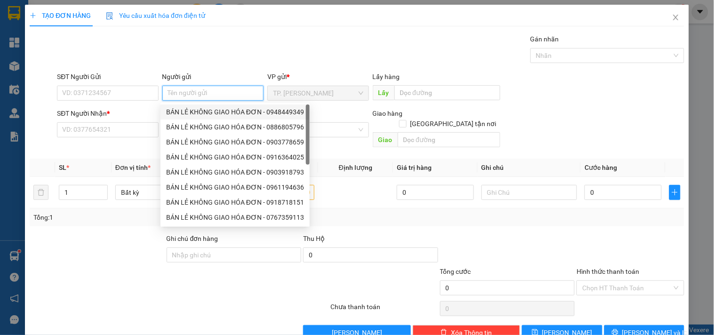
click at [188, 113] on div "BÁN LẺ KHÔNG GIAO HÓA ĐƠN - 0948449349" at bounding box center [235, 112] width 138 height 10
type input "0948449349"
type input "BÁN LẺ KHÔNG GIAO HÓA ĐƠN"
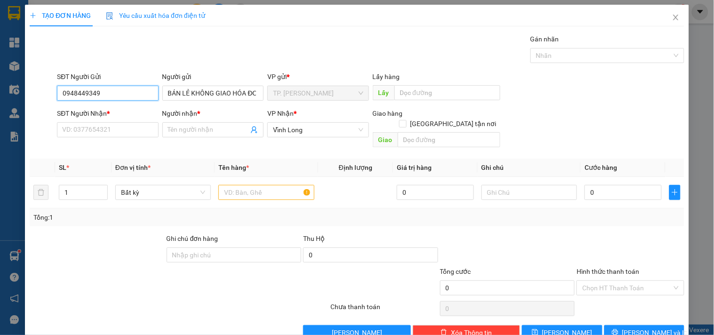
click at [150, 92] on input "0948449349" at bounding box center [107, 93] width 101 height 15
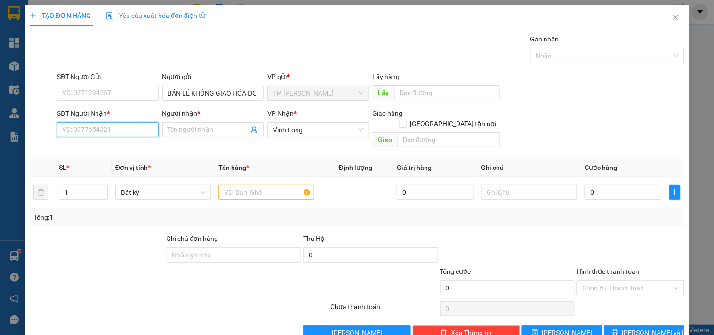
click at [135, 128] on input "SĐT Người Nhận *" at bounding box center [107, 129] width 101 height 15
type input "0788869688"
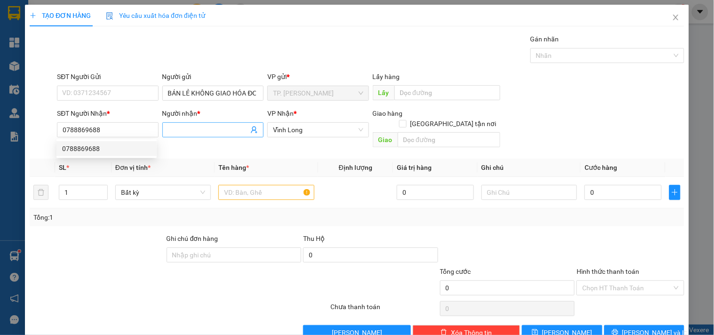
click at [177, 128] on input "Người nhận *" at bounding box center [208, 130] width 81 height 10
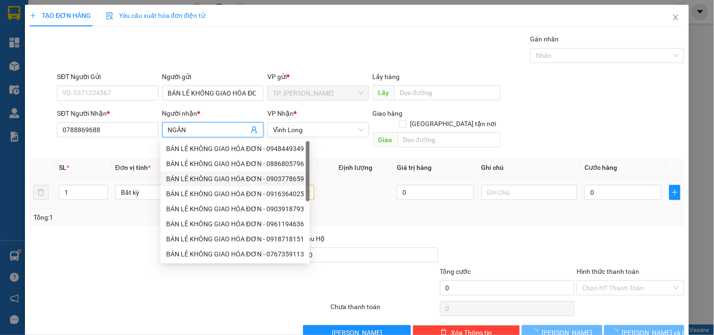
type input "NGÂN"
click at [346, 209] on div "Tổng: 1" at bounding box center [357, 218] width 655 height 18
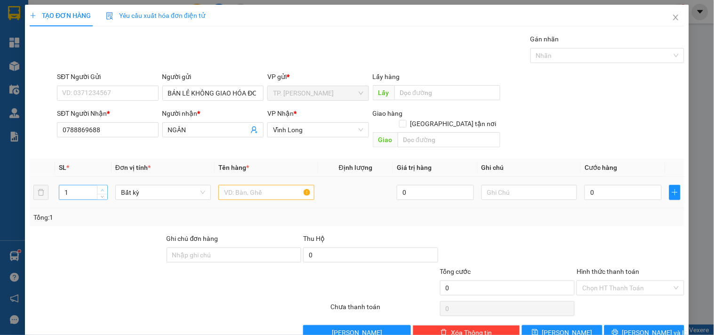
click at [101, 187] on span "up" at bounding box center [103, 190] width 6 height 6
type input "4"
click at [101, 187] on span "up" at bounding box center [103, 190] width 6 height 6
click at [231, 187] on input "text" at bounding box center [266, 192] width 96 height 15
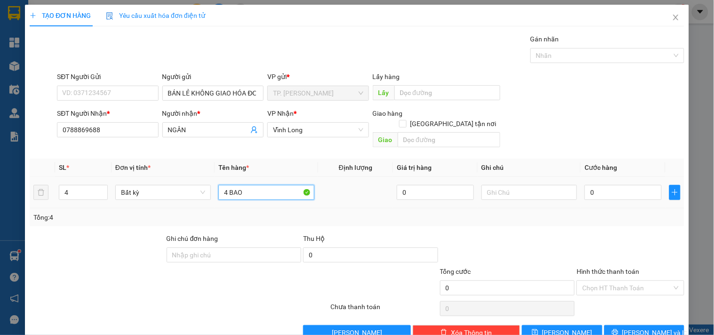
type input "4 BAO"
type input "TÍN"
click at [661, 325] on button "[PERSON_NAME] và In" at bounding box center [644, 332] width 80 height 15
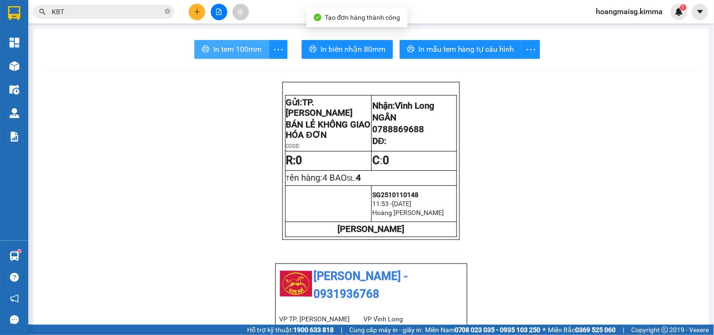
click at [256, 53] on span "In tem 100mm" at bounding box center [237, 49] width 48 height 12
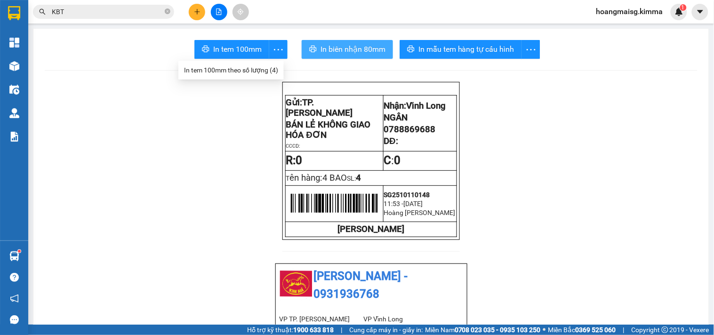
click at [327, 49] on span "In biên nhận 80mm" at bounding box center [353, 49] width 65 height 12
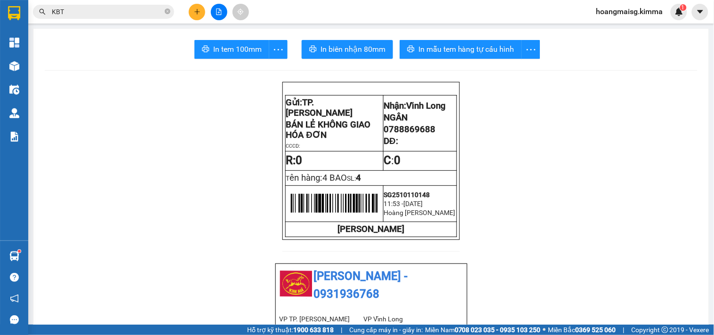
click at [203, 12] on button at bounding box center [197, 12] width 16 height 16
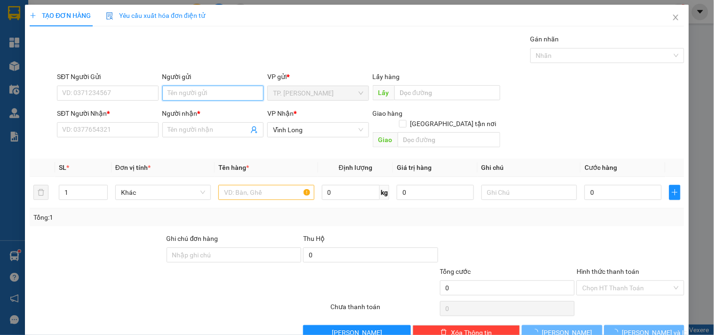
click at [184, 97] on input "Người gửi" at bounding box center [212, 93] width 101 height 15
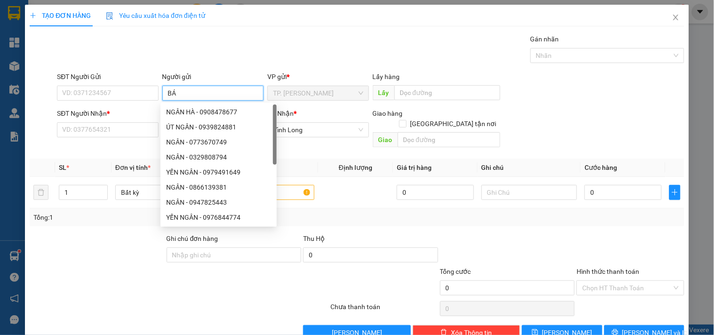
type input "BÁN"
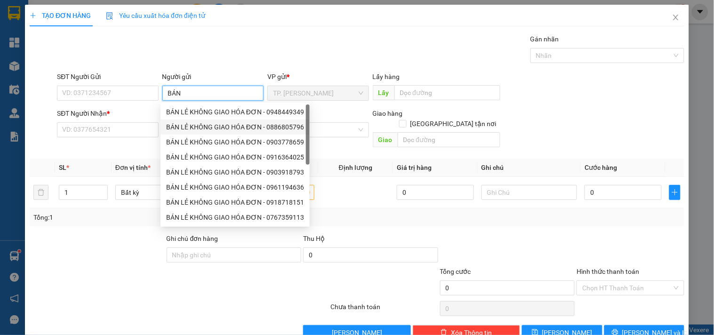
click at [186, 120] on div "BÁN LẺ KHÔNG GIAO HÓA ĐƠN - 0886805796" at bounding box center [235, 127] width 149 height 15
type input "0886805796"
type input "BÁN LẺ KHÔNG GIAO HÓA ĐƠN"
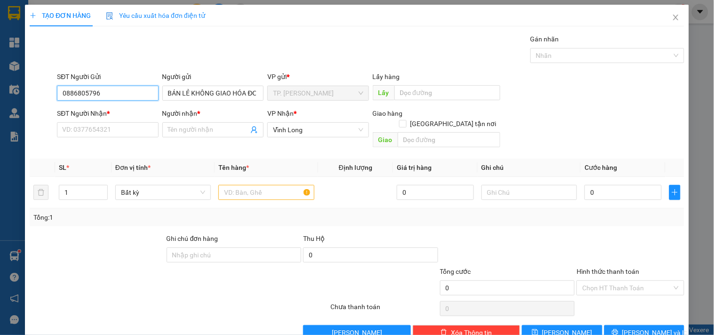
click at [121, 92] on input "0886805796" at bounding box center [107, 93] width 101 height 15
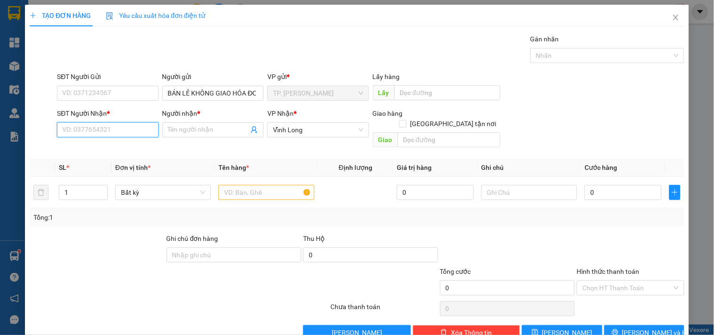
click at [115, 128] on input "SĐT Người Nhận *" at bounding box center [107, 129] width 101 height 15
type input "0788813133"
click at [137, 145] on div "0788813133 - HÙNG" at bounding box center [106, 149] width 89 height 10
type input "HÙNG"
click at [261, 189] on input "text" at bounding box center [266, 192] width 96 height 15
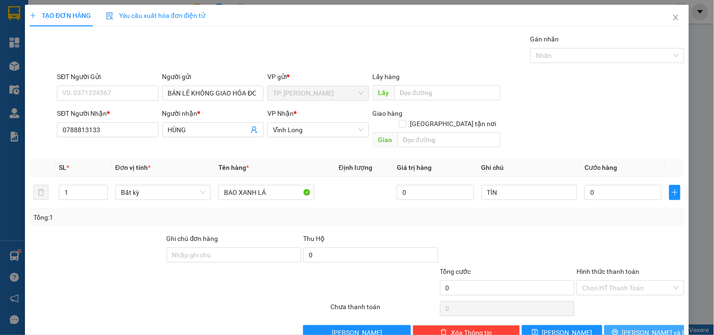
click at [641, 328] on span "[PERSON_NAME] và In" at bounding box center [655, 333] width 66 height 10
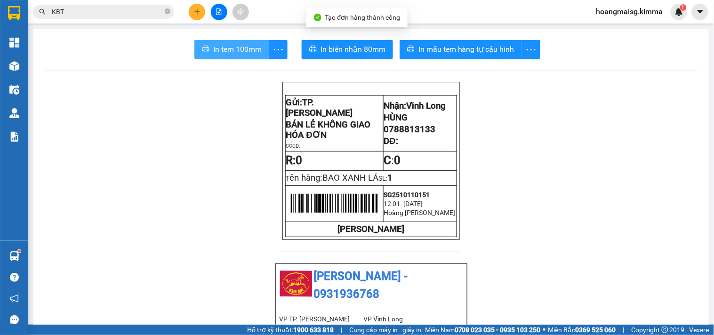
click at [250, 55] on span "In tem 100mm" at bounding box center [237, 49] width 48 height 12
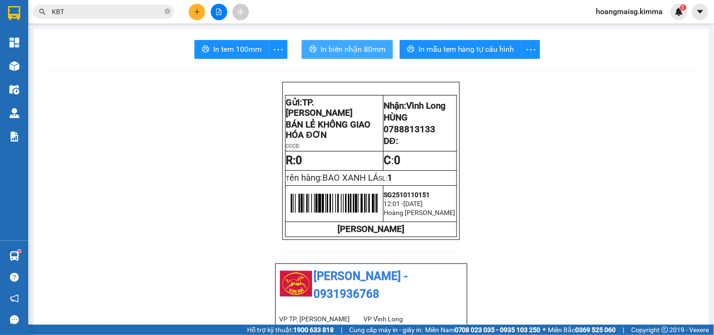
click at [364, 45] on span "In biên nhận 80mm" at bounding box center [353, 49] width 65 height 12
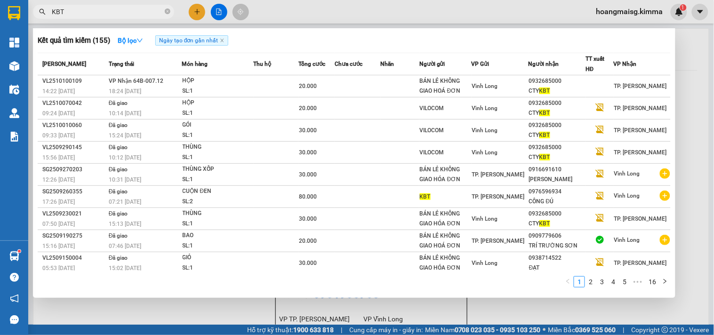
click at [166, 16] on span at bounding box center [168, 12] width 6 height 10
click at [168, 11] on icon "close-circle" at bounding box center [168, 11] width 6 height 6
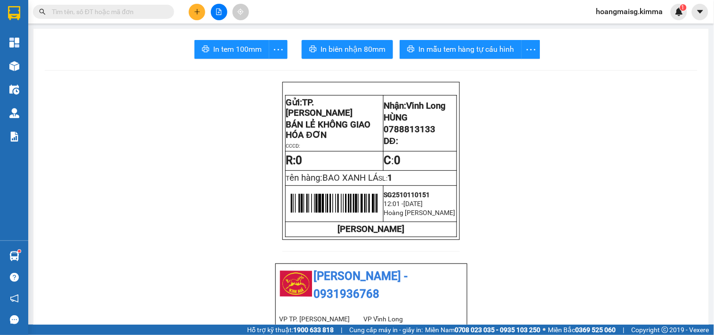
click at [192, 15] on button at bounding box center [197, 12] width 16 height 16
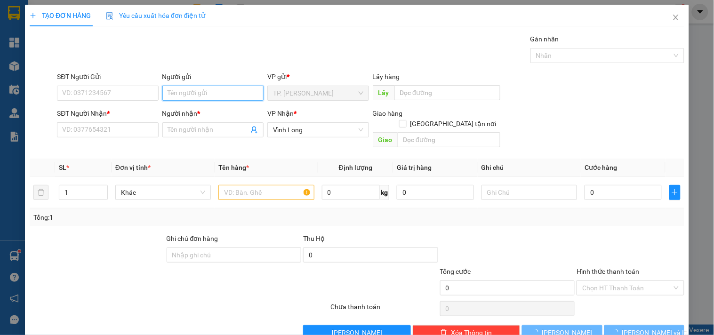
click at [195, 92] on input "Người gửi" at bounding box center [212, 93] width 101 height 15
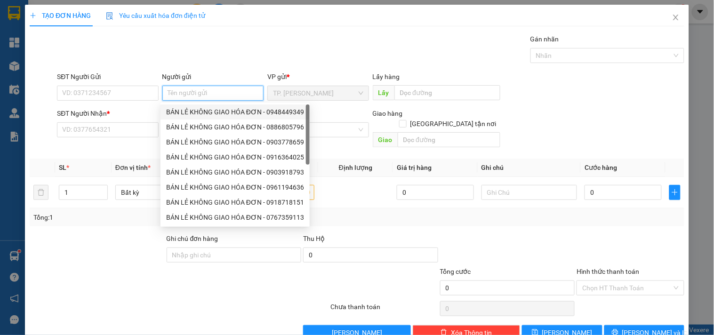
drag, startPoint x: 190, startPoint y: 113, endPoint x: 146, endPoint y: 97, distance: 47.1
click at [185, 113] on div "BÁN LẺ KHÔNG GIAO HÓA ĐƠN - 0948449349" at bounding box center [235, 112] width 138 height 10
type input "0948449349"
type input "BÁN LẺ KHÔNG GIAO HÓA ĐƠN"
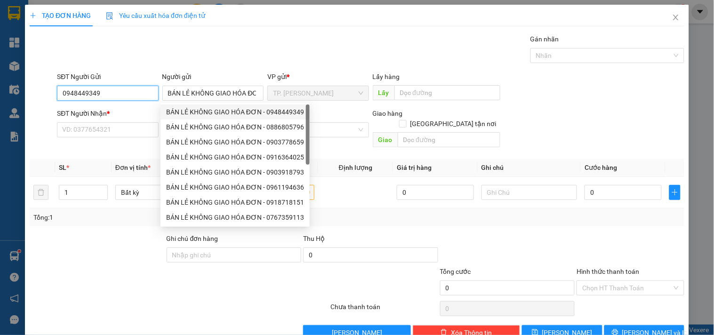
click at [130, 97] on input "0948449349" at bounding box center [107, 93] width 101 height 15
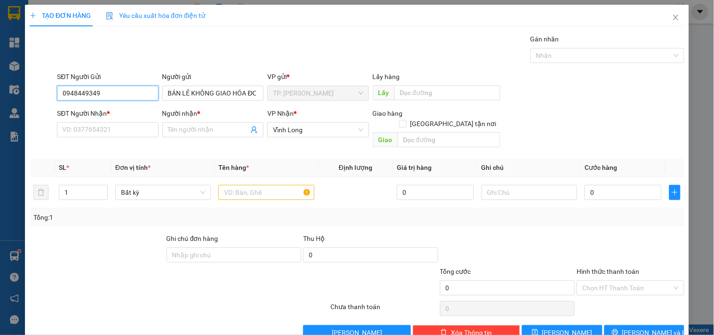
click at [130, 98] on input "0948449349" at bounding box center [107, 93] width 101 height 15
type input "094844934"
click at [134, 98] on input "094844934" at bounding box center [107, 93] width 101 height 15
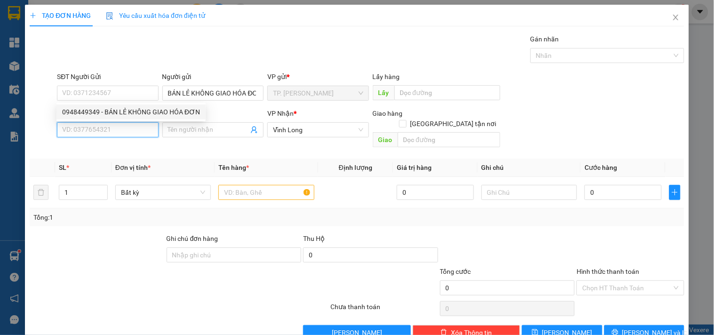
click at [112, 124] on input "SĐT Người Nhận *" at bounding box center [107, 129] width 101 height 15
type input "0917449194"
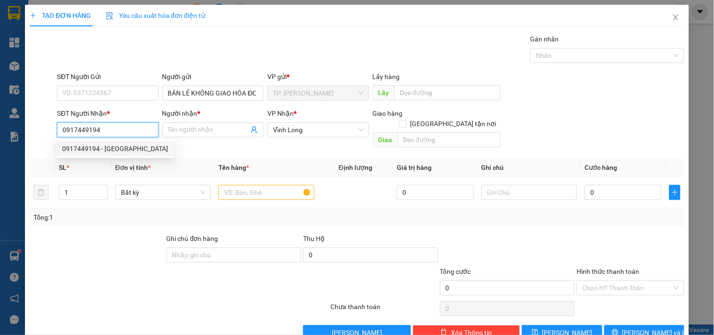
click at [113, 145] on div "0917449194 - QUANG MINH" at bounding box center [115, 149] width 106 height 10
type input "QUANG MINH"
type input "0917449194"
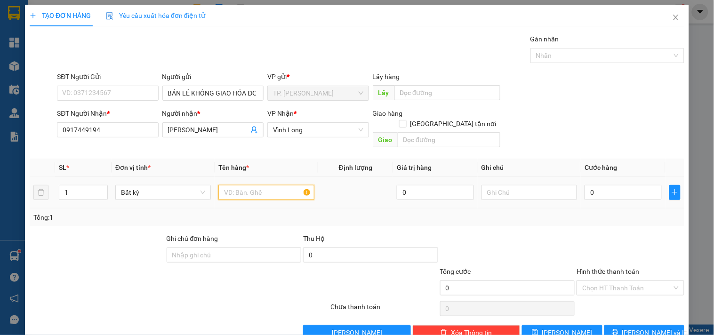
click at [247, 185] on input "text" at bounding box center [266, 192] width 96 height 15
type input "GÓI XANH DƯƠNG KEO VÀNG"
type input "TÍN"
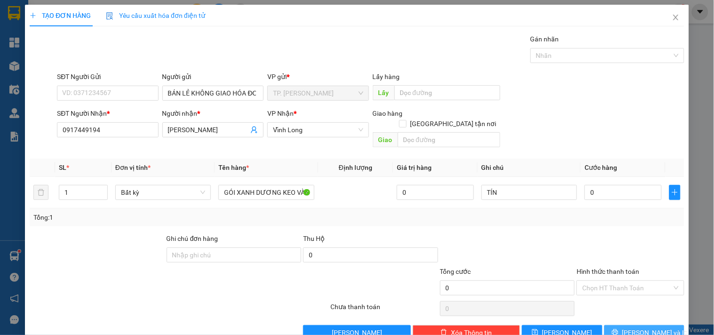
click at [629, 328] on span "[PERSON_NAME] và In" at bounding box center [655, 333] width 66 height 10
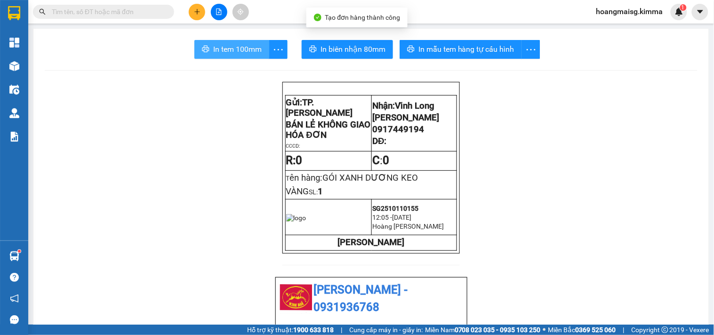
click at [224, 48] on span "In tem 100mm" at bounding box center [237, 49] width 48 height 12
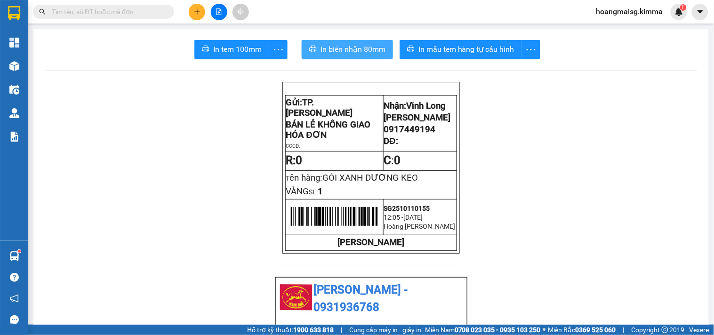
click at [326, 52] on span "In biên nhận 80mm" at bounding box center [353, 49] width 65 height 12
click at [201, 16] on button at bounding box center [197, 12] width 16 height 16
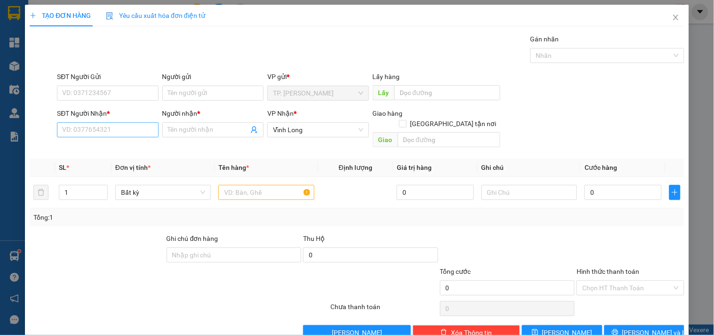
drag, startPoint x: 89, startPoint y: 119, endPoint x: 85, endPoint y: 133, distance: 14.6
click at [88, 127] on div "SĐT Người Nhận * VD: 0377654321" at bounding box center [107, 124] width 101 height 33
click at [85, 134] on input "SĐT Người Nhận *" at bounding box center [107, 129] width 101 height 15
click at [98, 141] on div "0939112439 - CHỊ MAI" at bounding box center [106, 148] width 100 height 15
type input "0939112439"
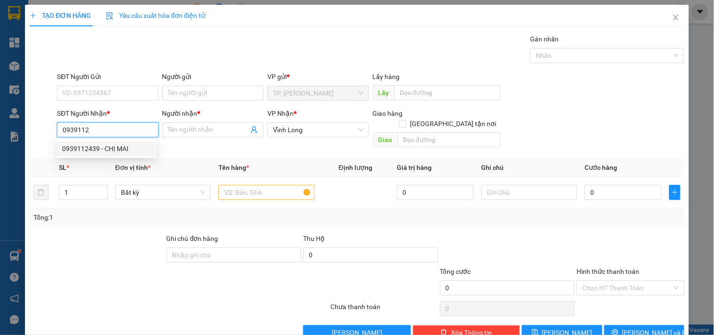
type input "CHỊ MAI"
type input "0939112439"
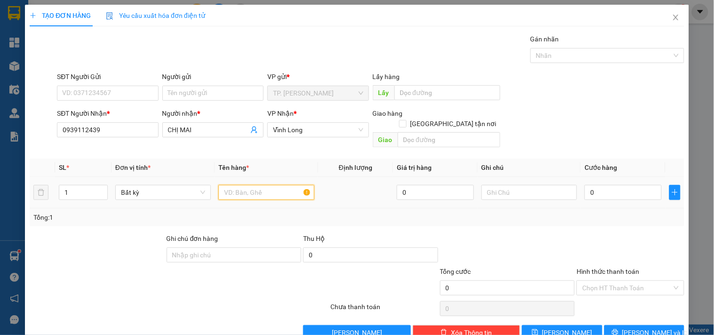
click at [245, 185] on input "text" at bounding box center [266, 192] width 96 height 15
type input "THÙNG MUSS"
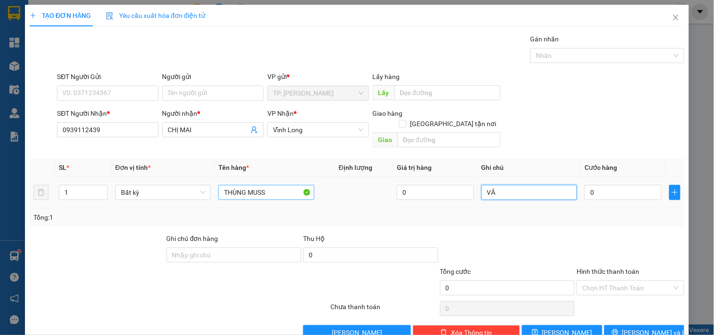
type input "V"
type input "VĂN"
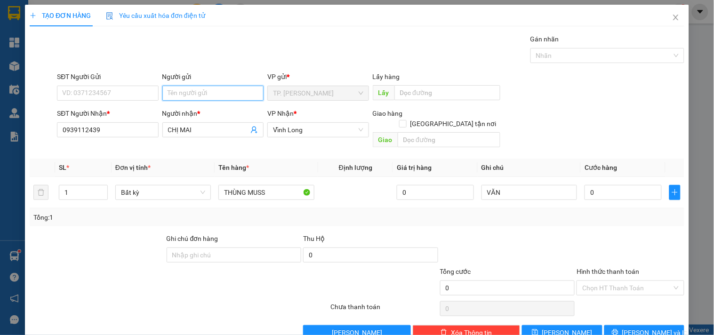
click at [191, 91] on input "Người gửi" at bounding box center [212, 93] width 101 height 15
type input "B"
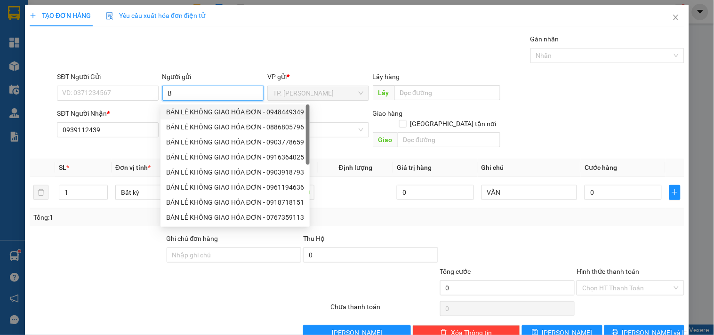
click at [176, 107] on div "BÁN LẺ KHÔNG GIAO HÓA ĐƠN - 0948449349" at bounding box center [235, 112] width 138 height 10
type input "0948449349"
type input "BÁN LẺ KHÔNG GIAO HÓA ĐƠN"
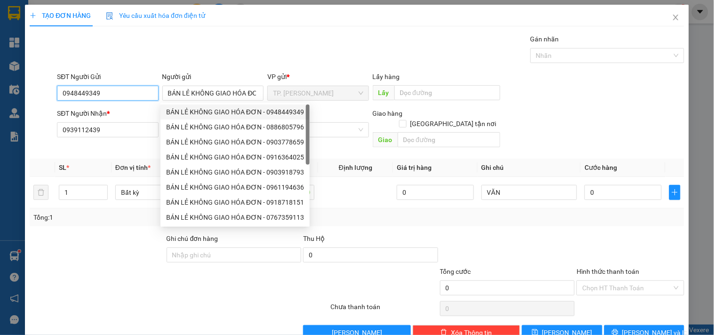
click at [125, 89] on input "0948449349" at bounding box center [107, 93] width 101 height 15
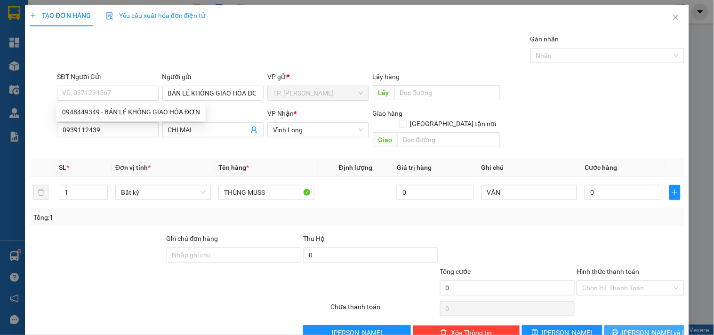
click at [632, 328] on span "[PERSON_NAME] và In" at bounding box center [655, 333] width 66 height 10
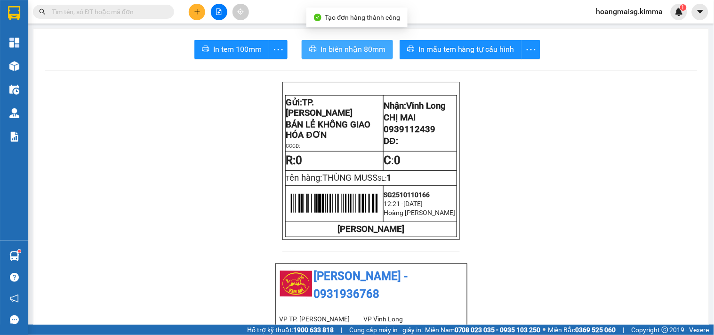
click at [359, 46] on span "In biên nhận 80mm" at bounding box center [353, 49] width 65 height 12
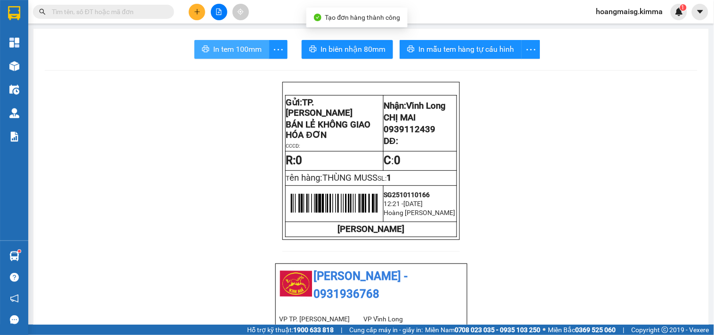
click at [223, 41] on button "In tem 100mm" at bounding box center [231, 49] width 75 height 19
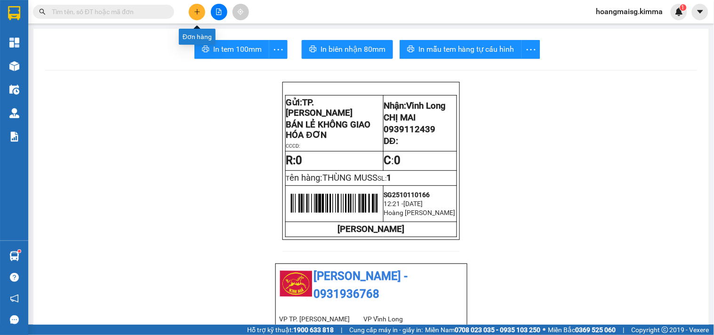
click at [194, 10] on icon "plus" at bounding box center [197, 11] width 7 height 7
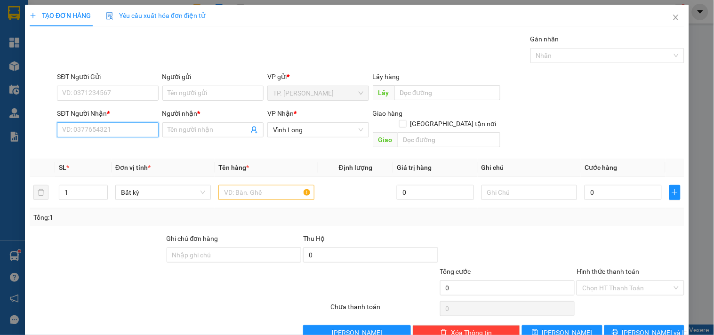
click at [126, 130] on input "SĐT Người Nhận *" at bounding box center [107, 129] width 101 height 15
click at [114, 147] on div "0914666744 - ANH HÀ" at bounding box center [115, 149] width 106 height 10
type input "0914666744"
type input "ANH HÀ"
type input "0914666744"
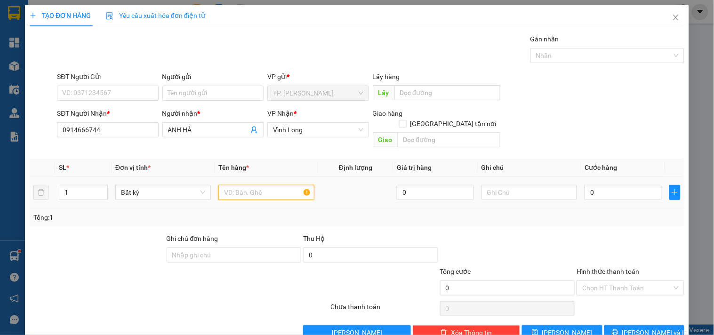
click at [234, 185] on input "text" at bounding box center [266, 192] width 96 height 15
type input "HỘP KEO VÀNG"
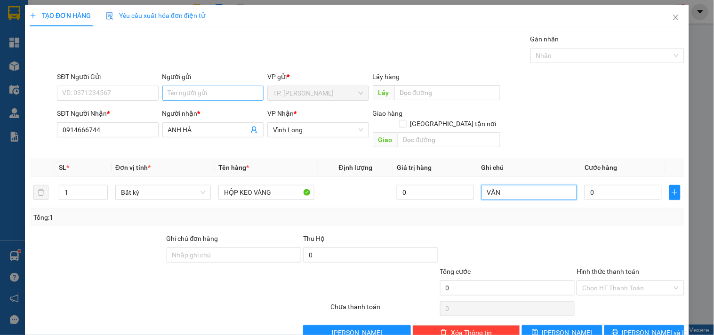
type input "VĂN"
click at [228, 94] on input "Người gửi" at bounding box center [212, 93] width 101 height 15
type input "B"
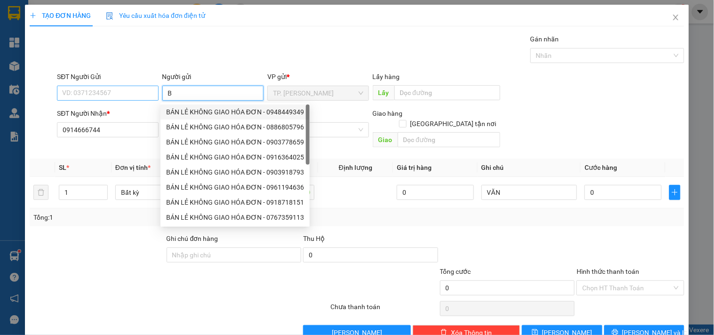
drag, startPoint x: 192, startPoint y: 113, endPoint x: 115, endPoint y: 93, distance: 79.8
click at [186, 112] on div "BÁN LẺ KHÔNG GIAO HÓA ĐƠN - 0948449349" at bounding box center [235, 112] width 138 height 10
type input "0948449349"
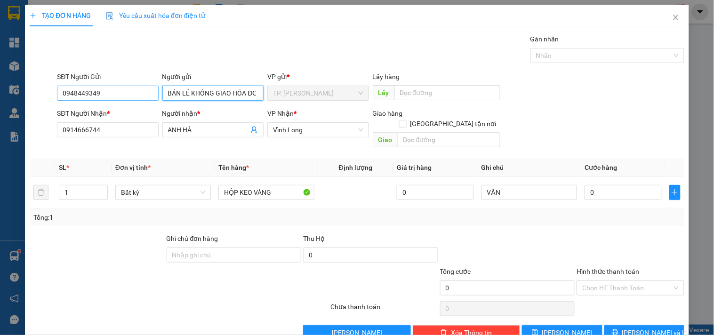
type input "BÁN LẺ KHÔNG GIAO HÓA ĐƠN"
click at [118, 98] on div "SĐT Người Gửi 0948449349" at bounding box center [107, 88] width 101 height 33
click at [123, 97] on input "0948449349" at bounding box center [107, 93] width 101 height 15
type input "0"
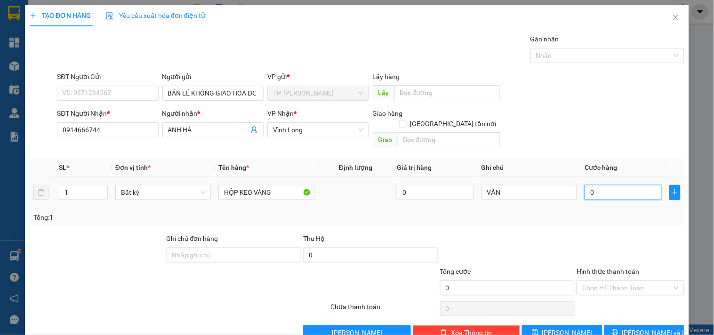
type input "2"
type input "20"
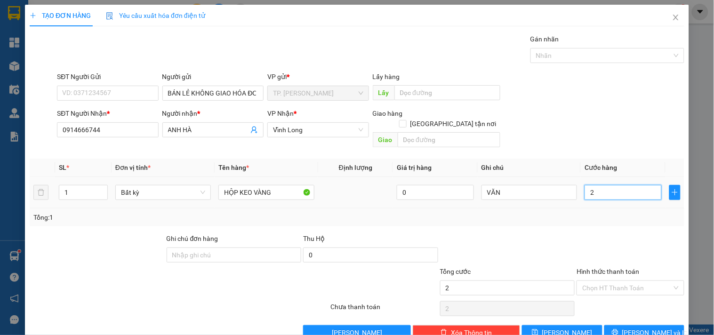
type input "20"
click at [597, 281] on input "Hình thức thanh toán" at bounding box center [626, 288] width 89 height 14
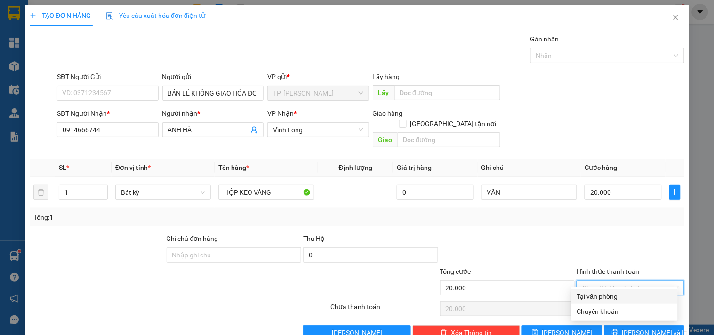
drag, startPoint x: 595, startPoint y: 294, endPoint x: 606, endPoint y: 312, distance: 20.9
click at [595, 294] on div "Tại văn phòng" at bounding box center [624, 296] width 95 height 10
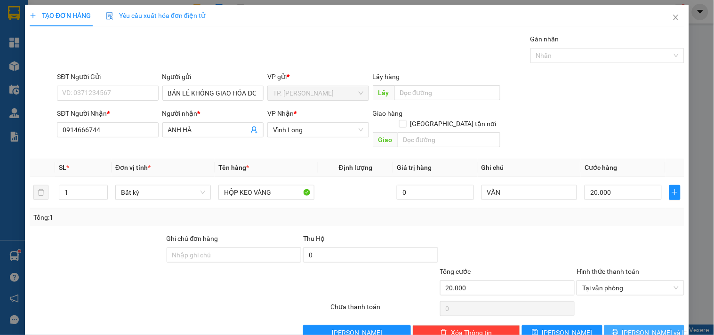
click at [619, 329] on icon "printer" at bounding box center [615, 332] width 7 height 7
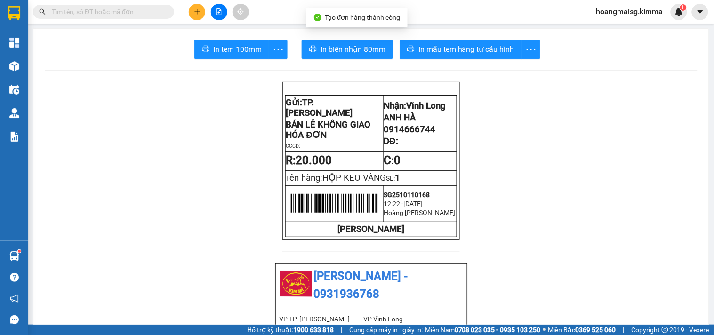
click at [365, 50] on span "In biên nhận 80mm" at bounding box center [353, 49] width 65 height 12
click at [225, 48] on span "In tem 100mm" at bounding box center [237, 49] width 48 height 12
